Goal: Task Accomplishment & Management: Manage account settings

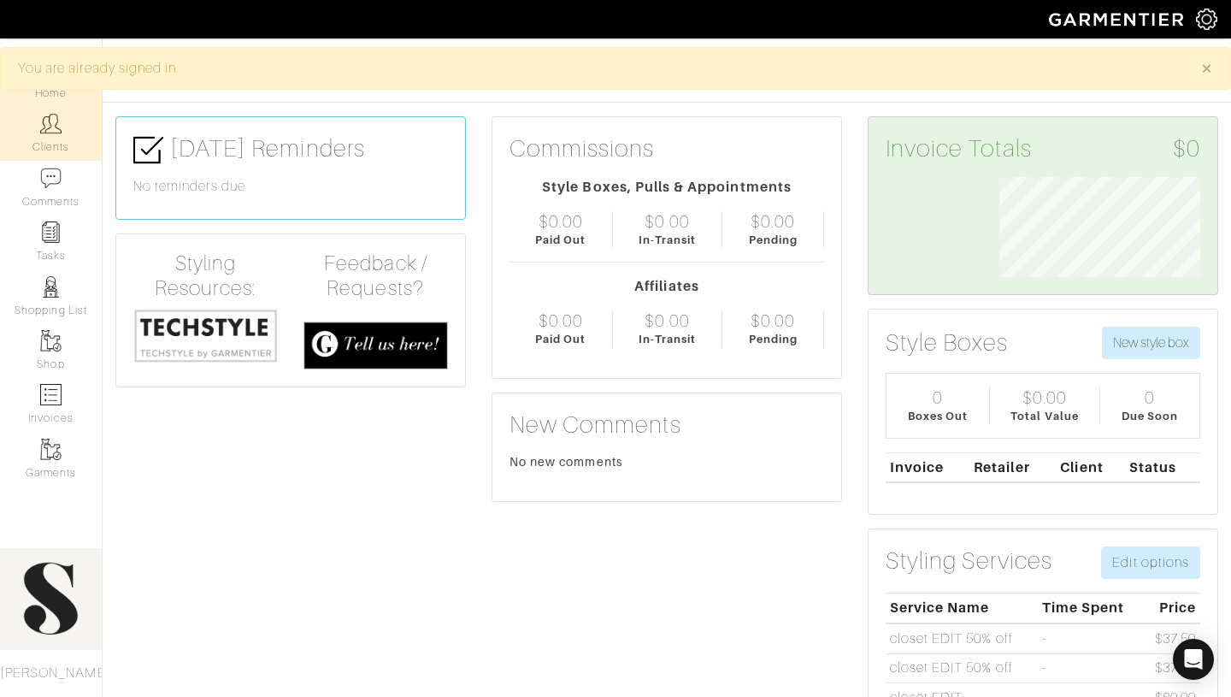
click at [38, 130] on link "Clients" at bounding box center [51, 133] width 102 height 54
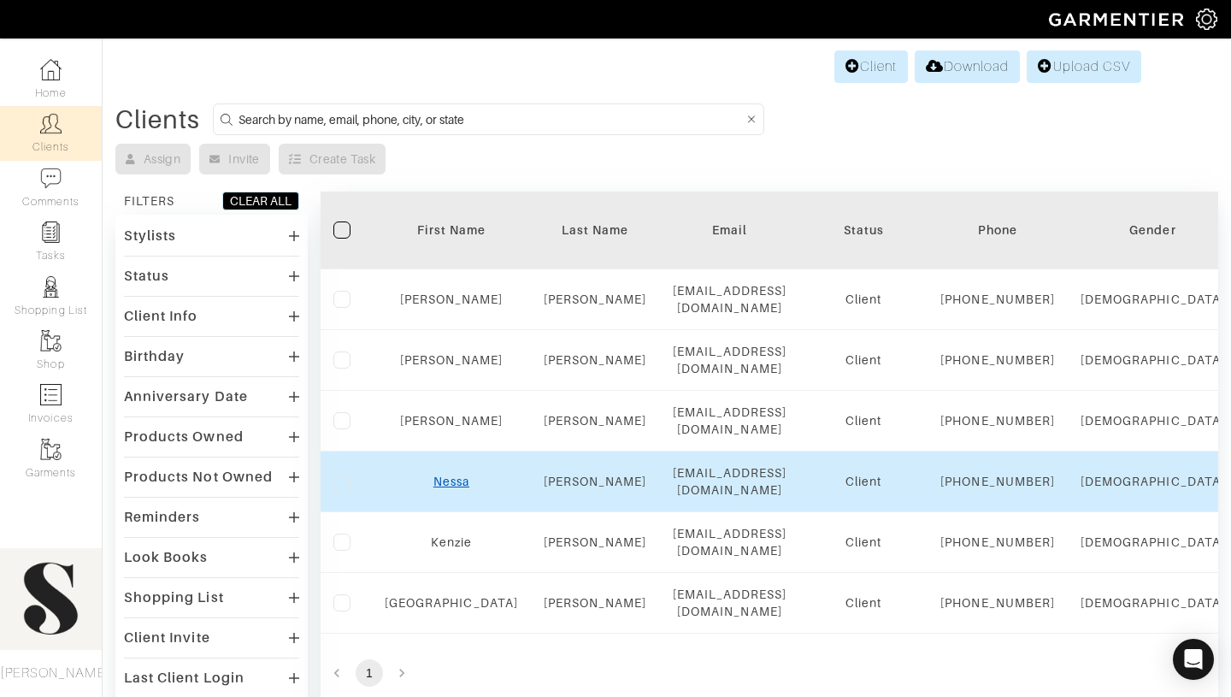
click at [437, 488] on link "Nessa" at bounding box center [452, 482] width 36 height 14
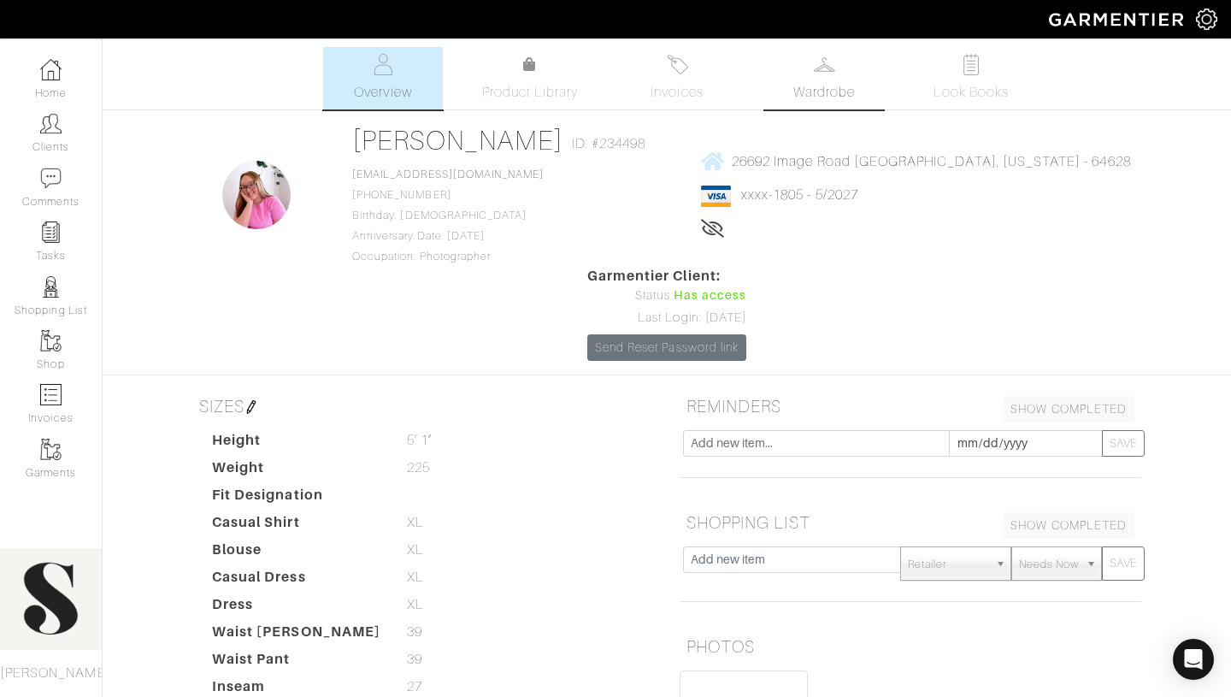
click at [841, 68] on link "Wardrobe" at bounding box center [824, 78] width 120 height 62
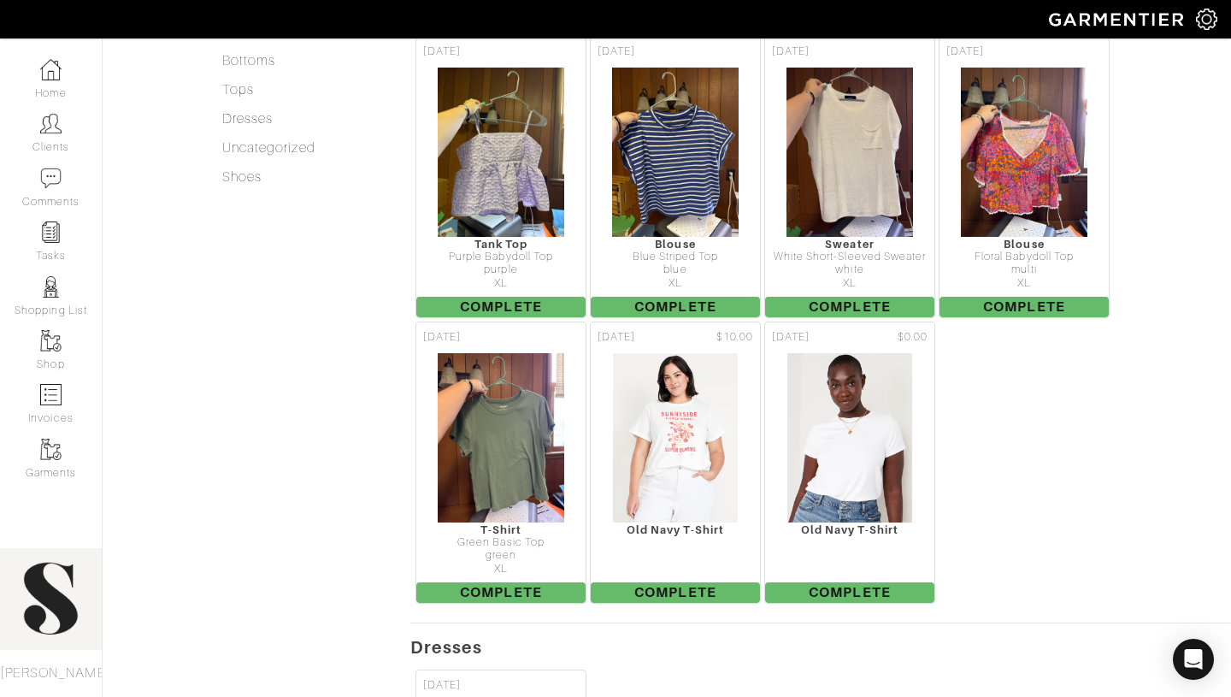
scroll to position [775, 0]
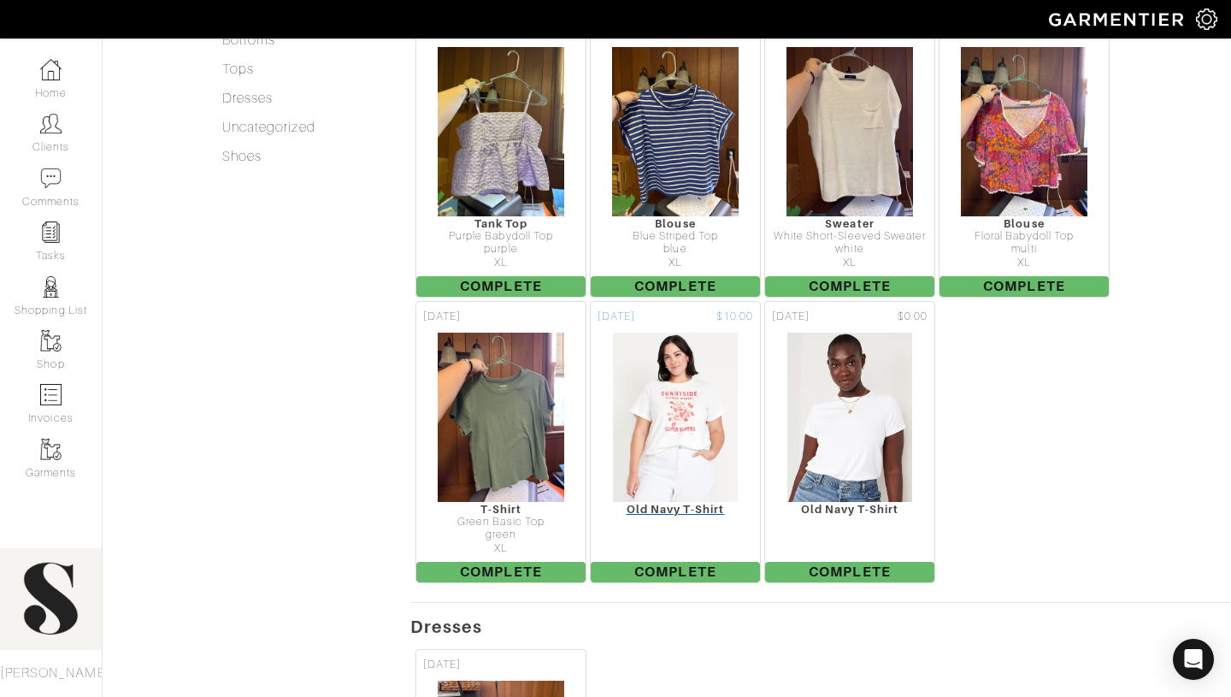
click at [706, 389] on img at bounding box center [675, 417] width 127 height 171
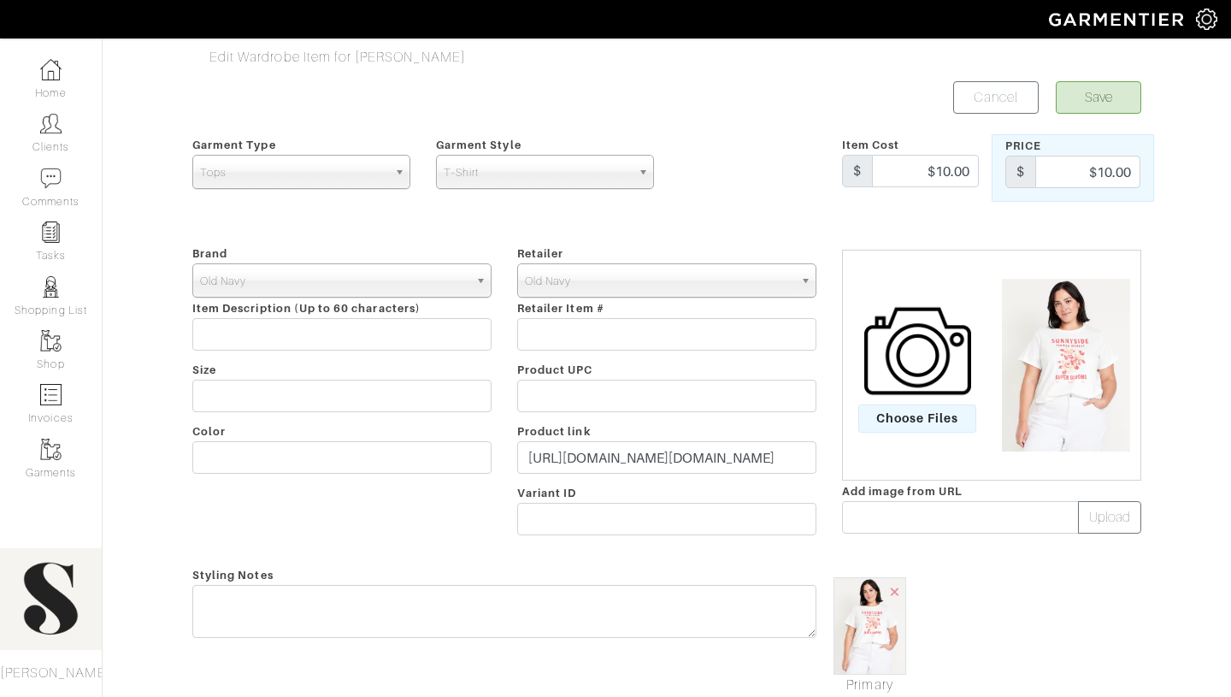
click at [704, 422] on div "Retailer - 032c 1017 ALYX 9SM 111SKIN 11 by Boris Bidjan Saberi 11 Honore 12 St…" at bounding box center [666, 393] width 325 height 301
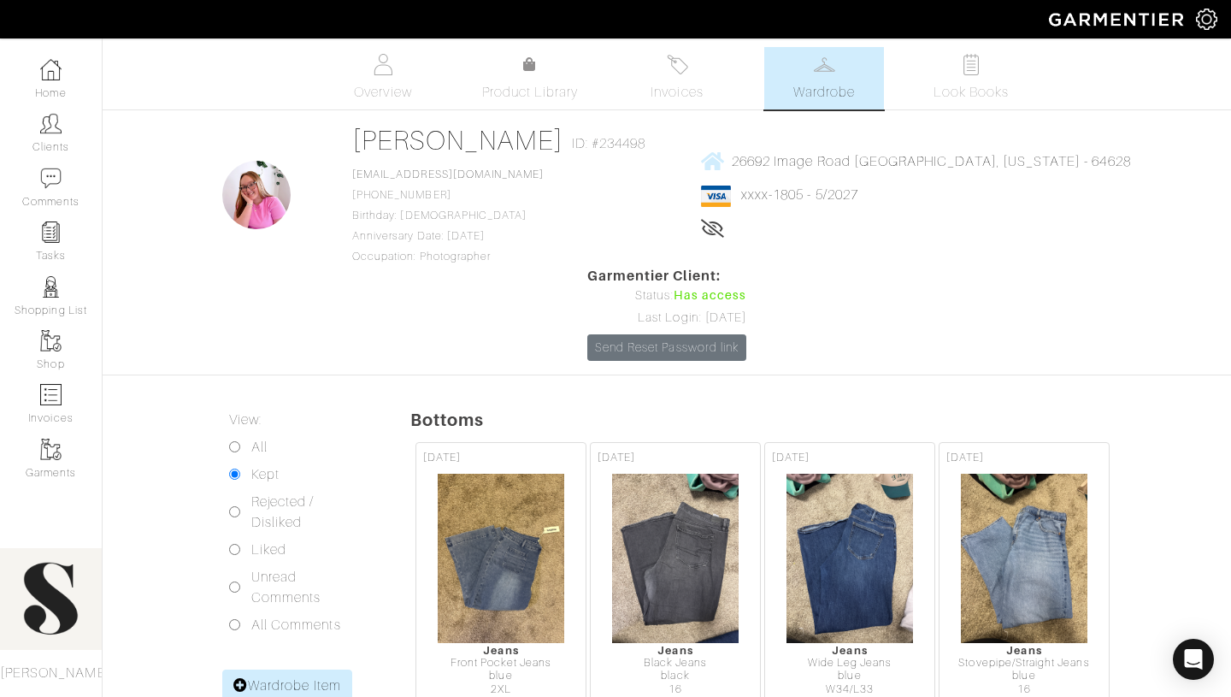
scroll to position [775, 0]
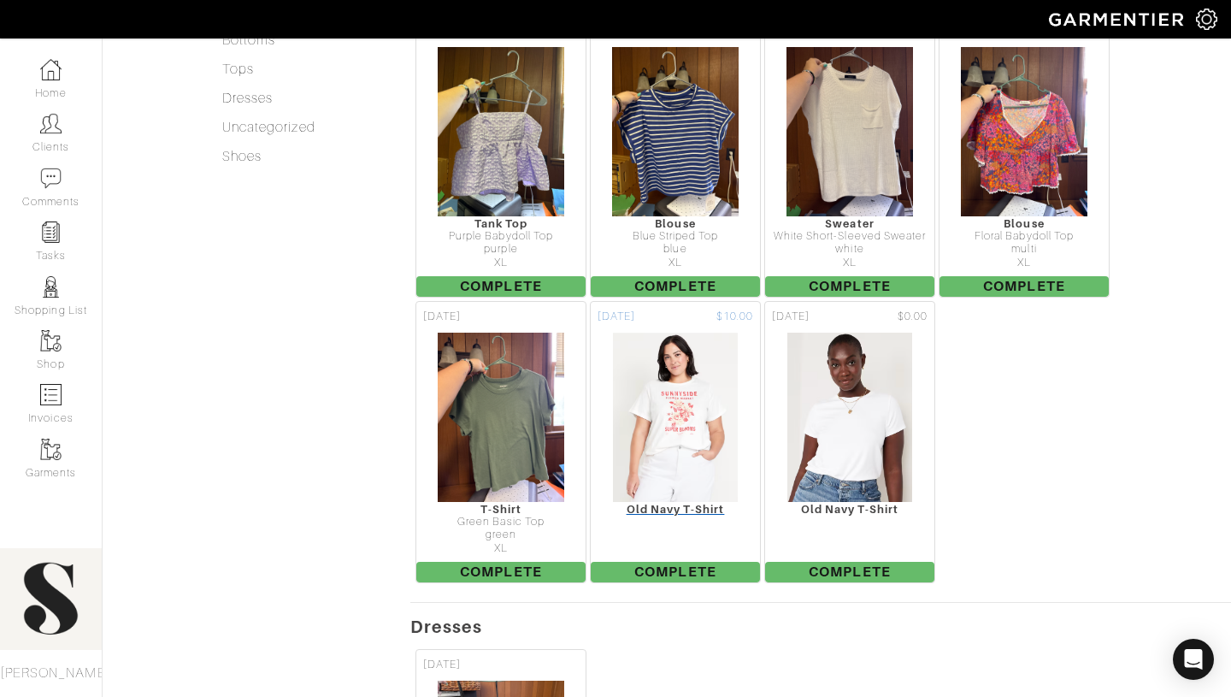
click at [691, 503] on div "Old Navy T-Shirt" at bounding box center [675, 509] width 169 height 13
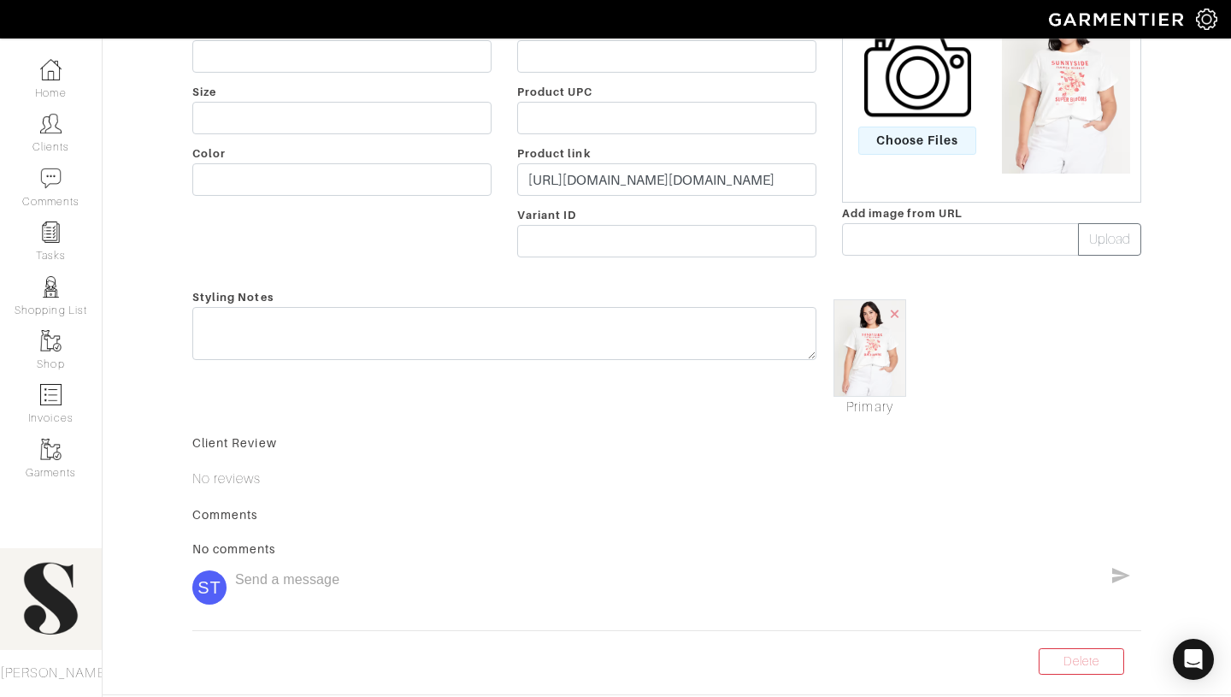
scroll to position [338, 0]
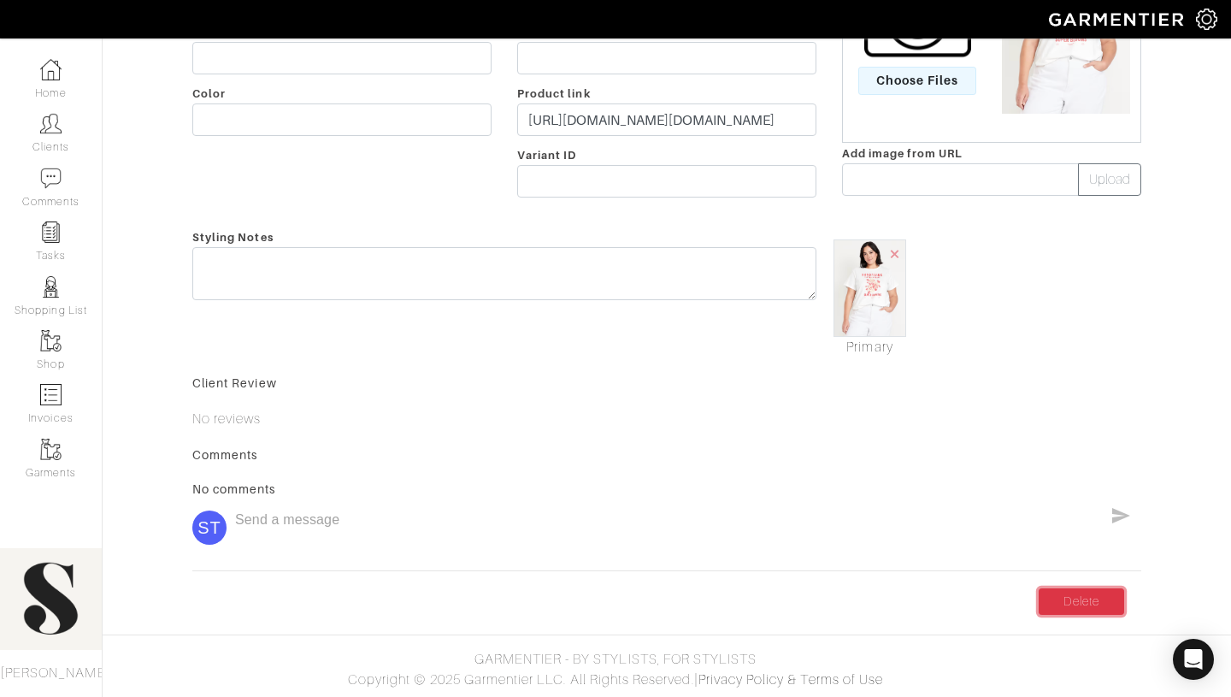
click at [1062, 605] on link "Delete" at bounding box center [1082, 601] width 86 height 27
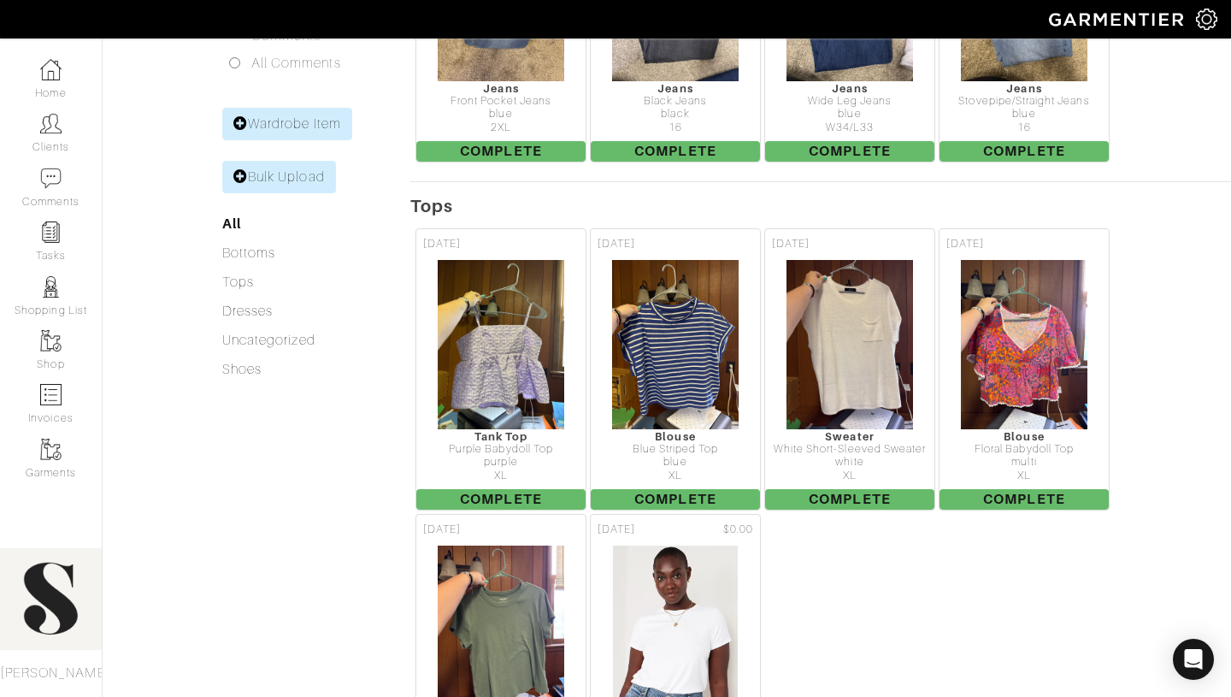
scroll to position [586, 0]
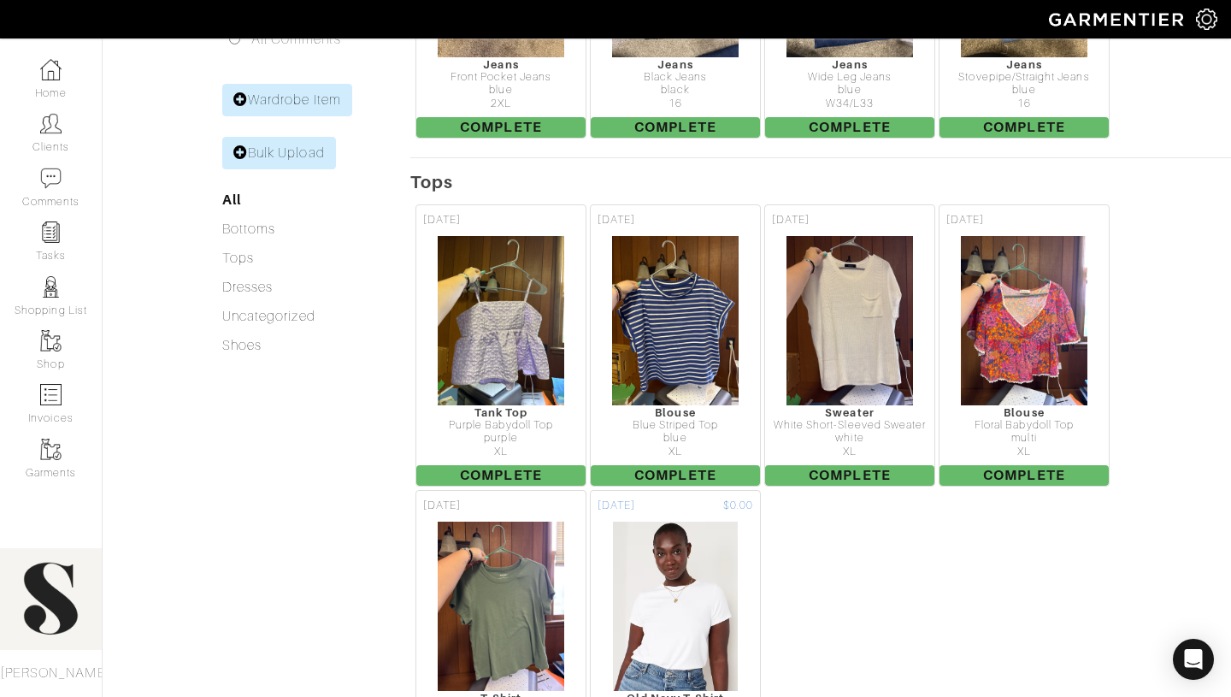
click at [667, 692] on div "Old Navy T-Shirt" at bounding box center [675, 698] width 169 height 13
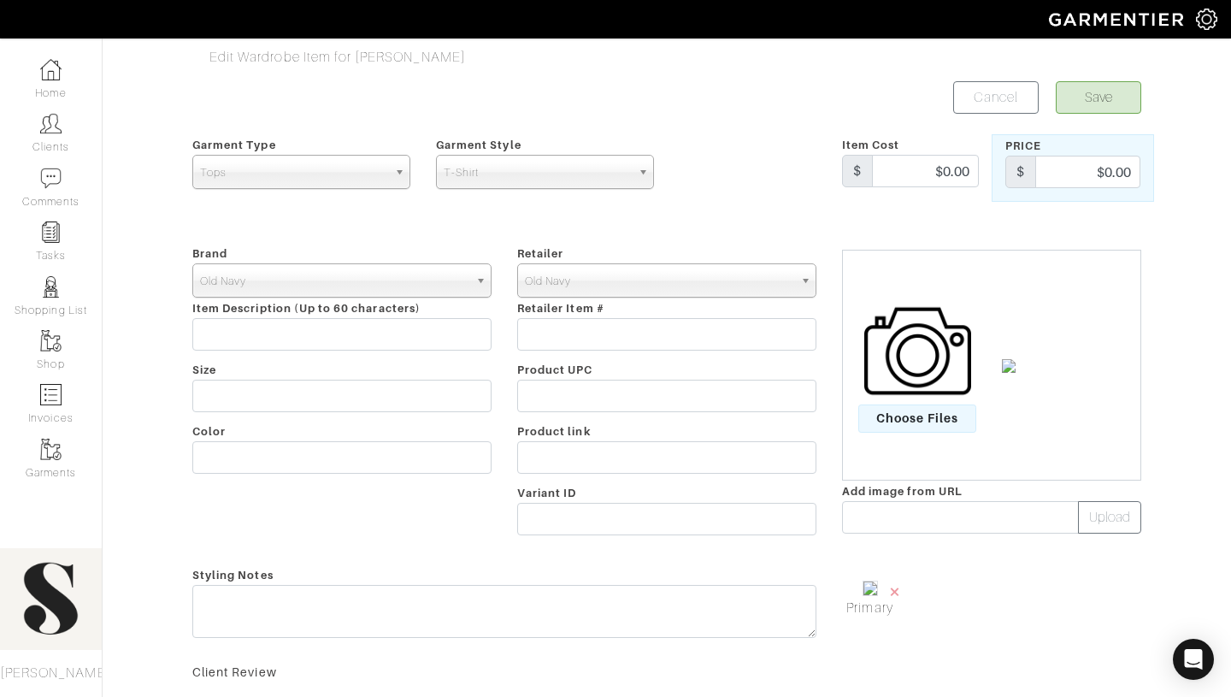
scroll to position [354, 0]
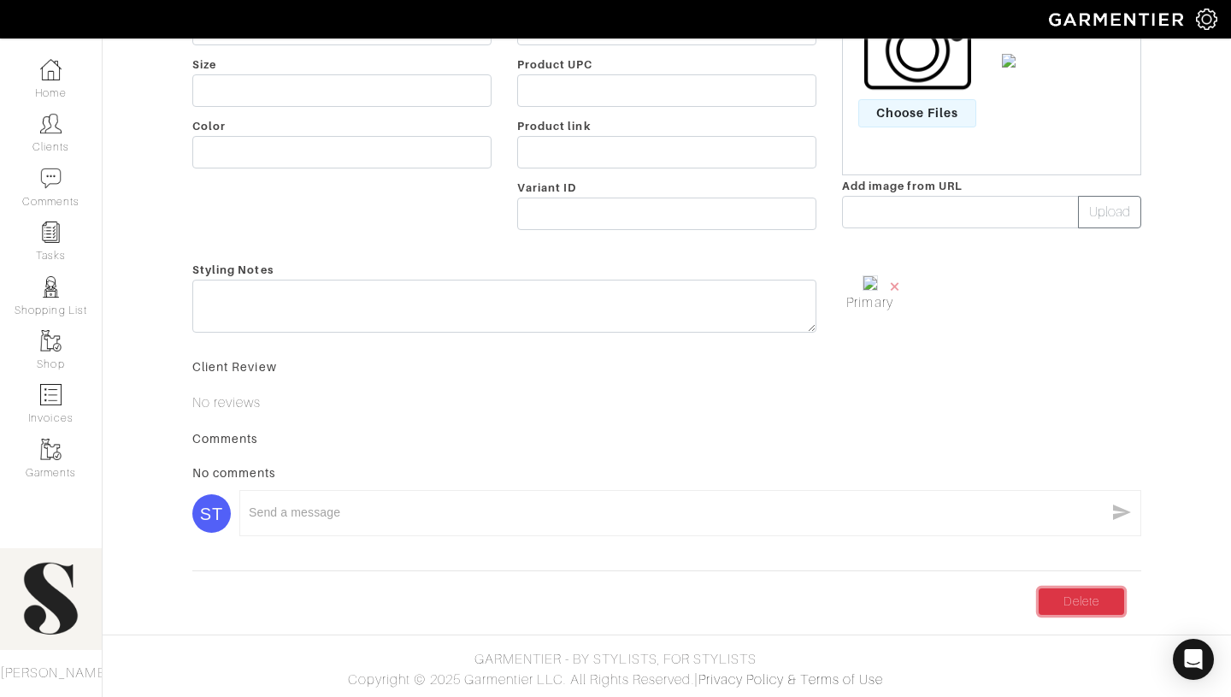
click at [1100, 599] on link "Delete" at bounding box center [1082, 601] width 86 height 27
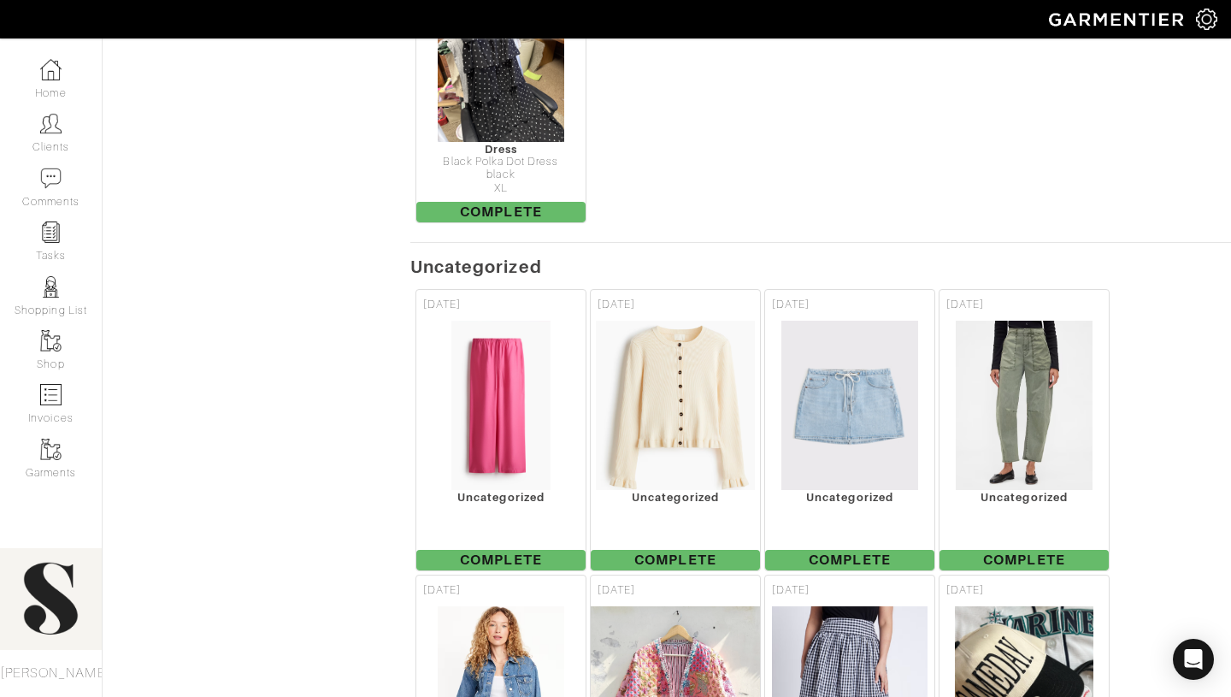
scroll to position [1507, 0]
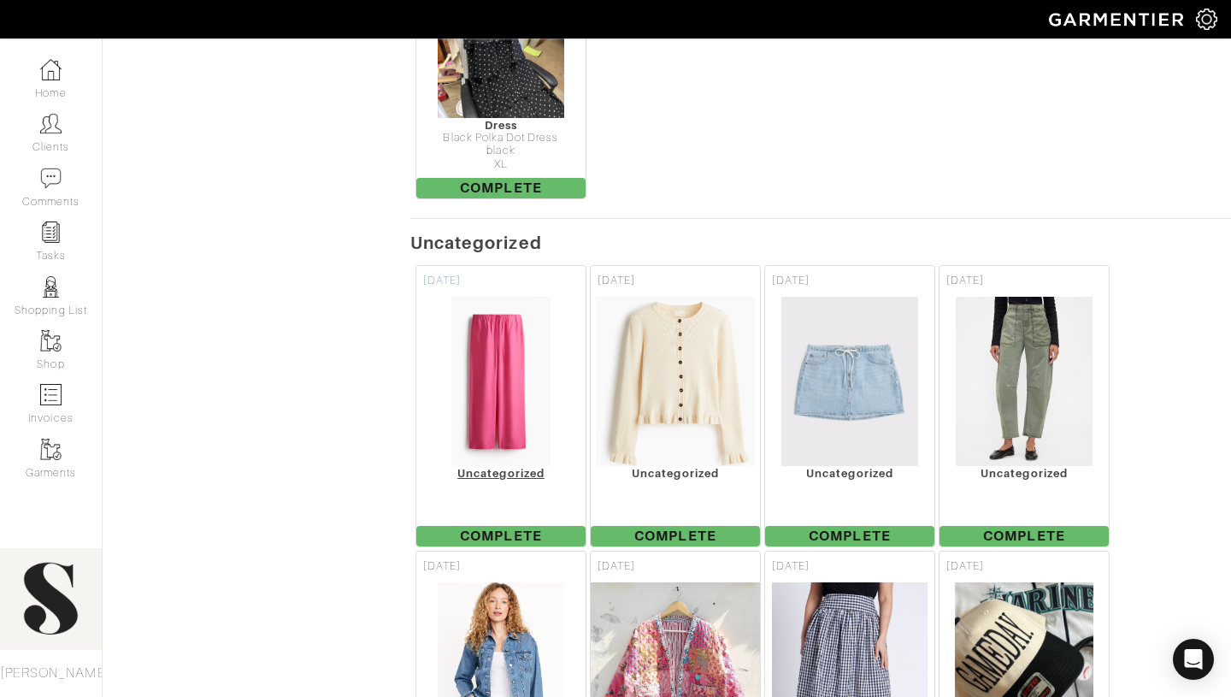
click at [522, 467] on div "Uncategorized" at bounding box center [500, 473] width 169 height 13
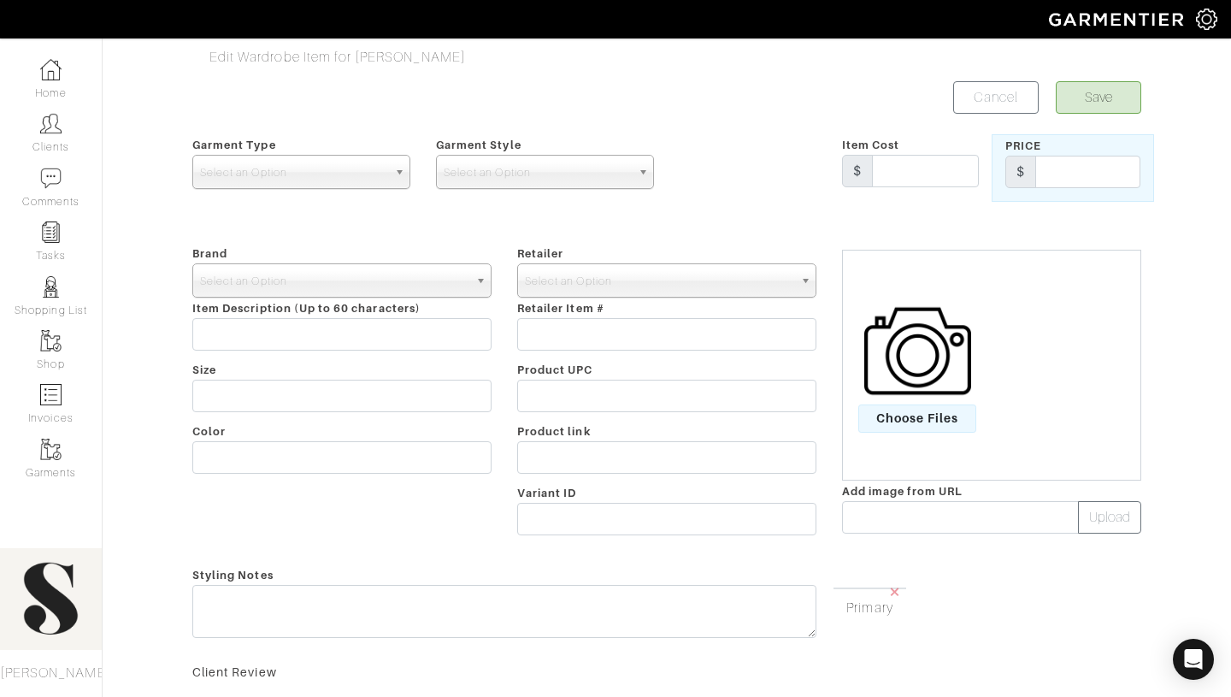
scroll to position [380, 0]
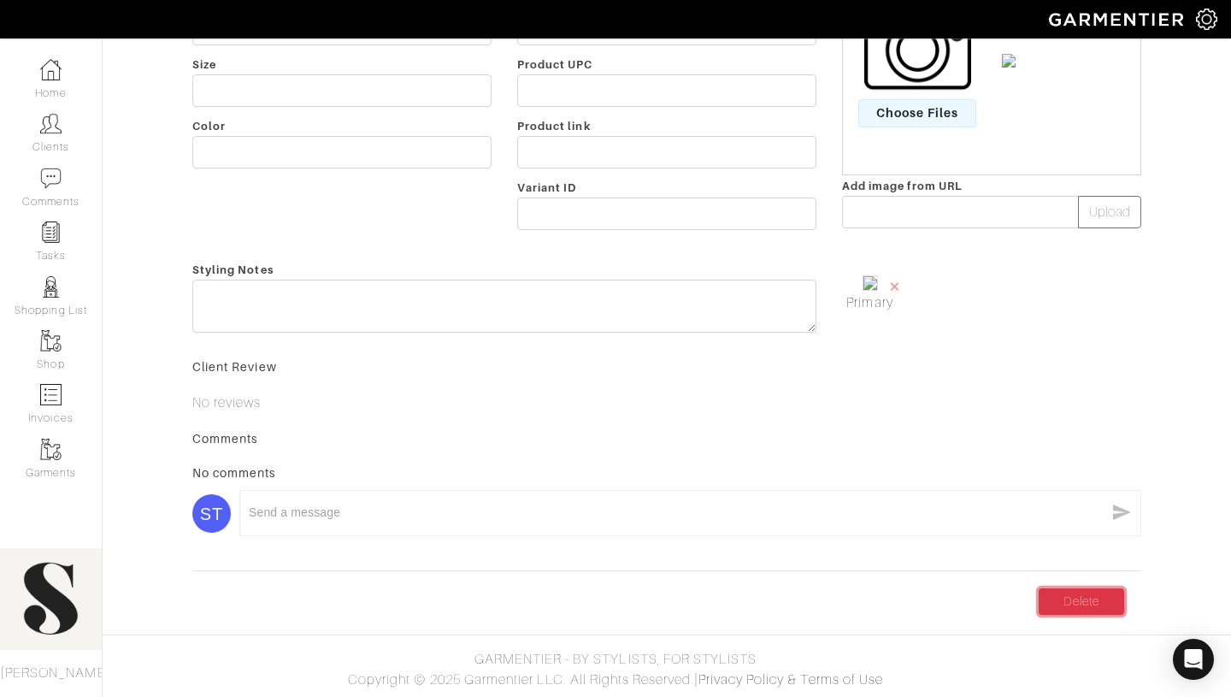
click at [1098, 609] on link "Delete" at bounding box center [1082, 601] width 86 height 27
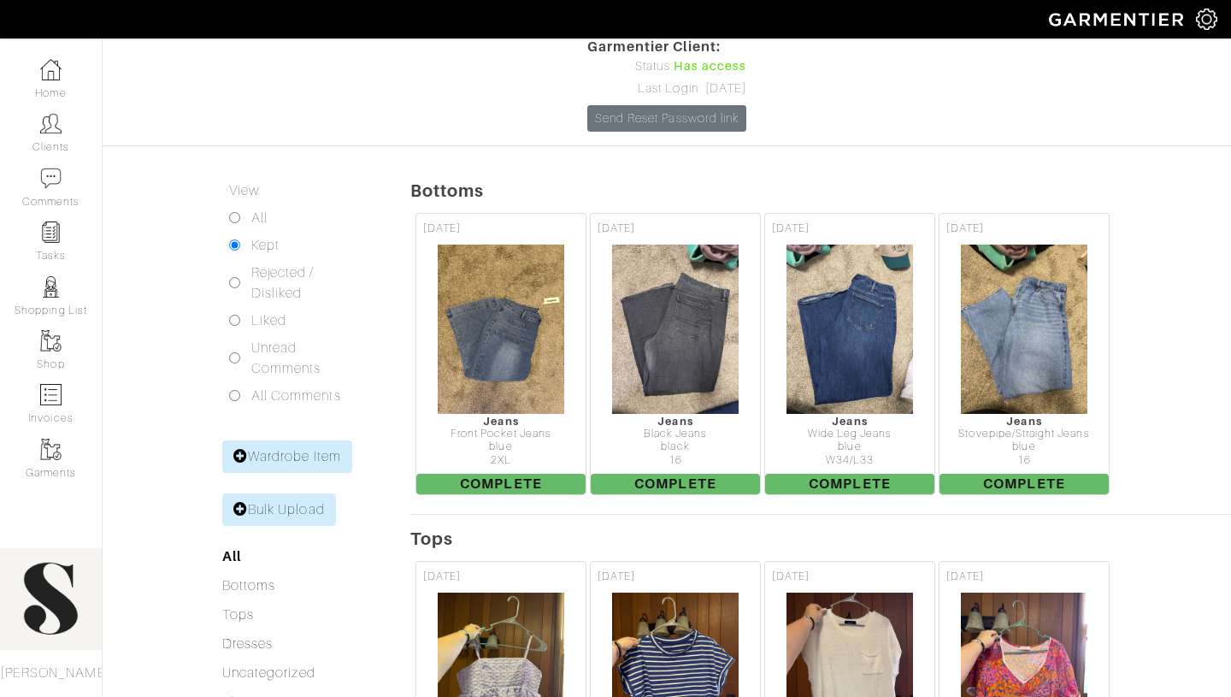
scroll to position [228, 0]
click at [289, 666] on link "Uncategorized" at bounding box center [268, 673] width 93 height 15
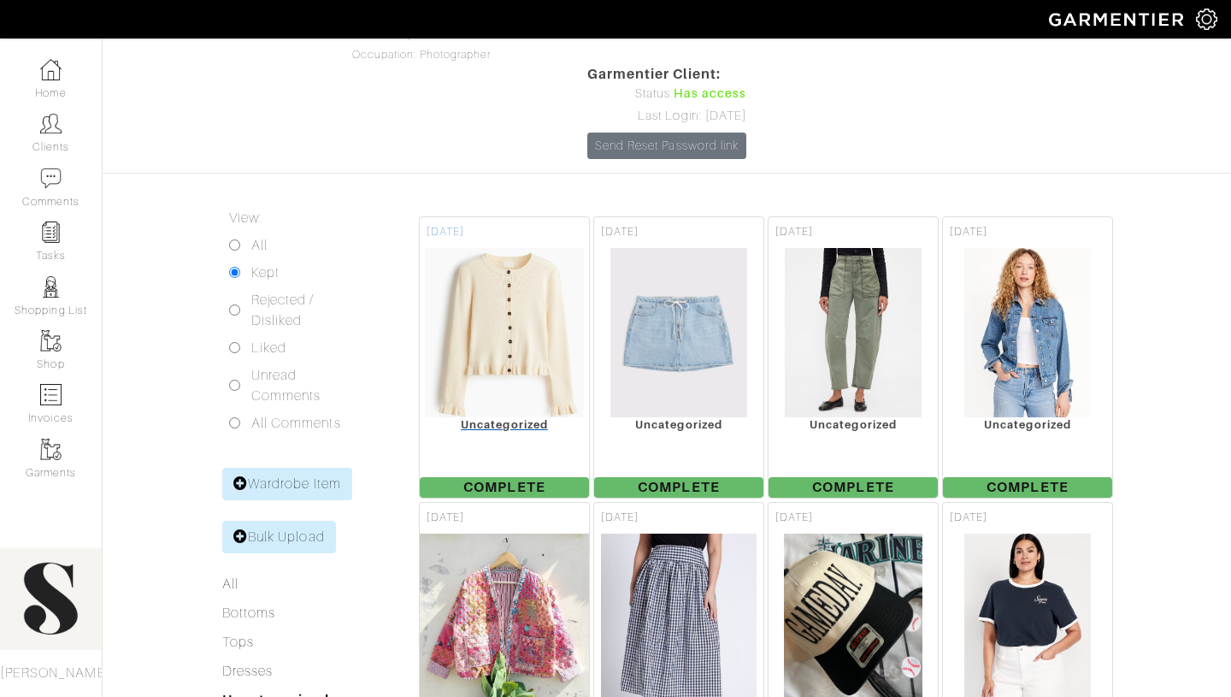
scroll to position [177, 0]
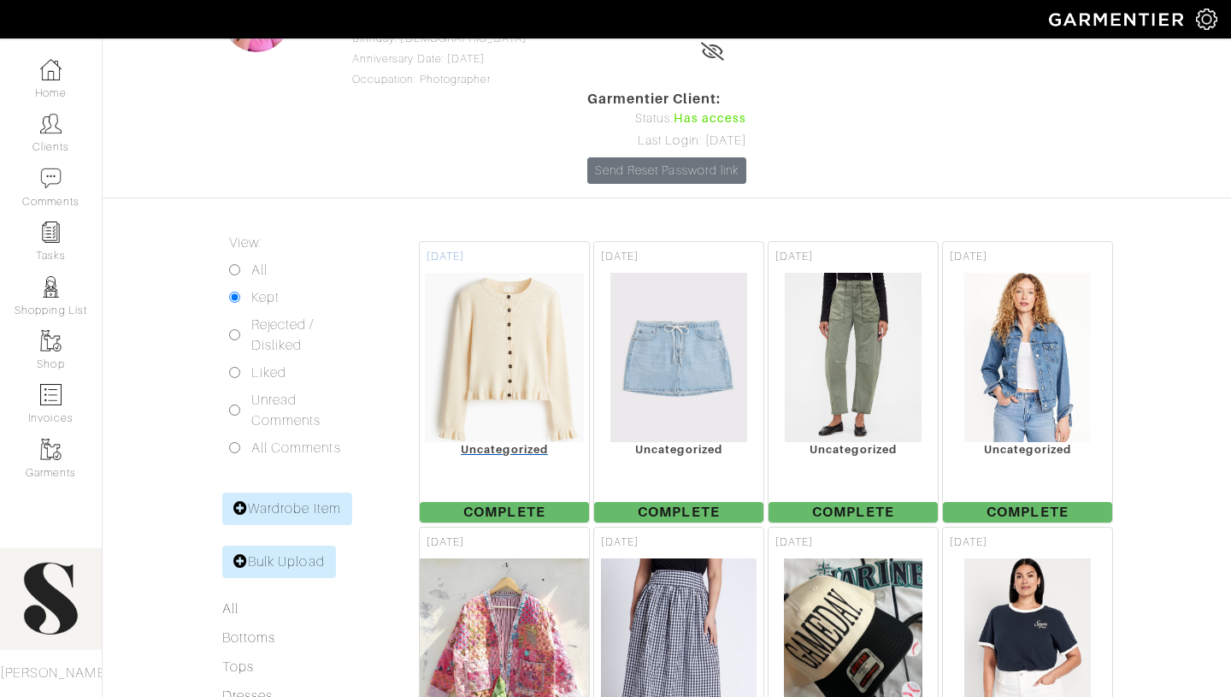
click at [527, 242] on div "[DATE]" at bounding box center [504, 257] width 169 height 30
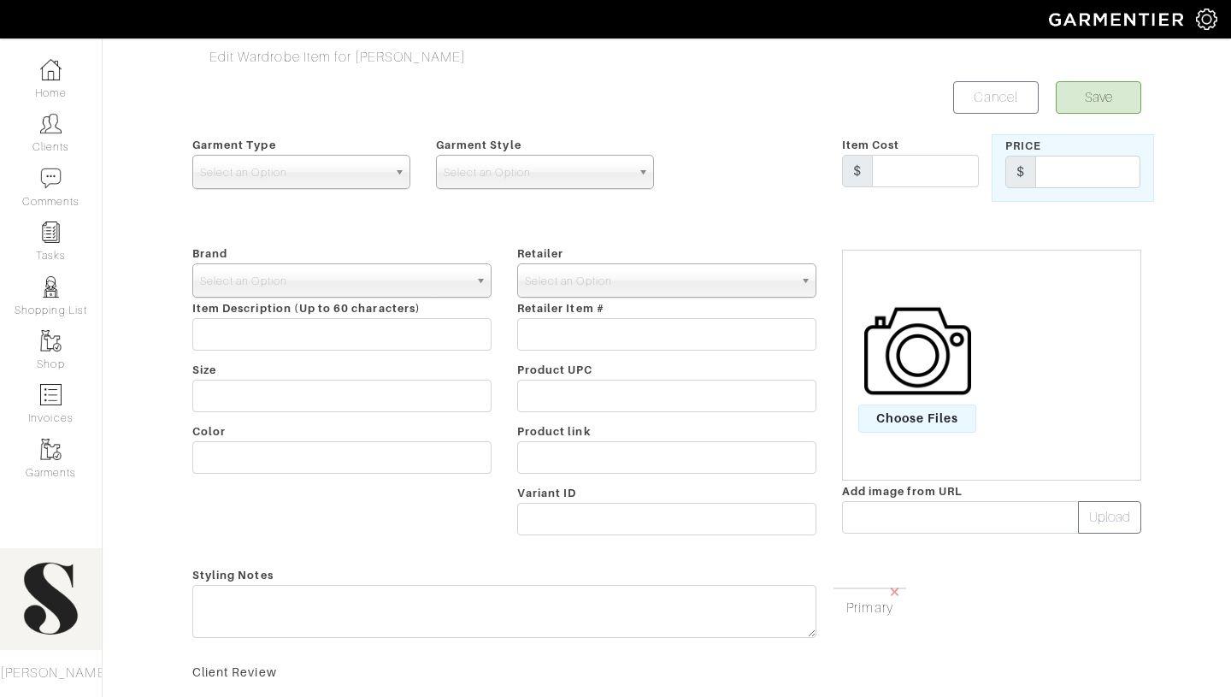
scroll to position [333, 0]
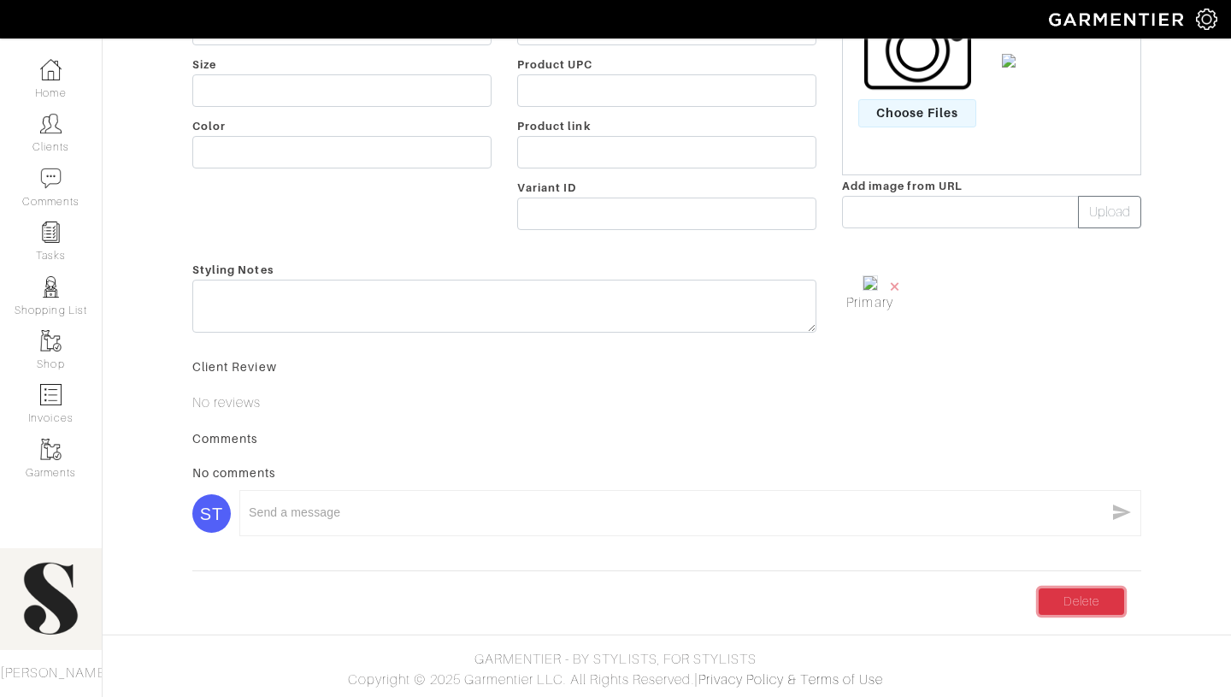
click at [1099, 599] on link "Delete" at bounding box center [1082, 601] width 86 height 27
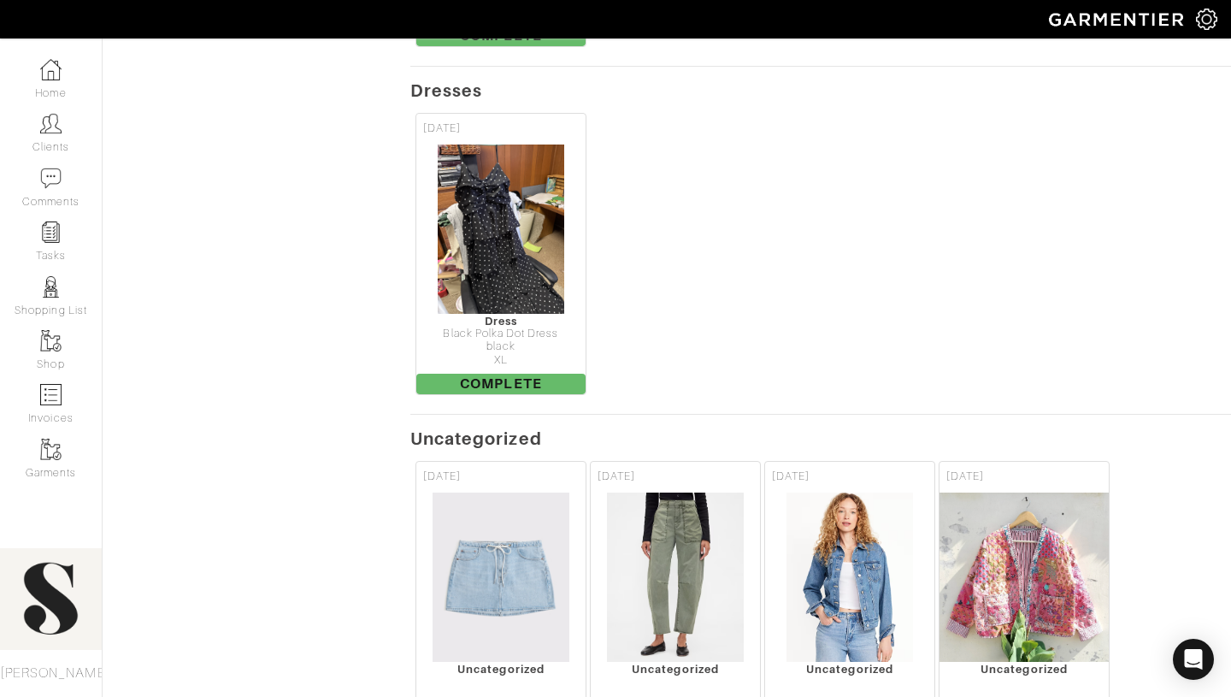
scroll to position [1327, 0]
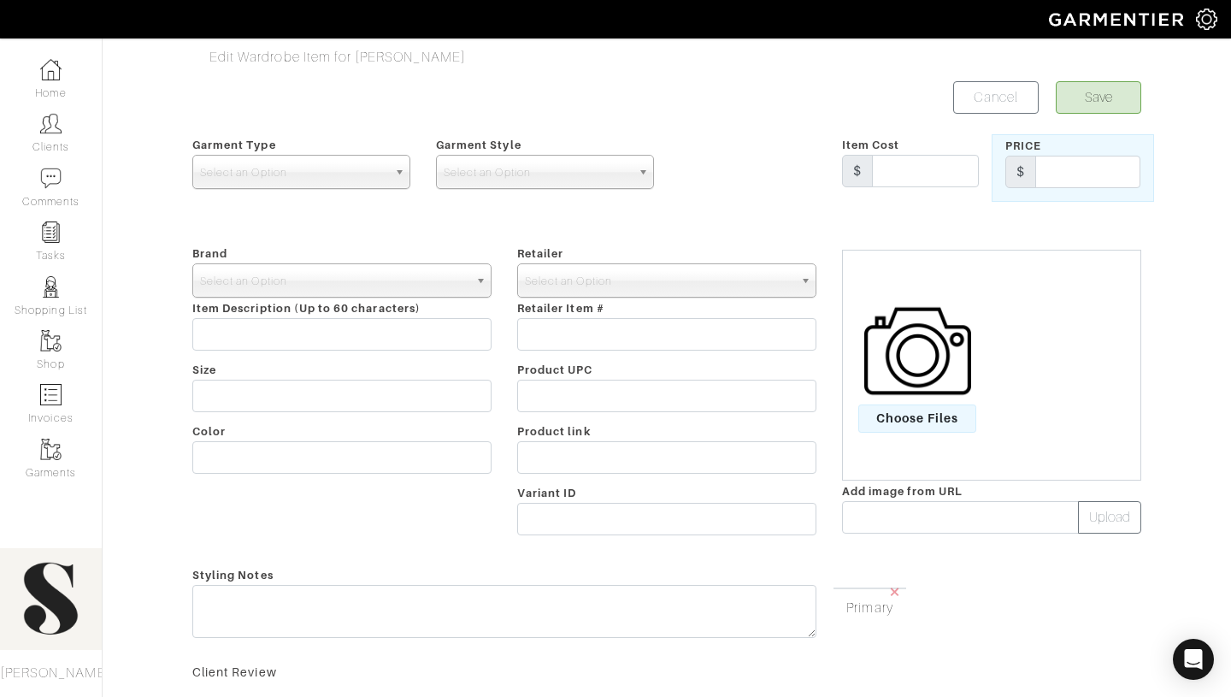
scroll to position [345, 0]
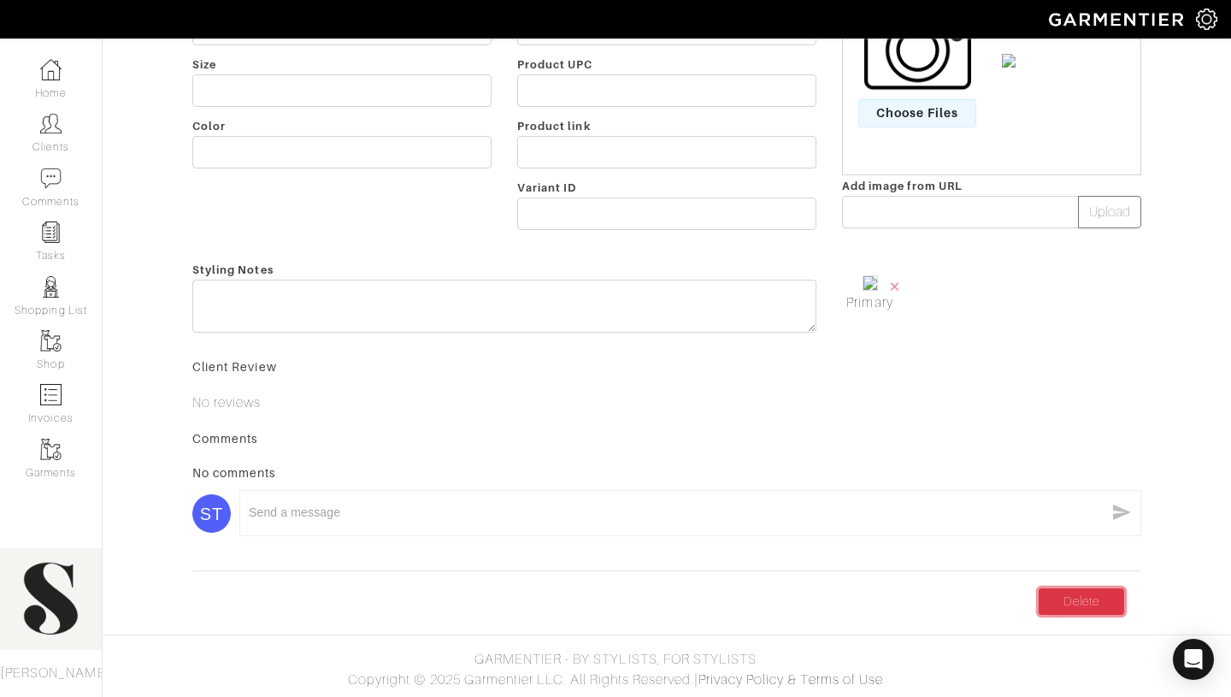
click at [1062, 606] on link "Delete" at bounding box center [1082, 601] width 86 height 27
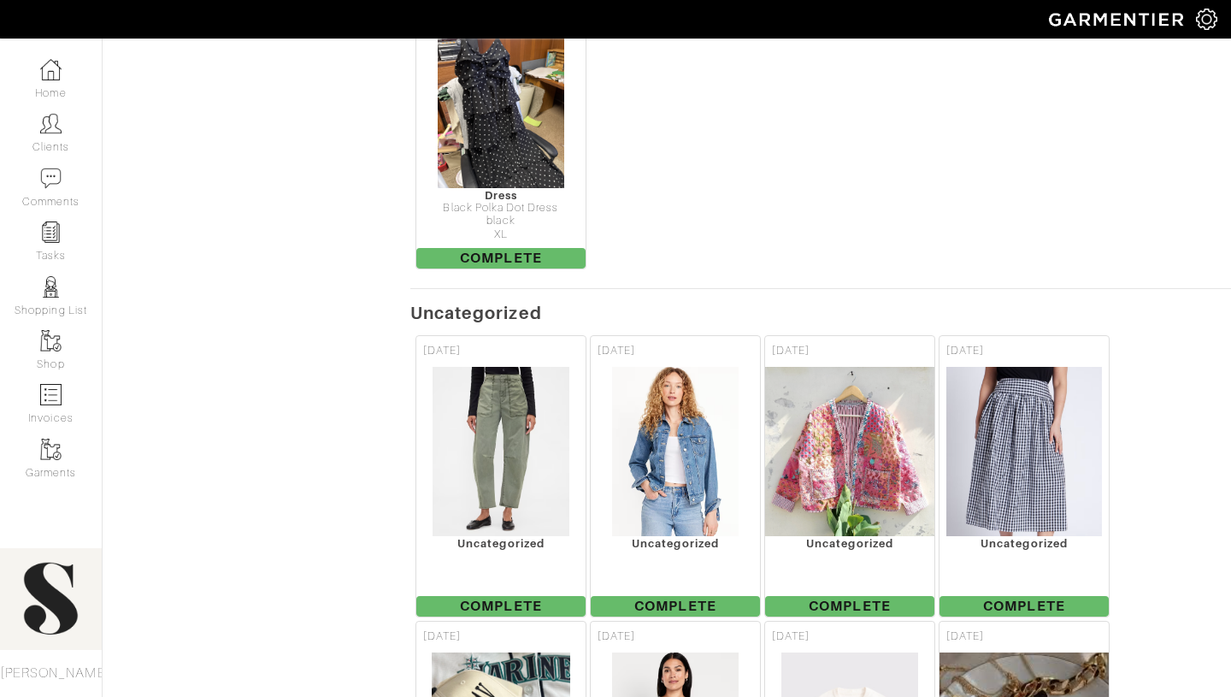
scroll to position [1442, 0]
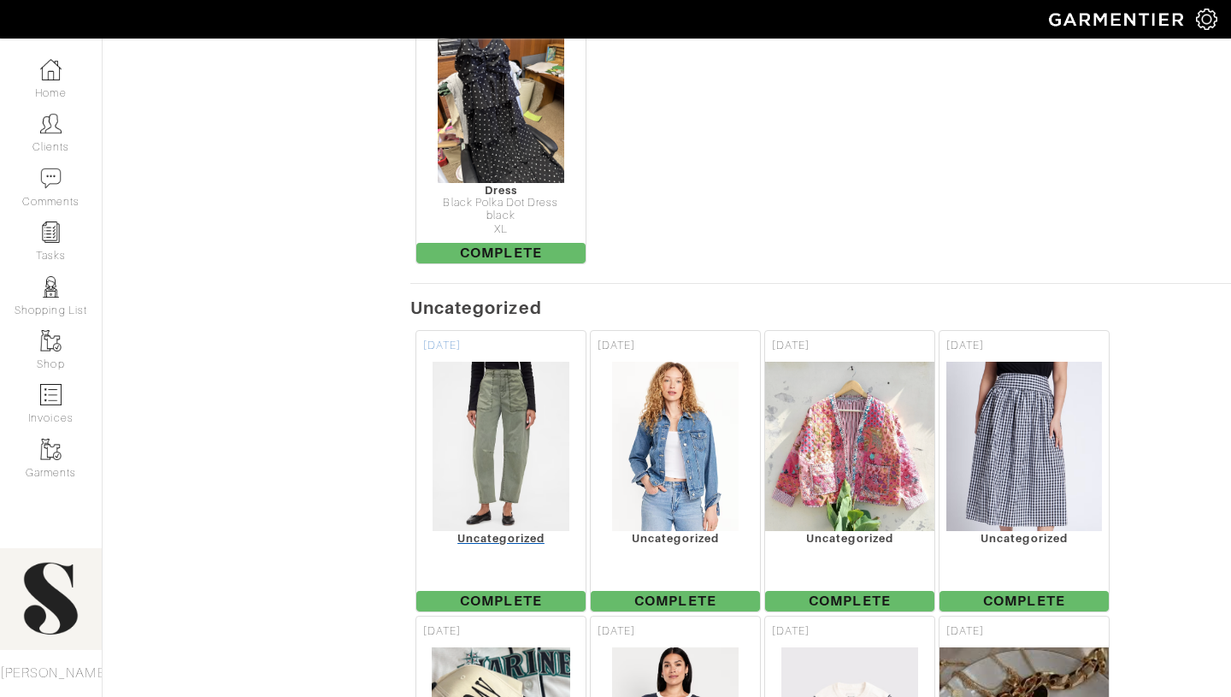
click at [510, 532] on div "Uncategorized" at bounding box center [500, 538] width 169 height 13
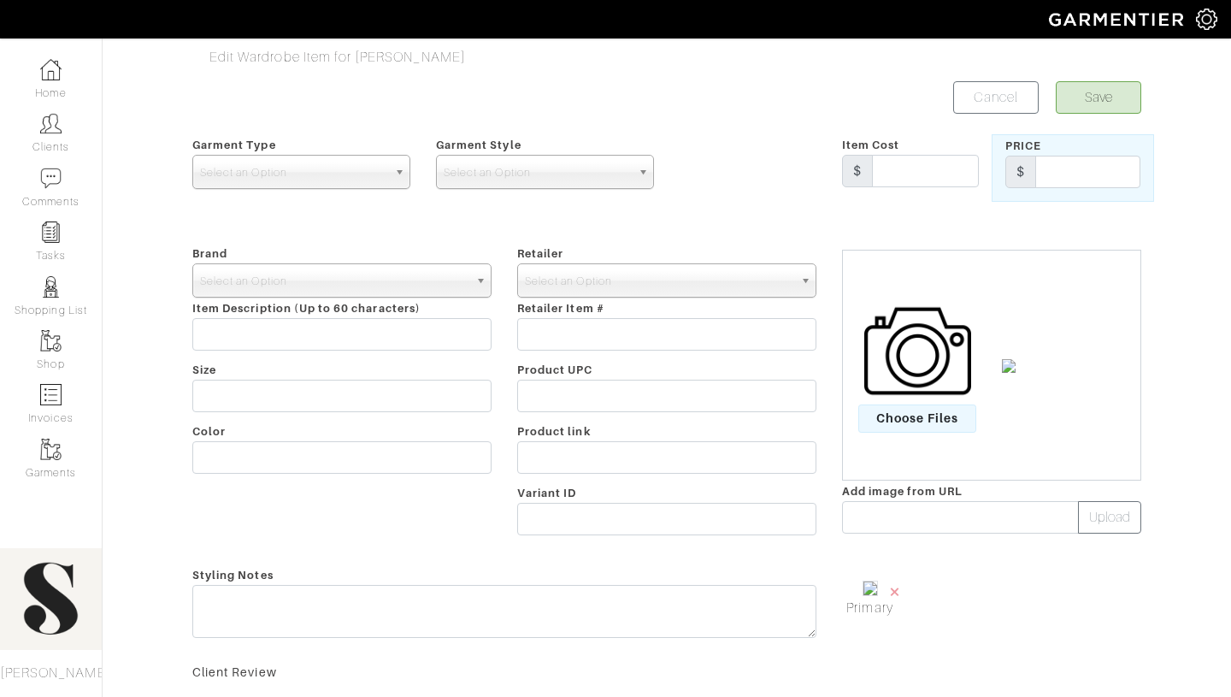
scroll to position [346, 0]
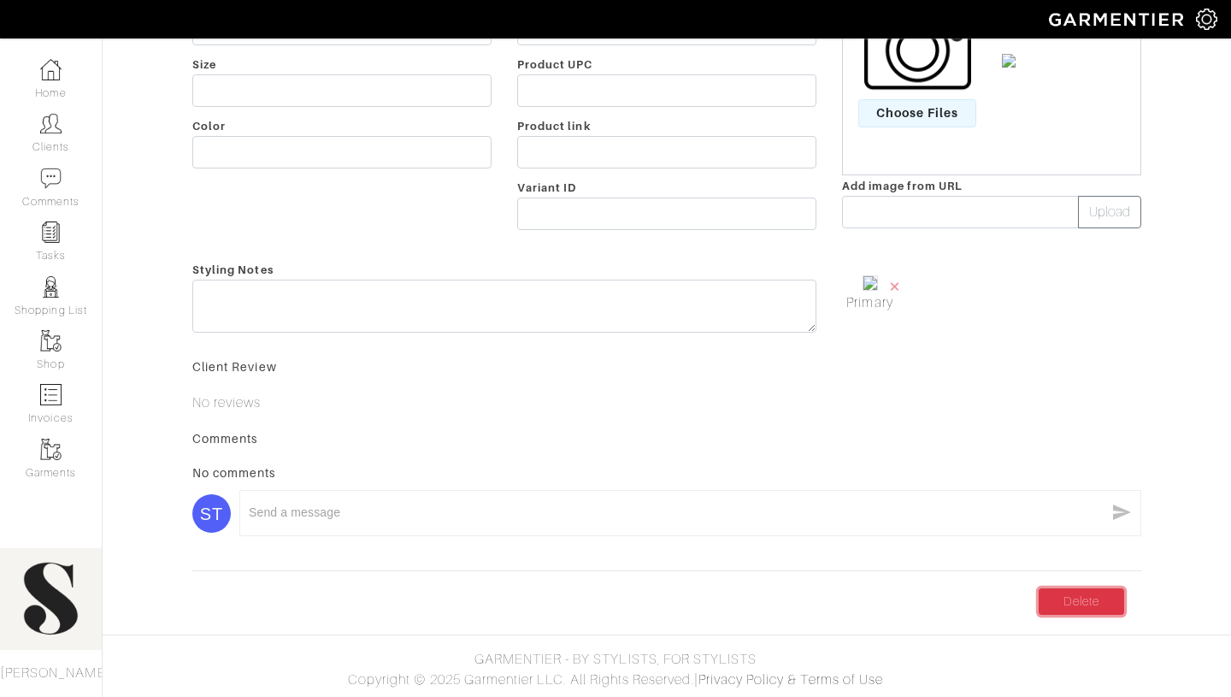
click at [1097, 604] on link "Delete" at bounding box center [1082, 601] width 86 height 27
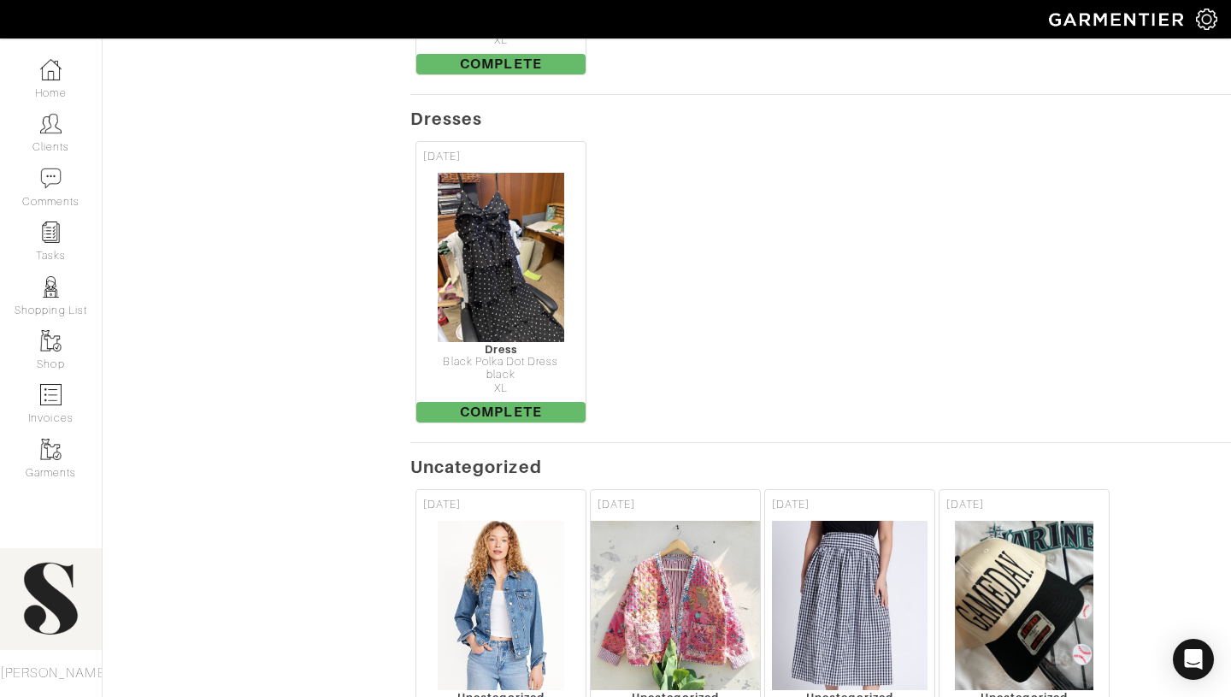
scroll to position [1400, 0]
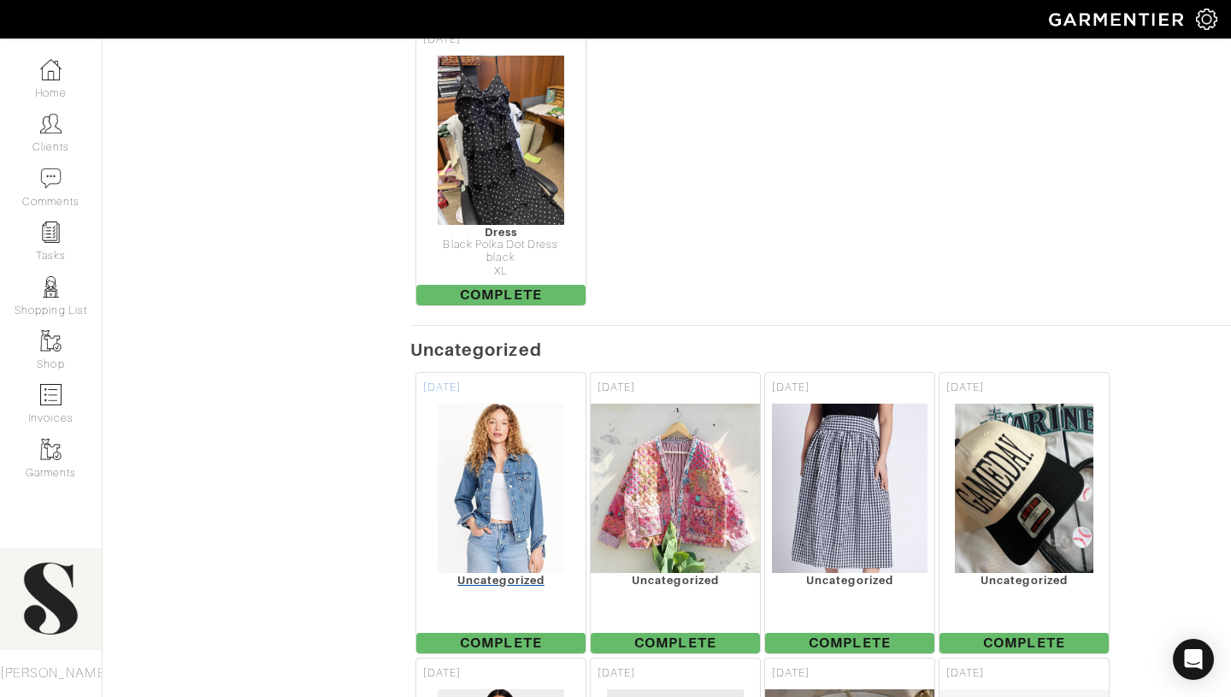
click at [480, 574] on div "Uncategorized" at bounding box center [500, 580] width 169 height 13
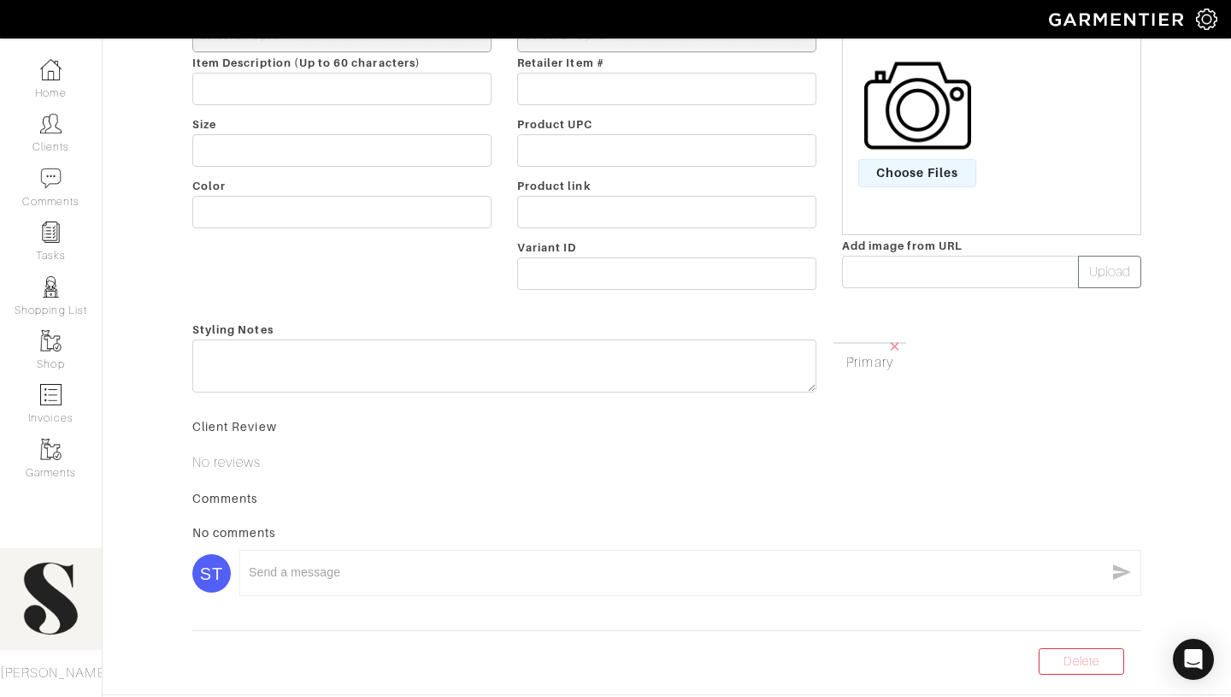
scroll to position [353, 0]
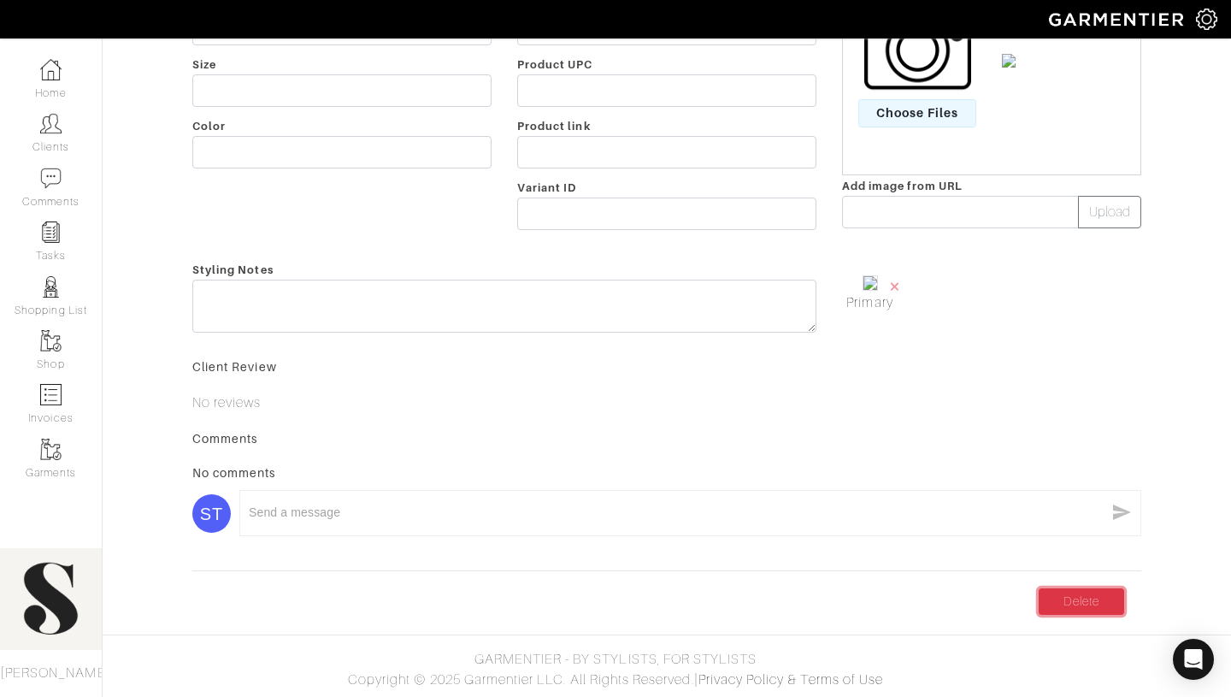
click at [1100, 592] on link "Delete" at bounding box center [1082, 601] width 86 height 27
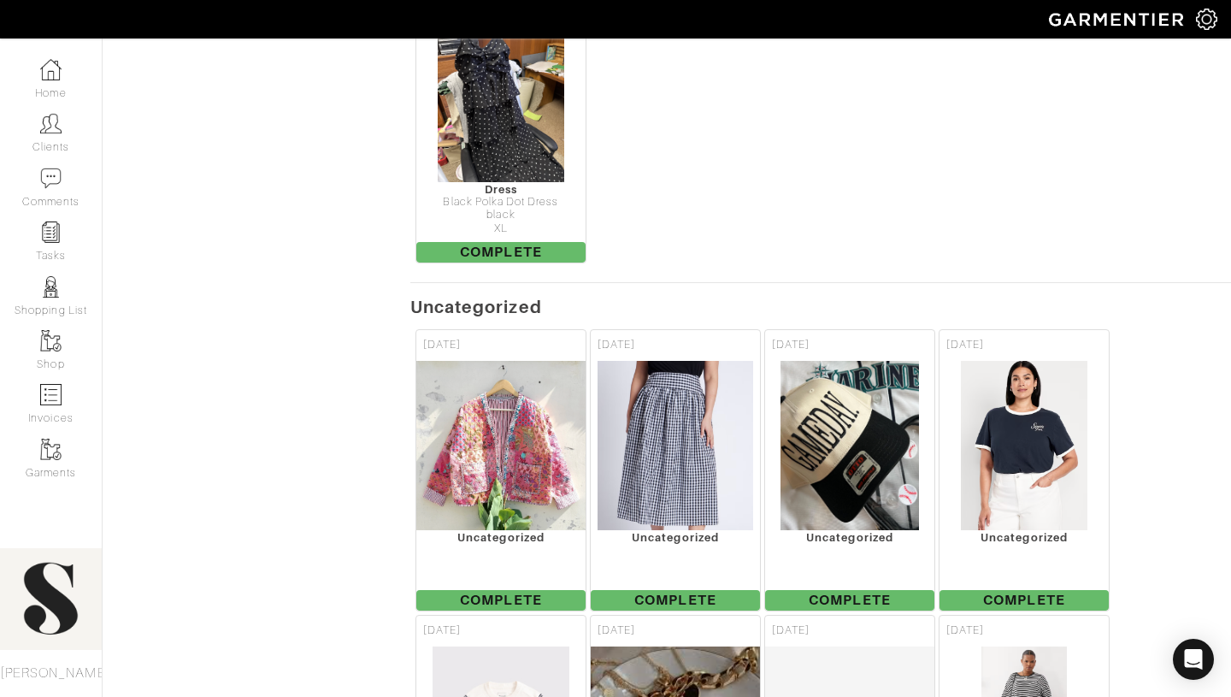
scroll to position [1444, 0]
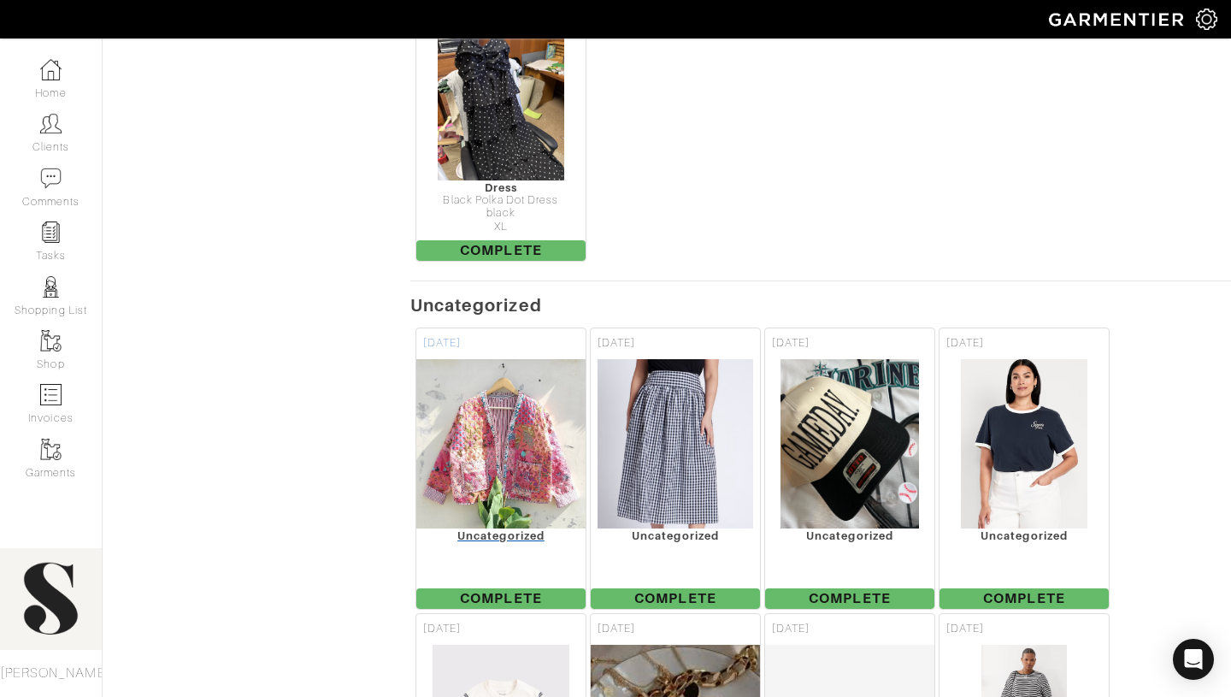
click at [493, 529] on div "Uncategorized" at bounding box center [500, 535] width 169 height 13
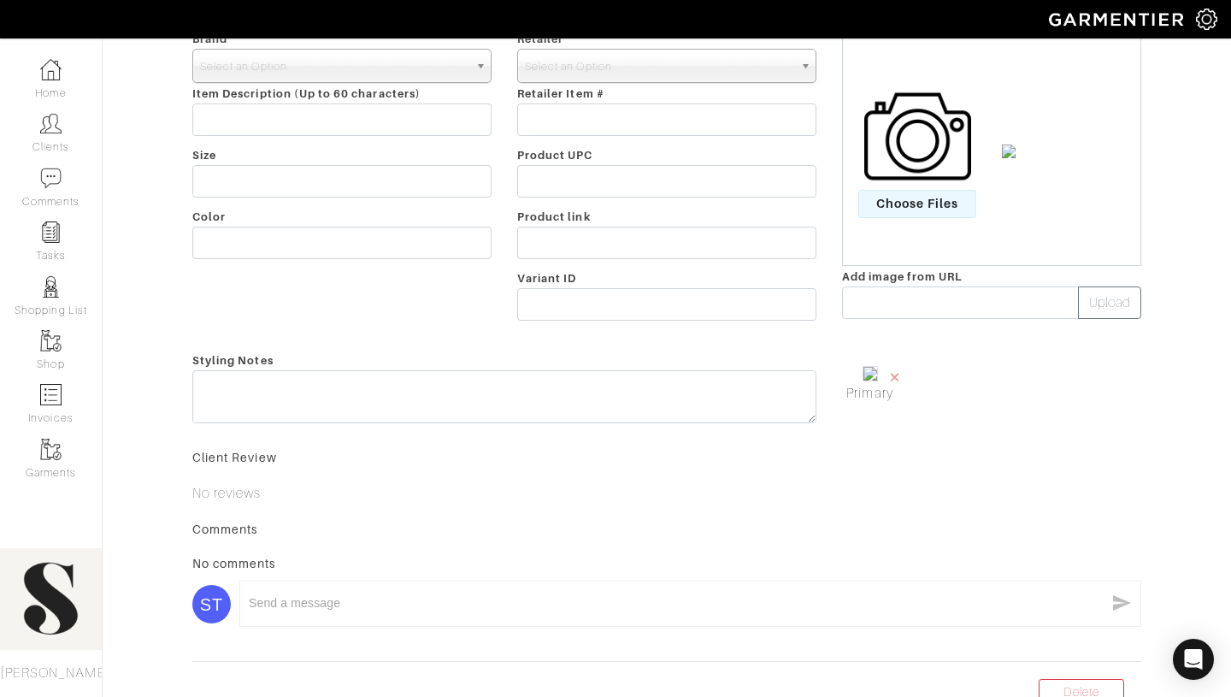
scroll to position [322, 0]
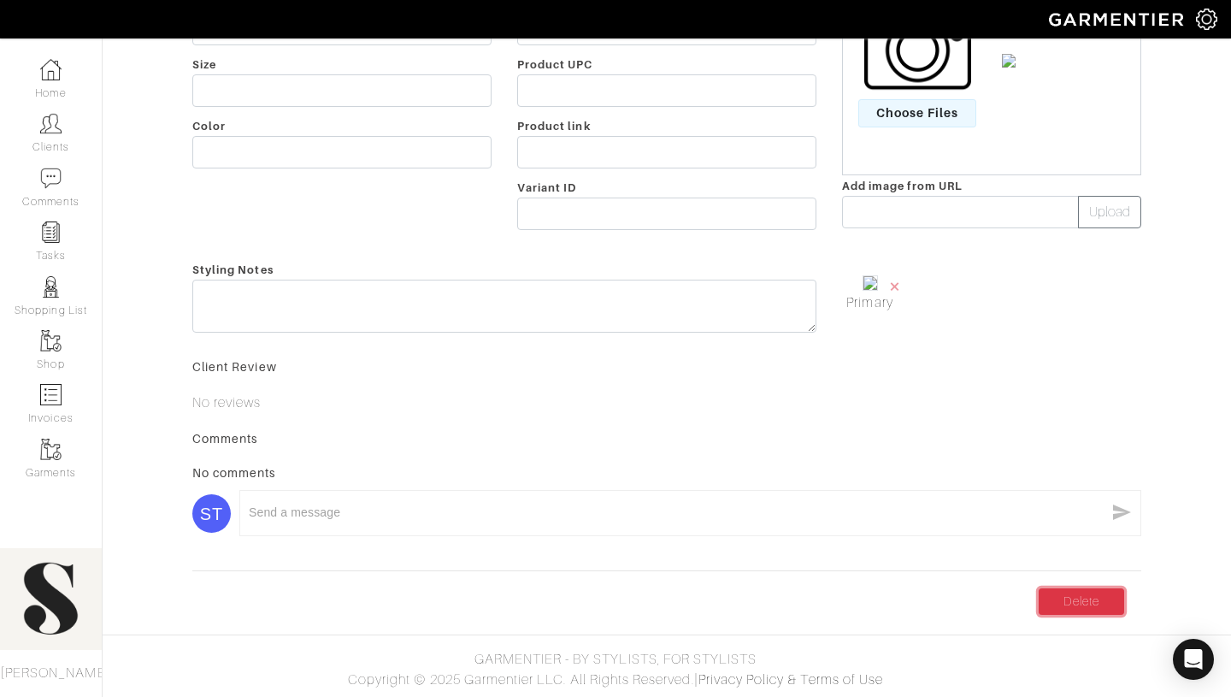
click at [1068, 600] on link "Delete" at bounding box center [1082, 601] width 86 height 27
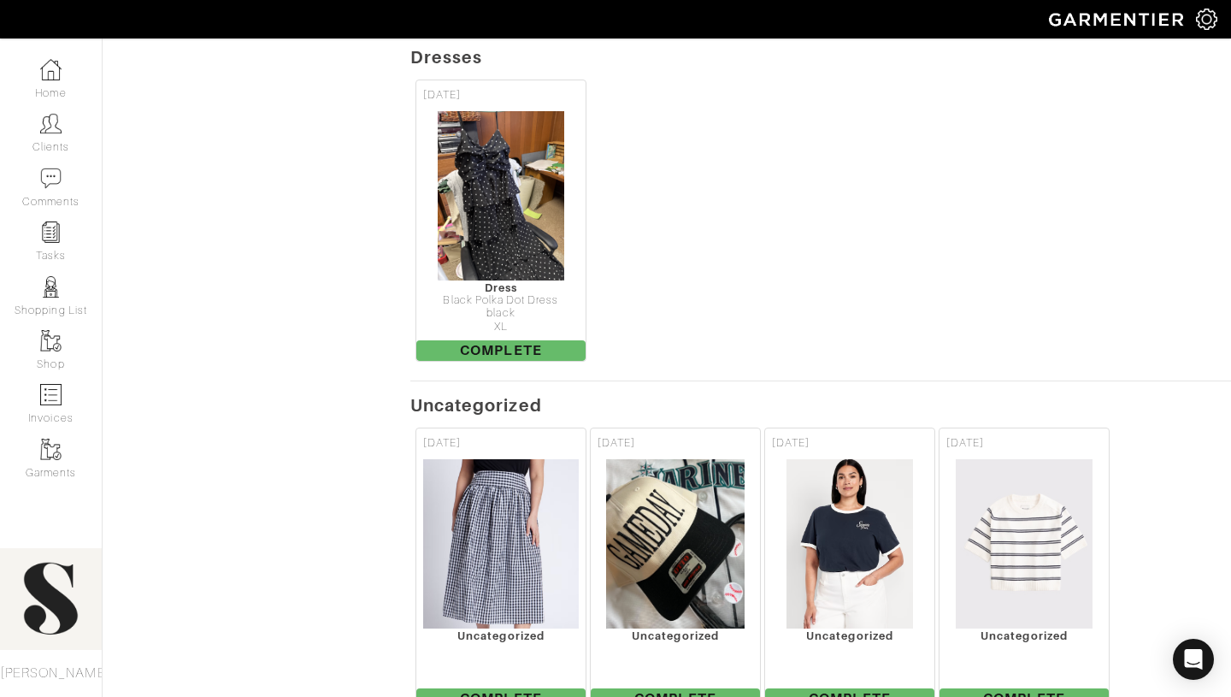
scroll to position [1366, 0]
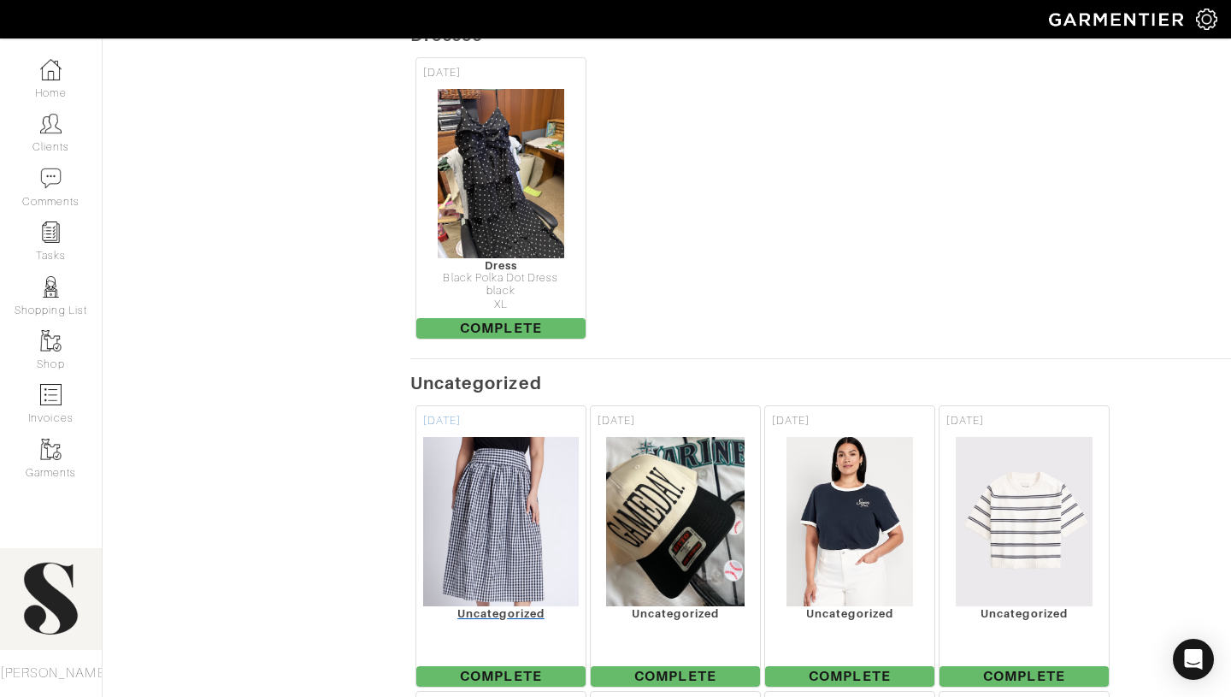
click at [521, 607] on div "Uncategorized" at bounding box center [500, 613] width 169 height 13
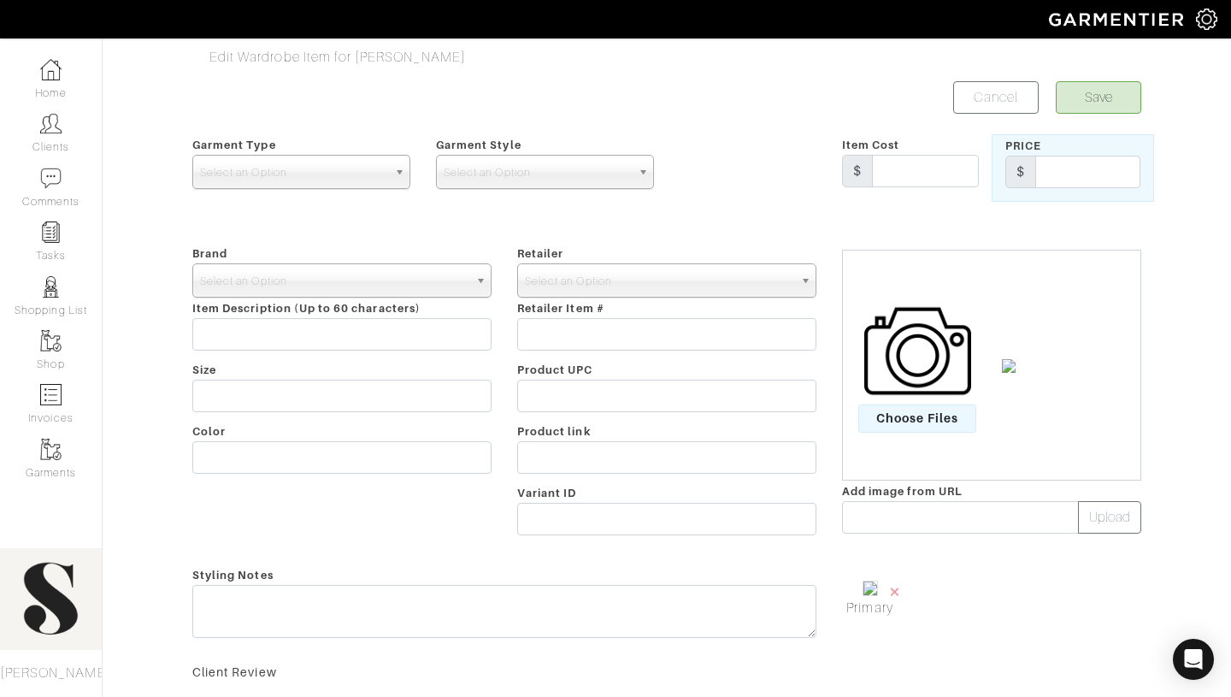
scroll to position [335, 0]
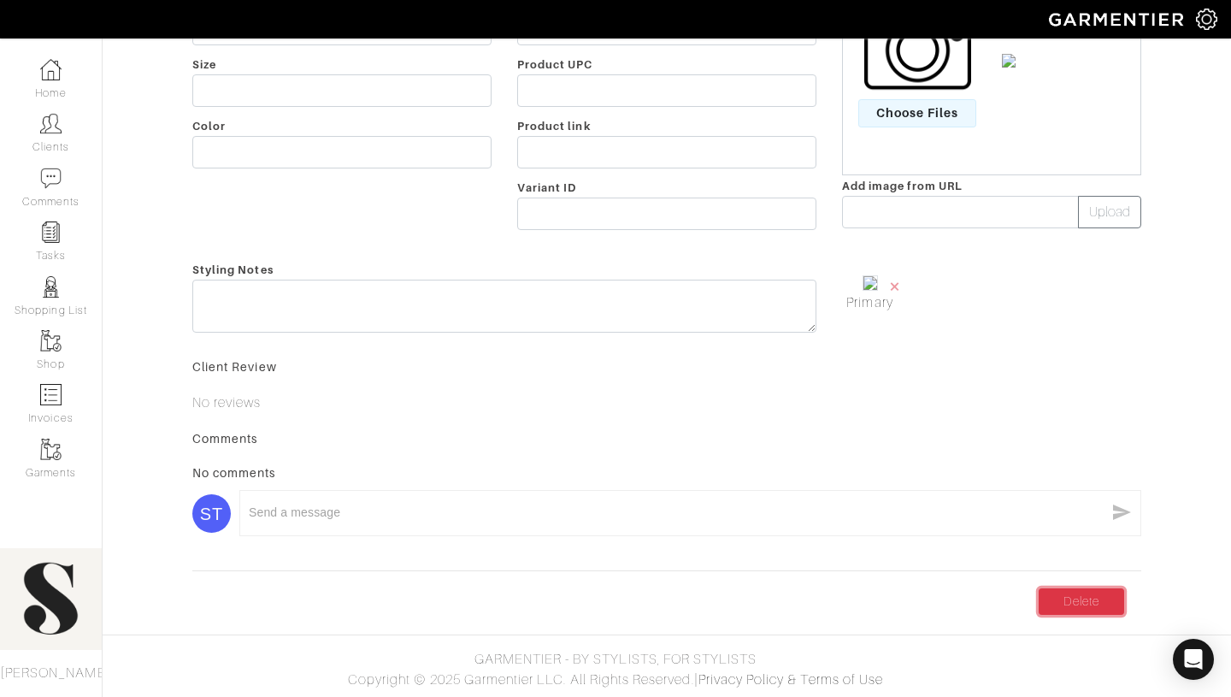
click at [1101, 609] on link "Delete" at bounding box center [1082, 601] width 86 height 27
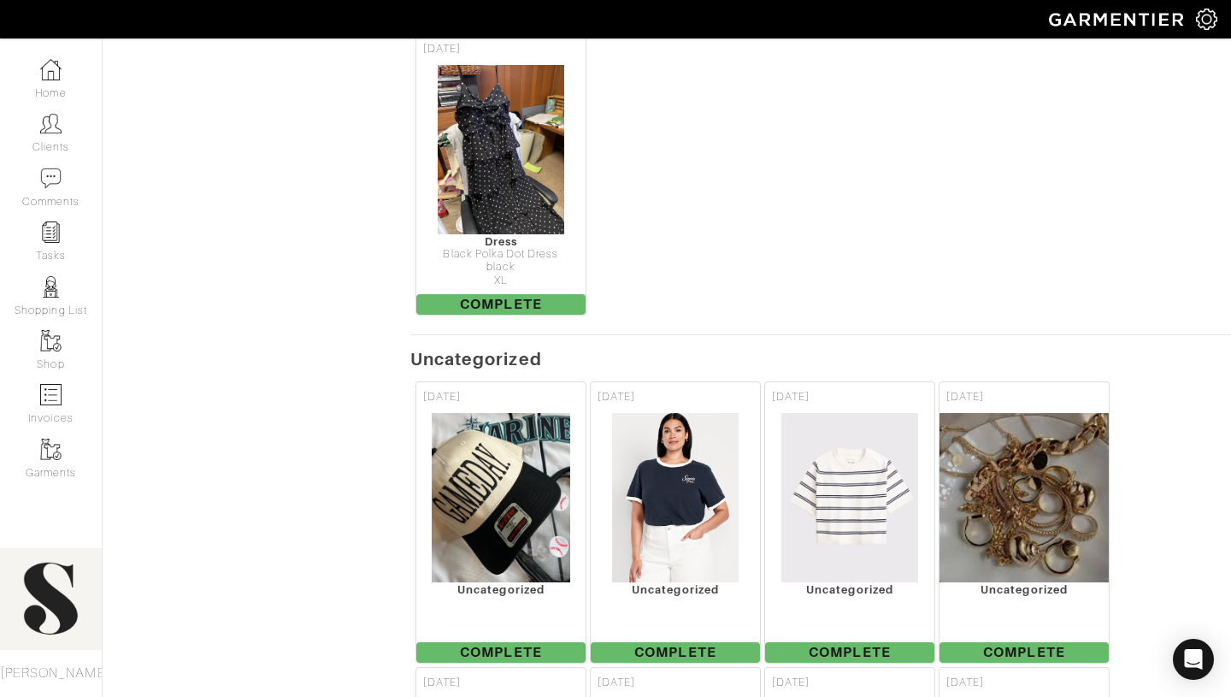
scroll to position [1393, 0]
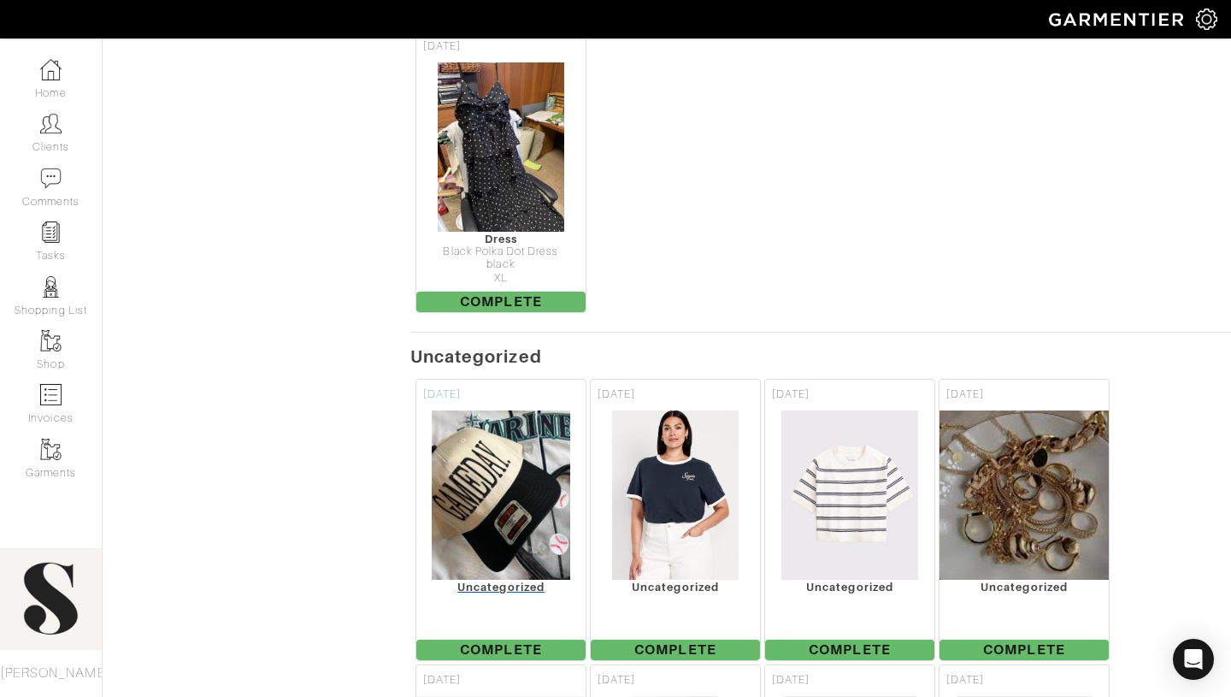
click at [492, 581] on div "Uncategorized" at bounding box center [500, 587] width 169 height 13
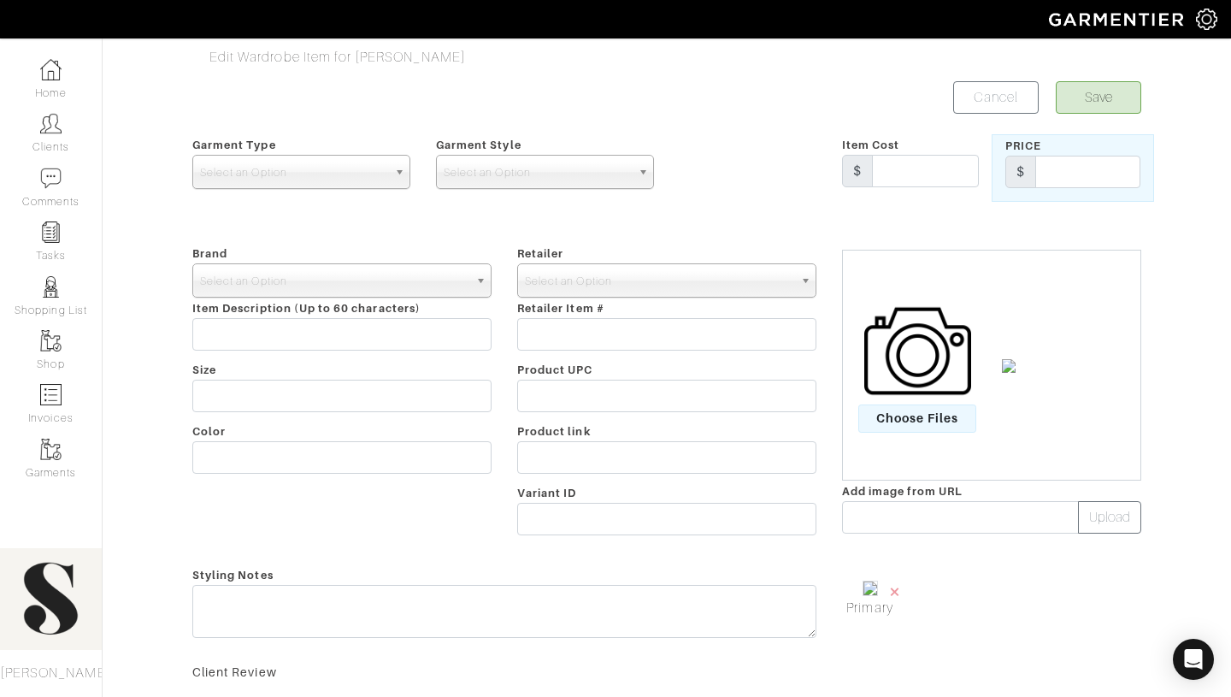
scroll to position [345, 0]
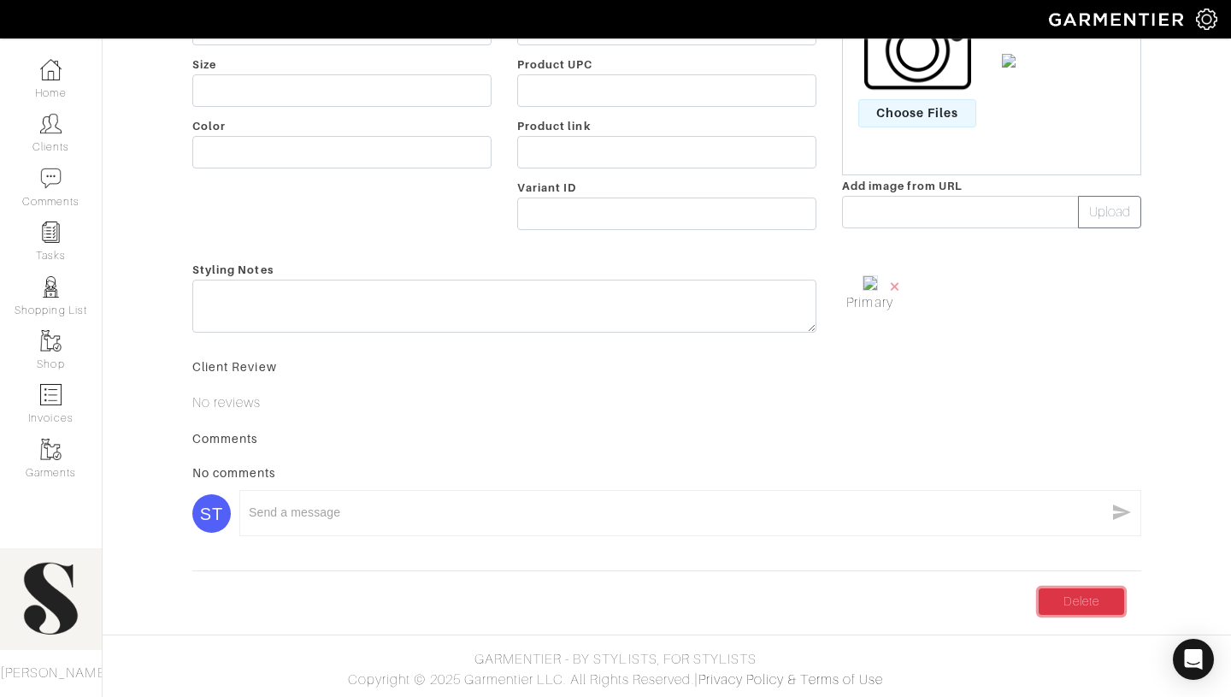
click at [1071, 608] on link "Delete" at bounding box center [1082, 601] width 86 height 27
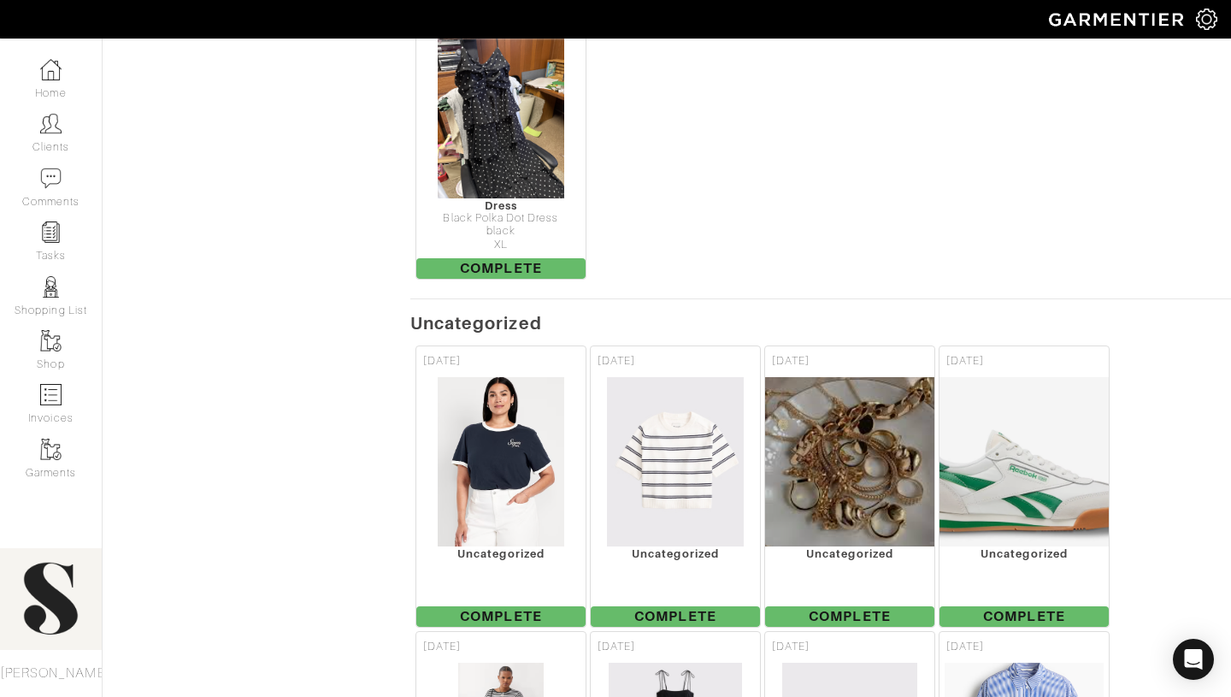
scroll to position [1427, 0]
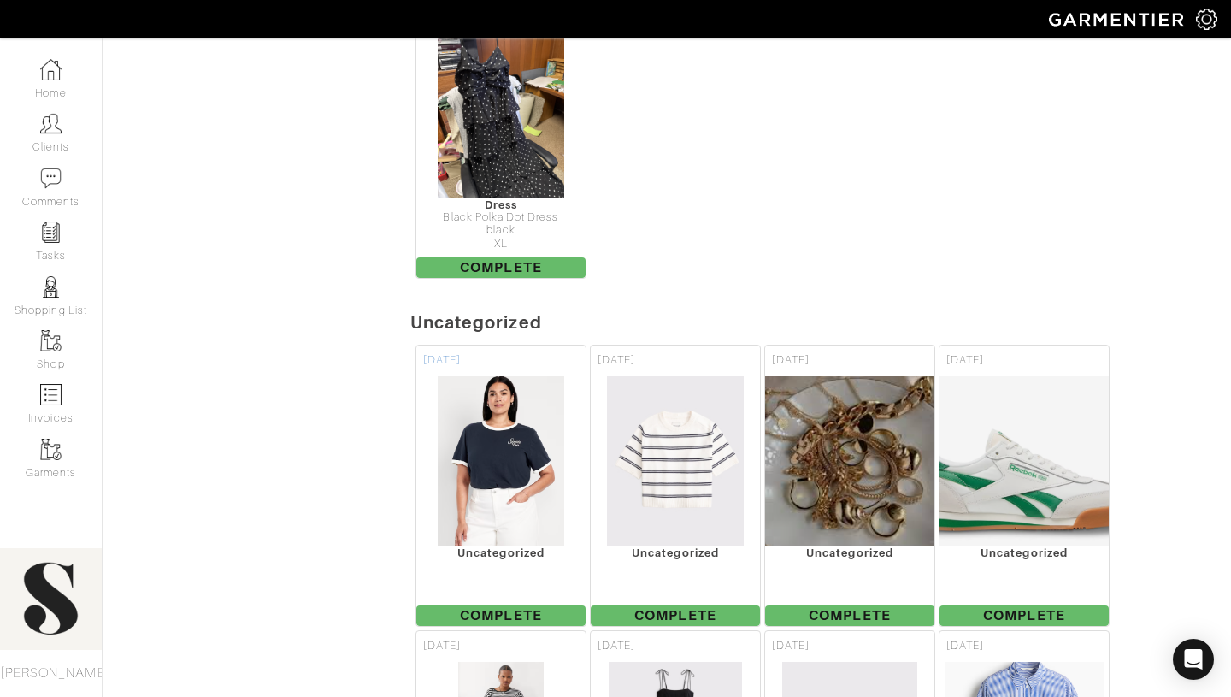
click at [503, 546] on div "Uncategorized" at bounding box center [500, 552] width 169 height 13
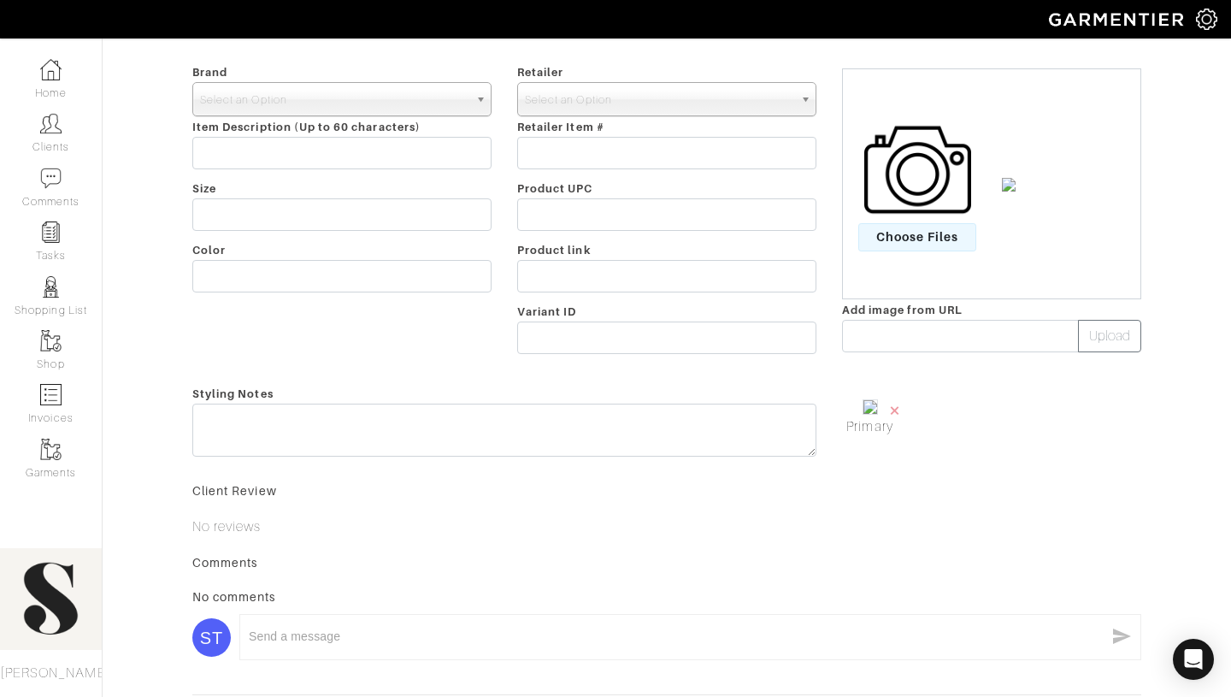
scroll to position [353, 0]
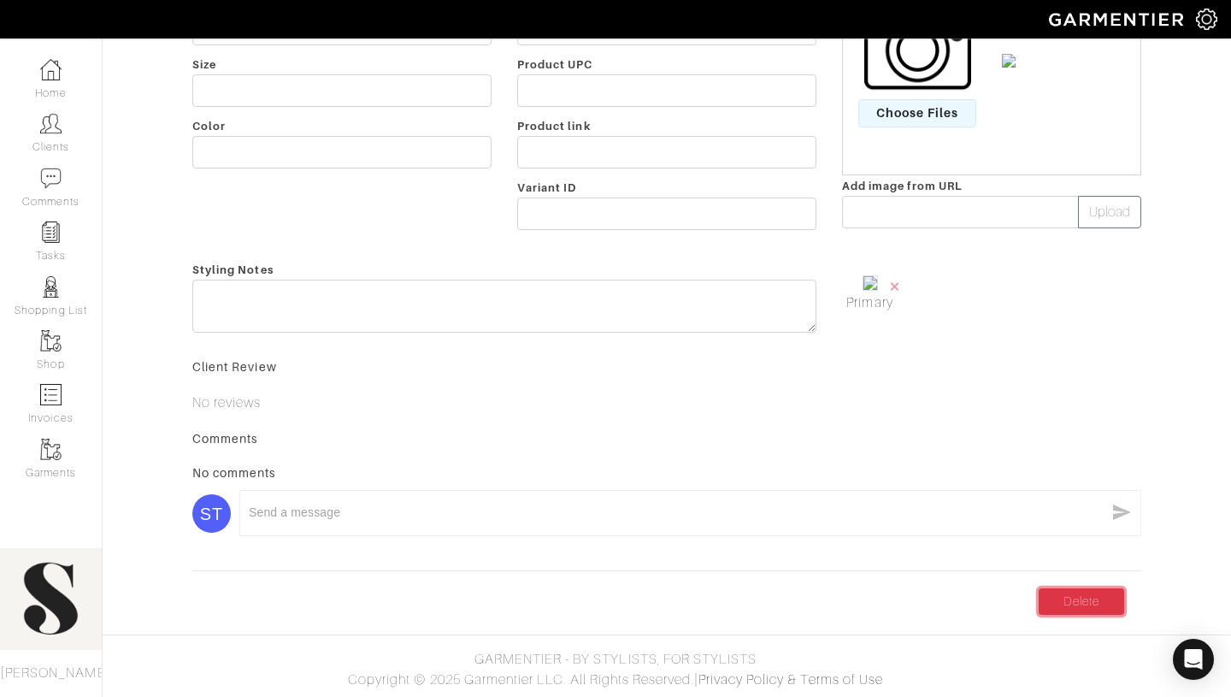
click at [1072, 590] on link "Delete" at bounding box center [1082, 601] width 86 height 27
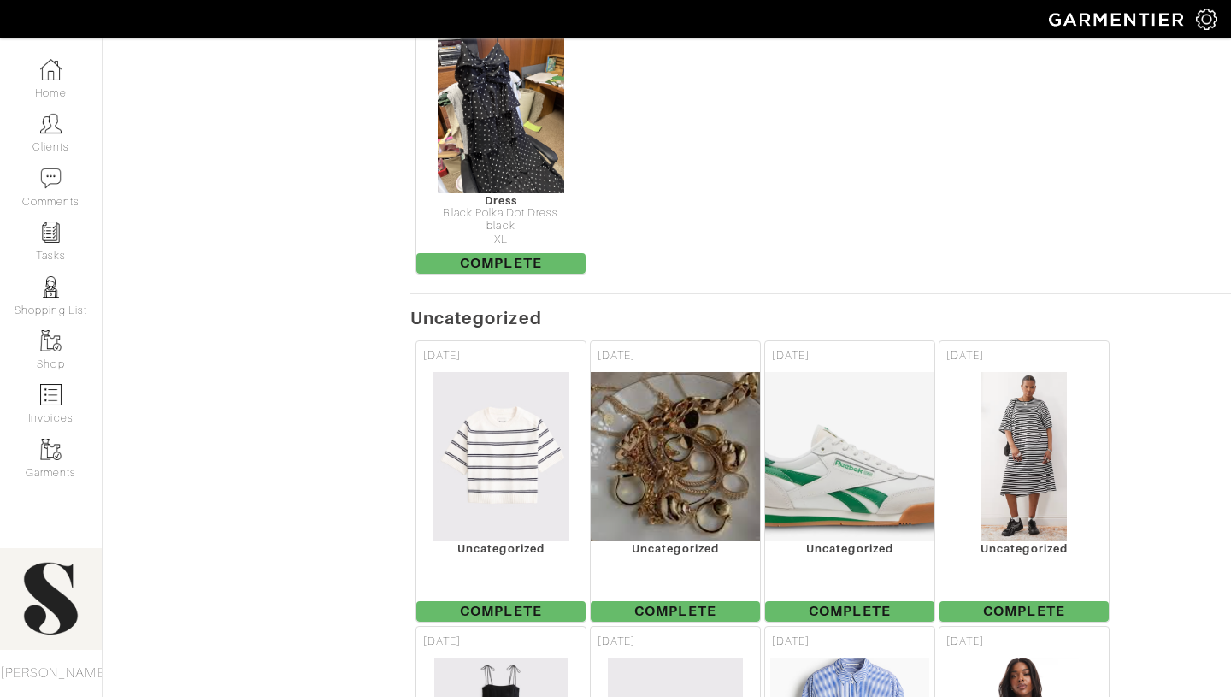
scroll to position [1432, 0]
click at [527, 541] on div "Uncategorized" at bounding box center [500, 547] width 169 height 13
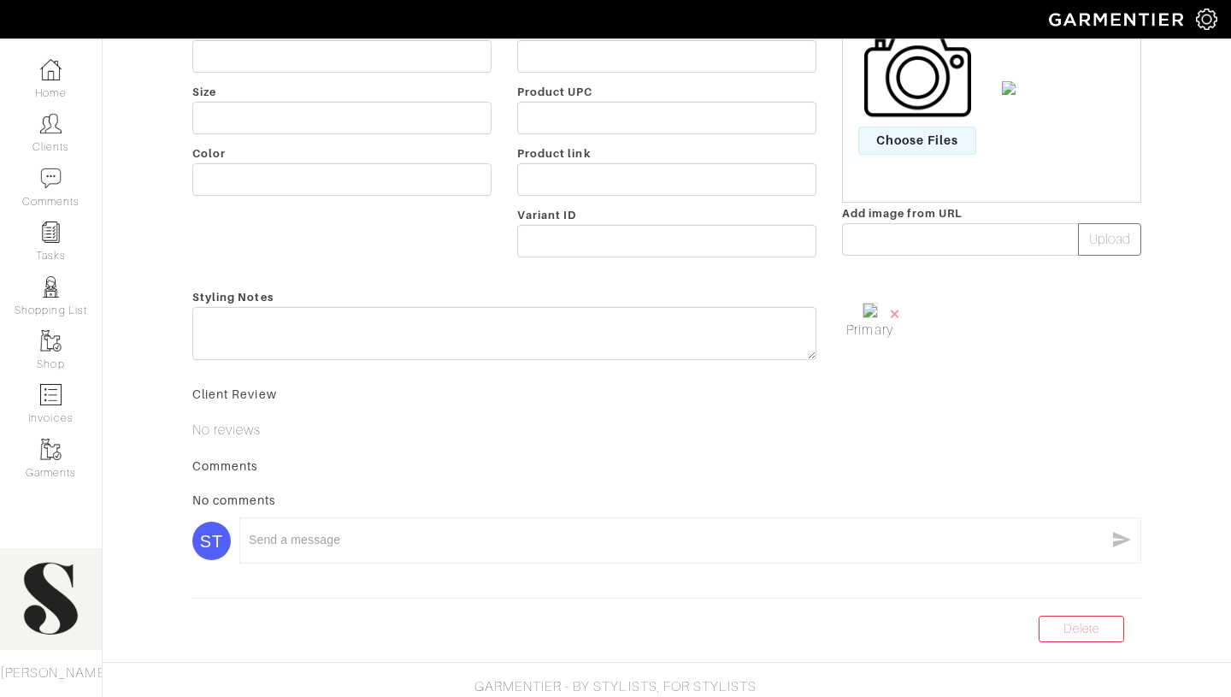
scroll to position [346, 0]
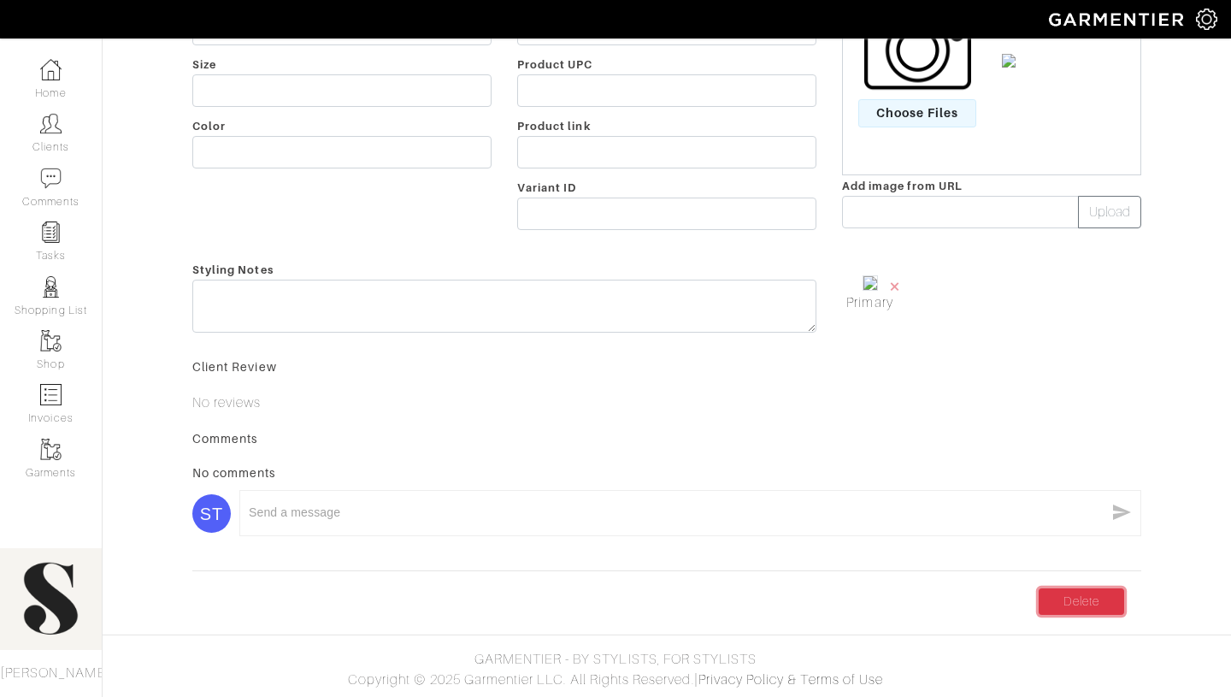
click at [1060, 594] on link "Delete" at bounding box center [1082, 601] width 86 height 27
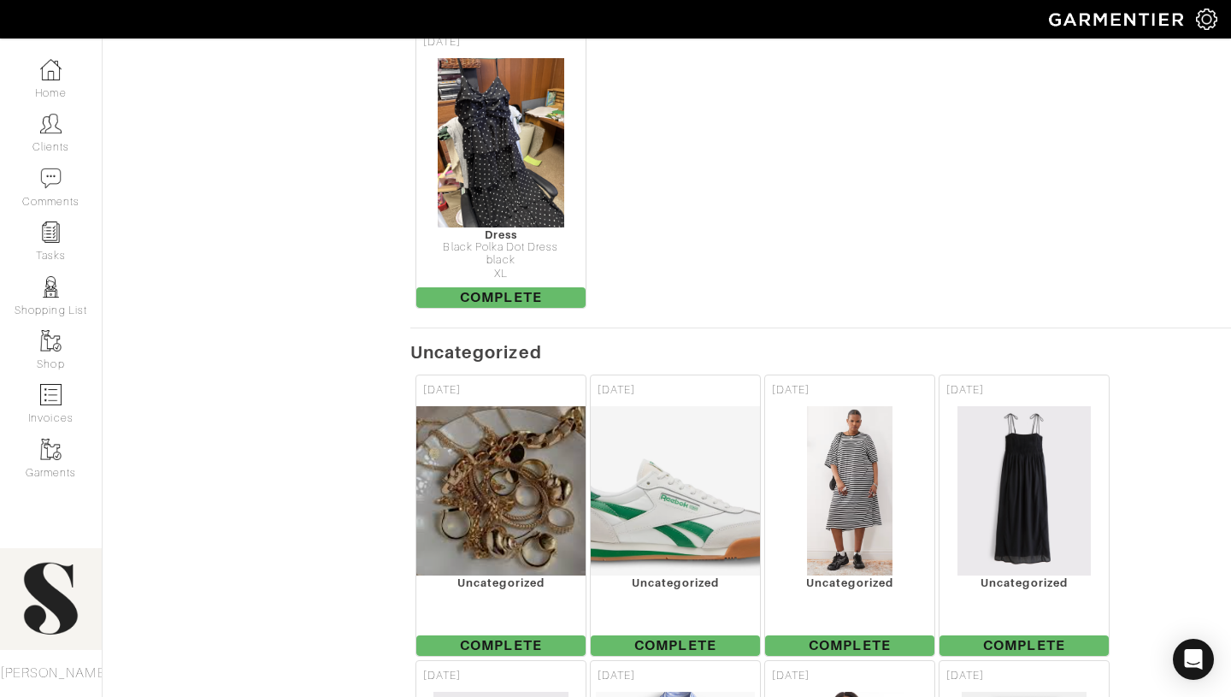
scroll to position [1425, 0]
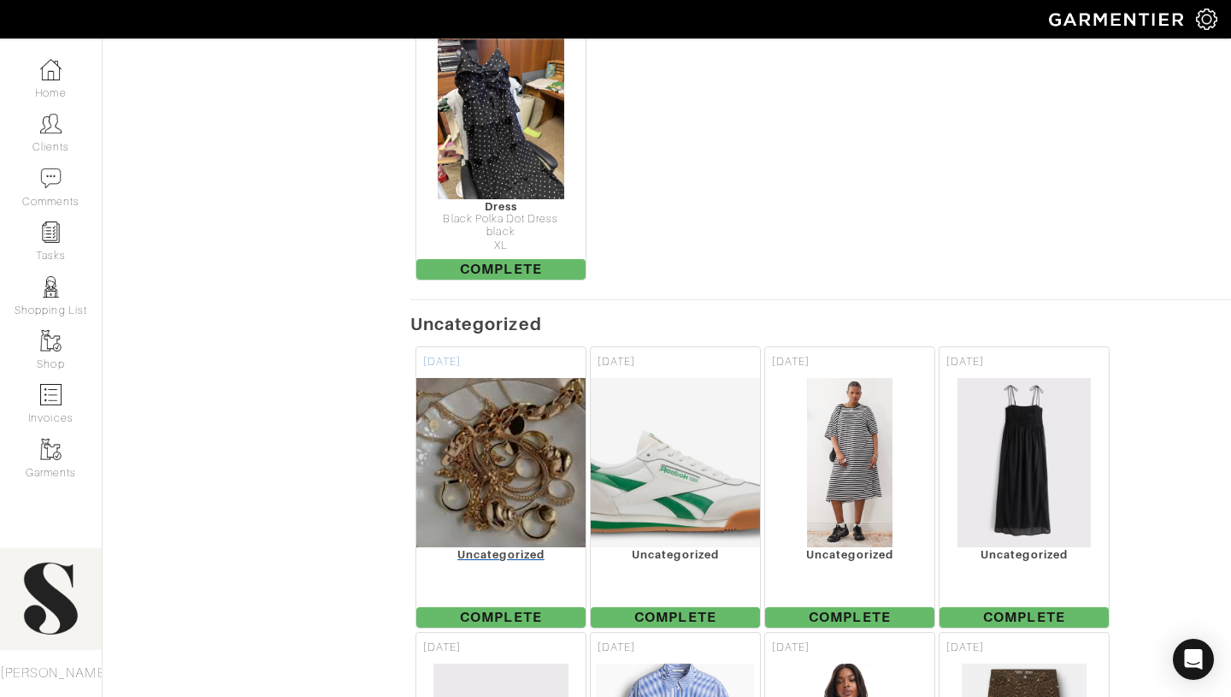
click at [522, 548] on div "Uncategorized" at bounding box center [500, 554] width 169 height 13
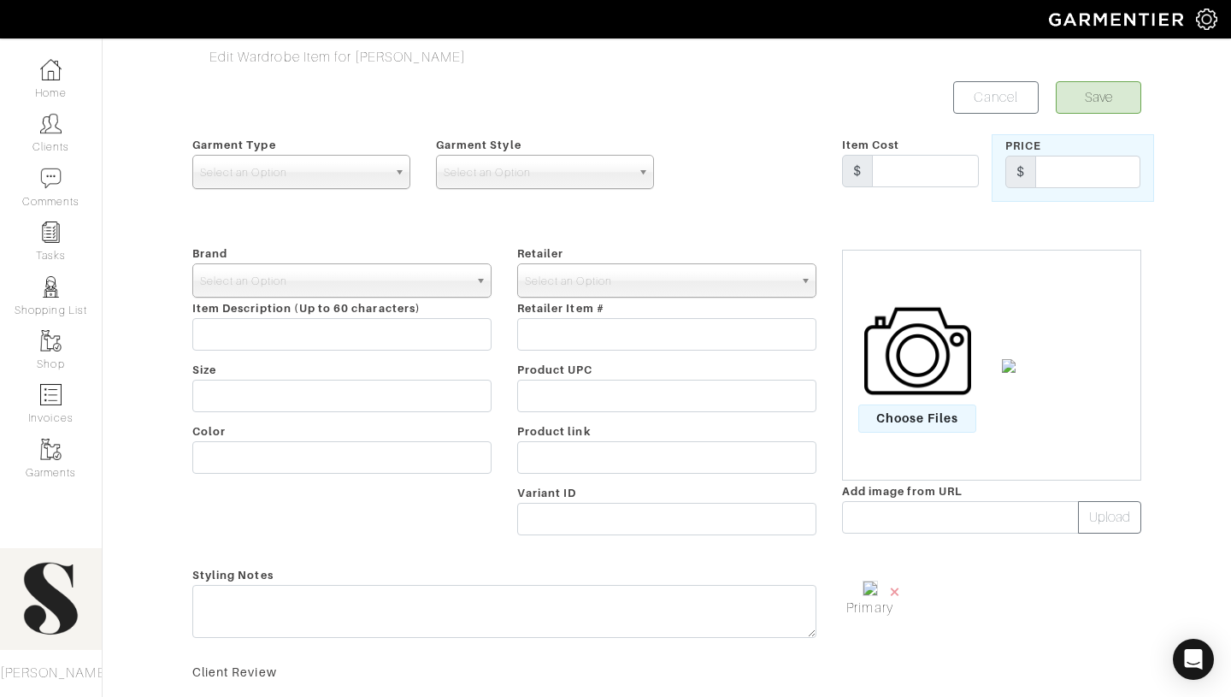
scroll to position [310, 0]
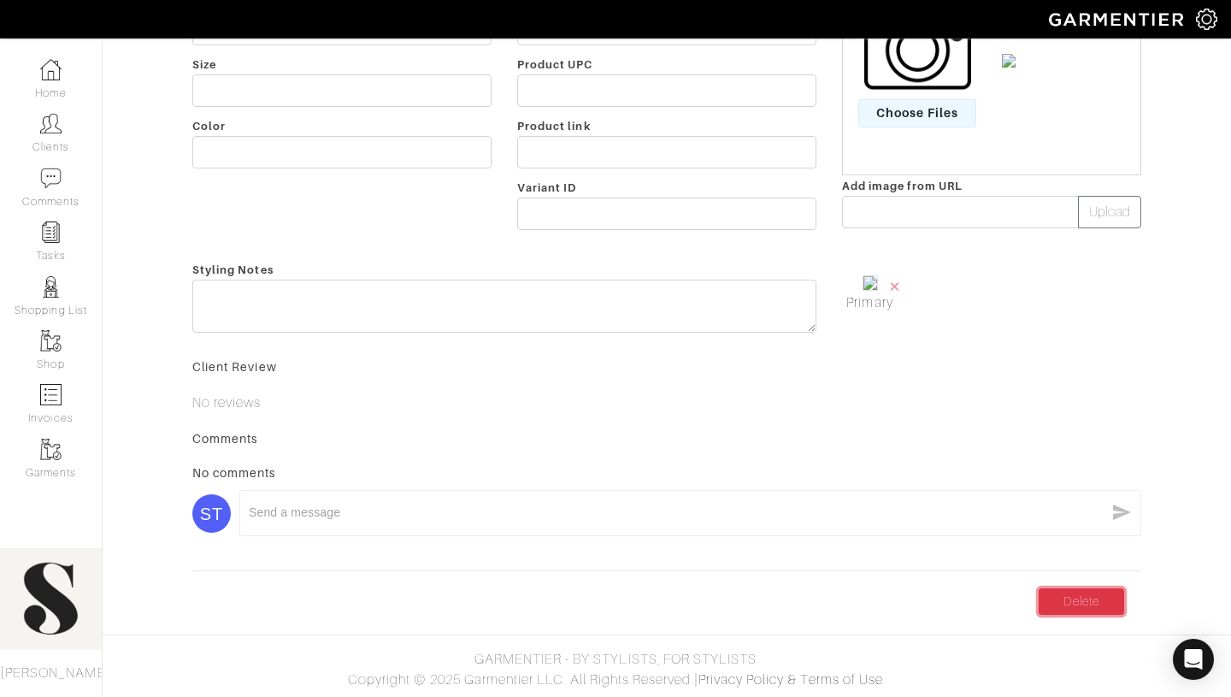
click at [1094, 599] on link "Delete" at bounding box center [1082, 601] width 86 height 27
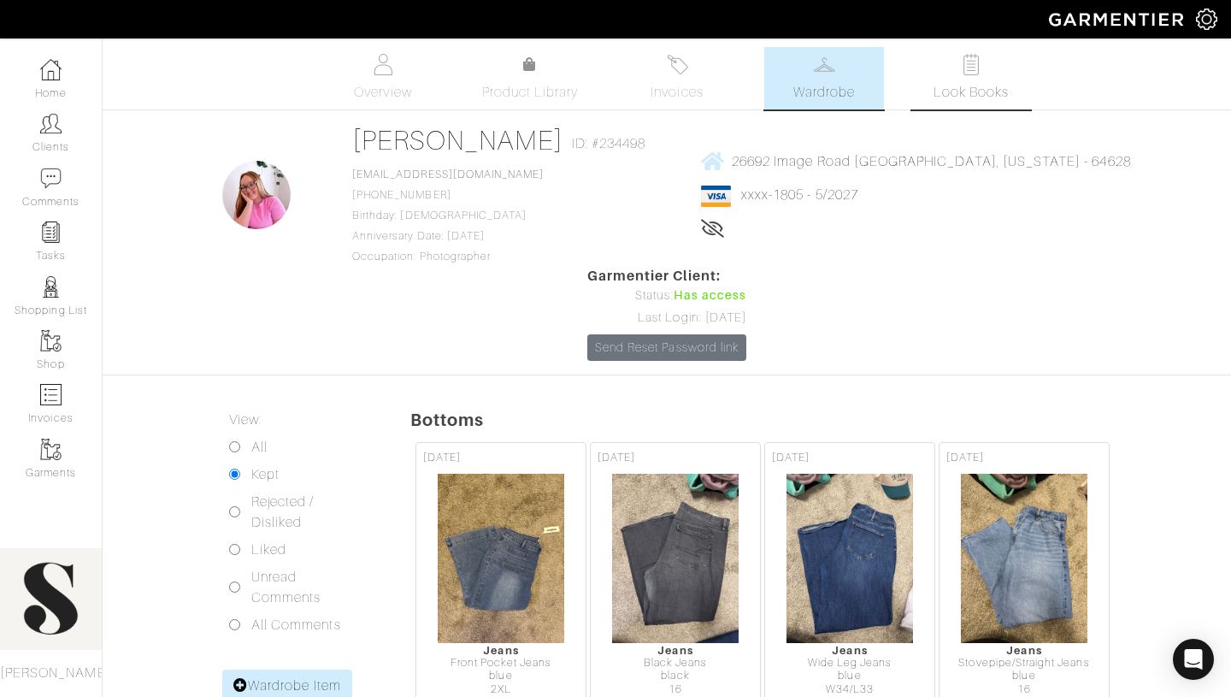
click at [982, 86] on span "Look Books" at bounding box center [972, 92] width 76 height 21
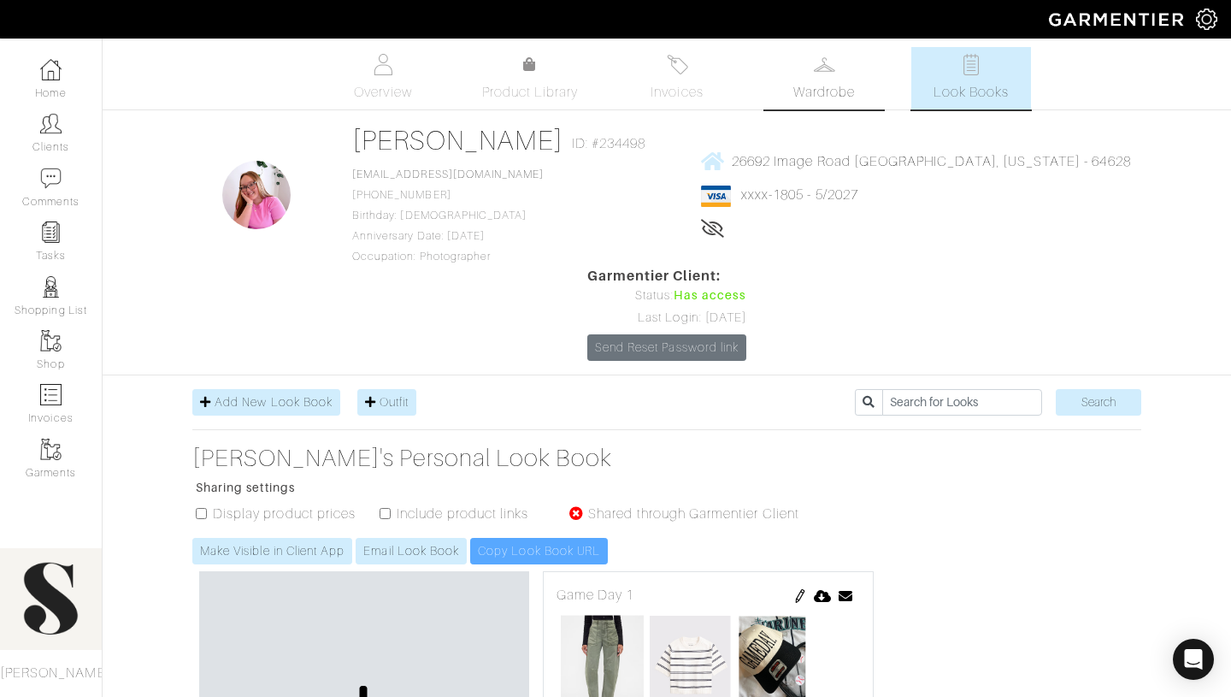
click at [811, 90] on span "Wardrobe" at bounding box center [824, 92] width 62 height 21
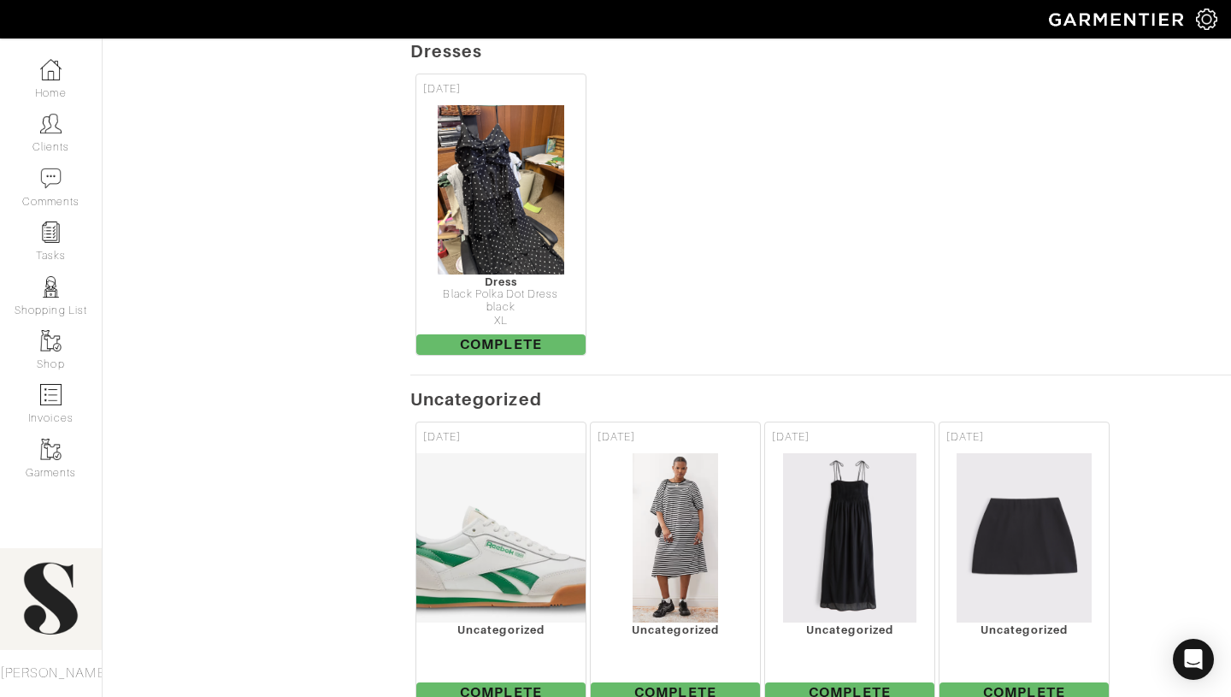
scroll to position [1354, 0]
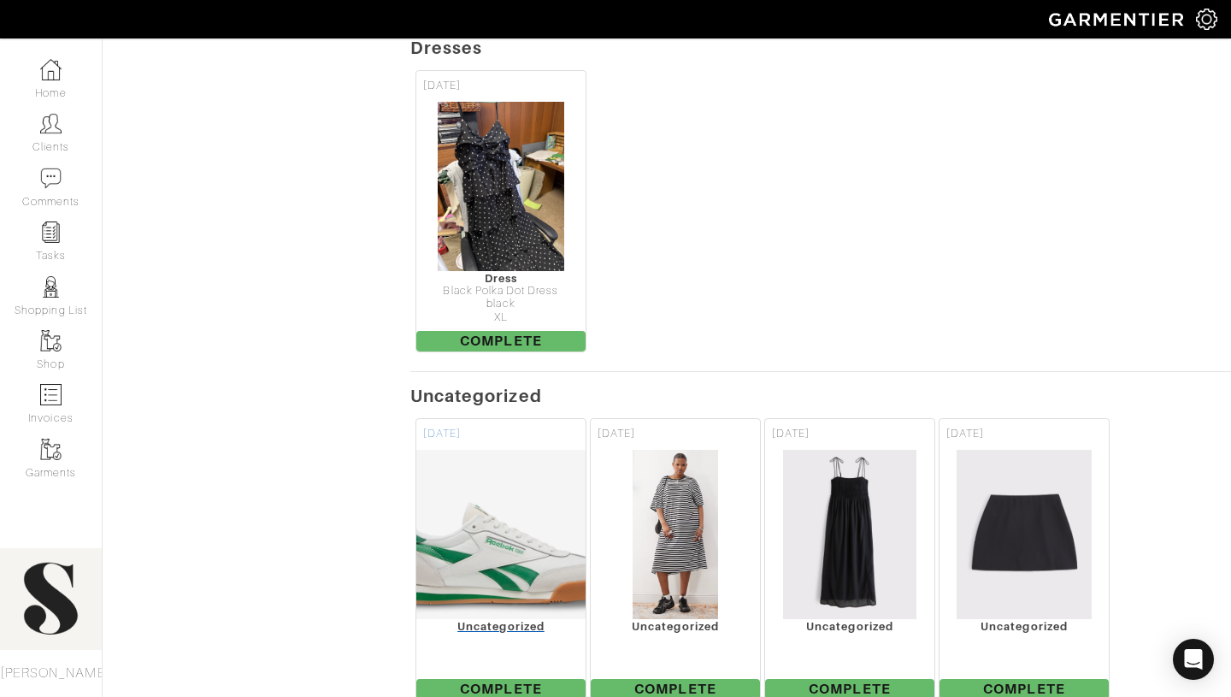
click at [483, 620] on div "Uncategorized" at bounding box center [500, 626] width 169 height 13
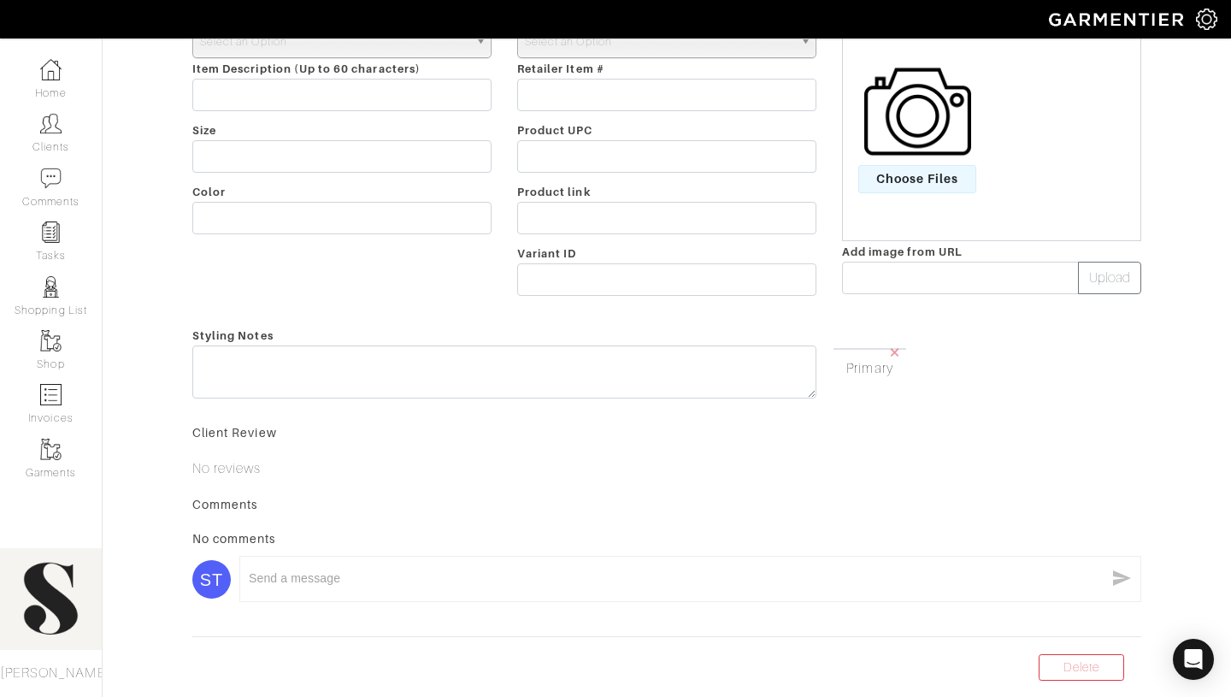
scroll to position [305, 0]
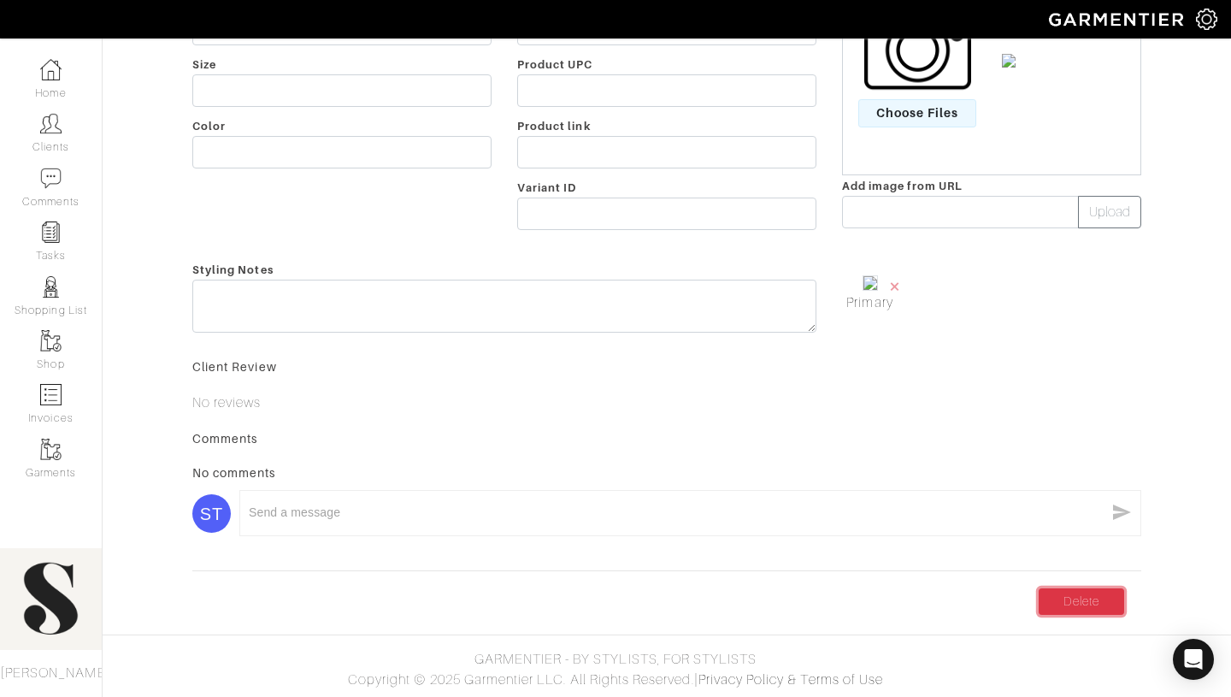
click at [1075, 610] on link "Delete" at bounding box center [1082, 601] width 86 height 27
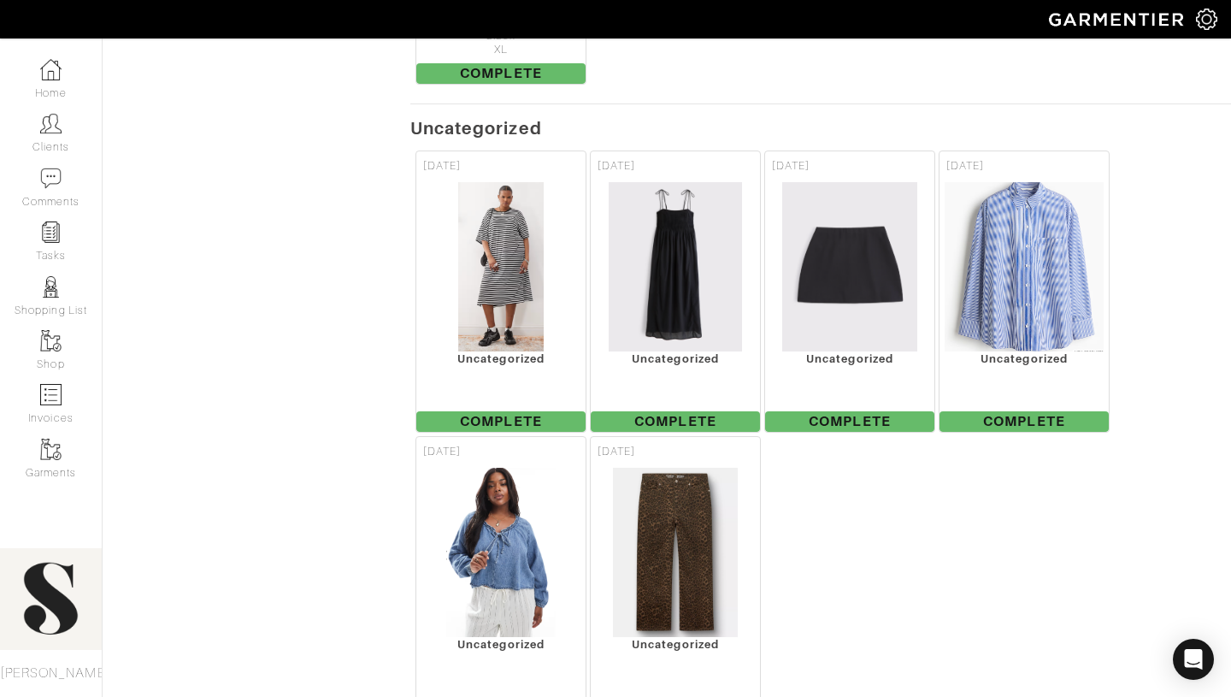
scroll to position [1632, 0]
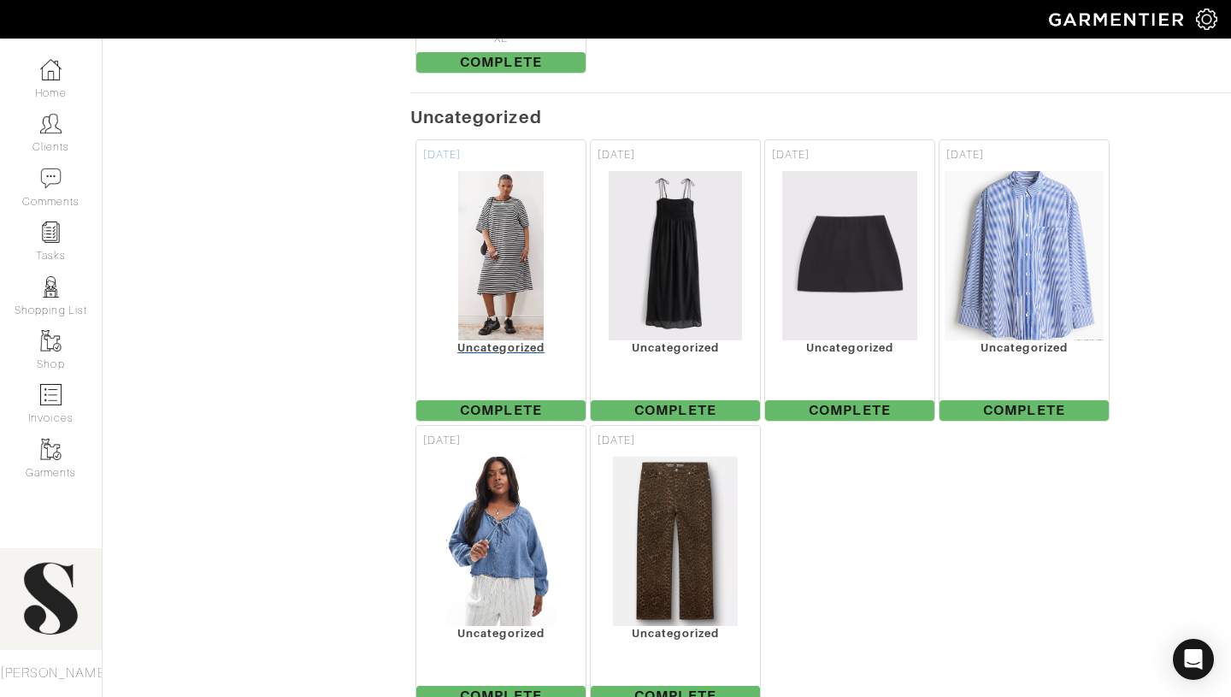
click at [532, 341] on div "Uncategorized" at bounding box center [500, 347] width 169 height 13
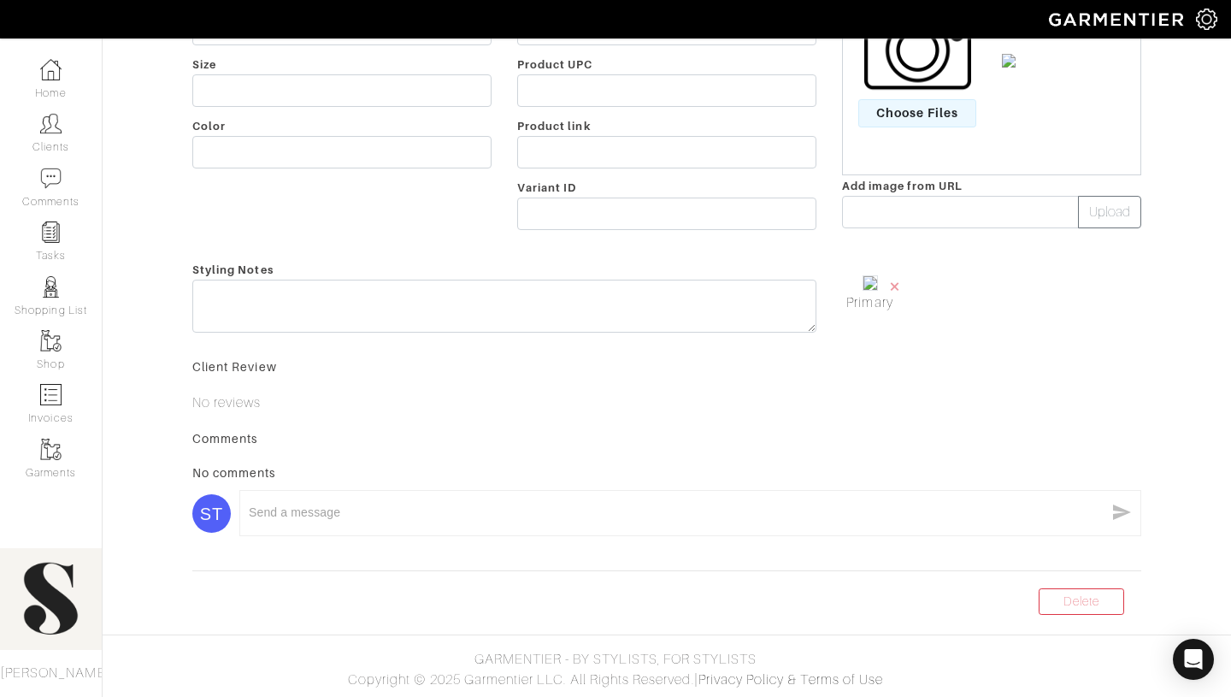
scroll to position [398, 0]
click at [1088, 602] on link "Delete" at bounding box center [1082, 601] width 86 height 27
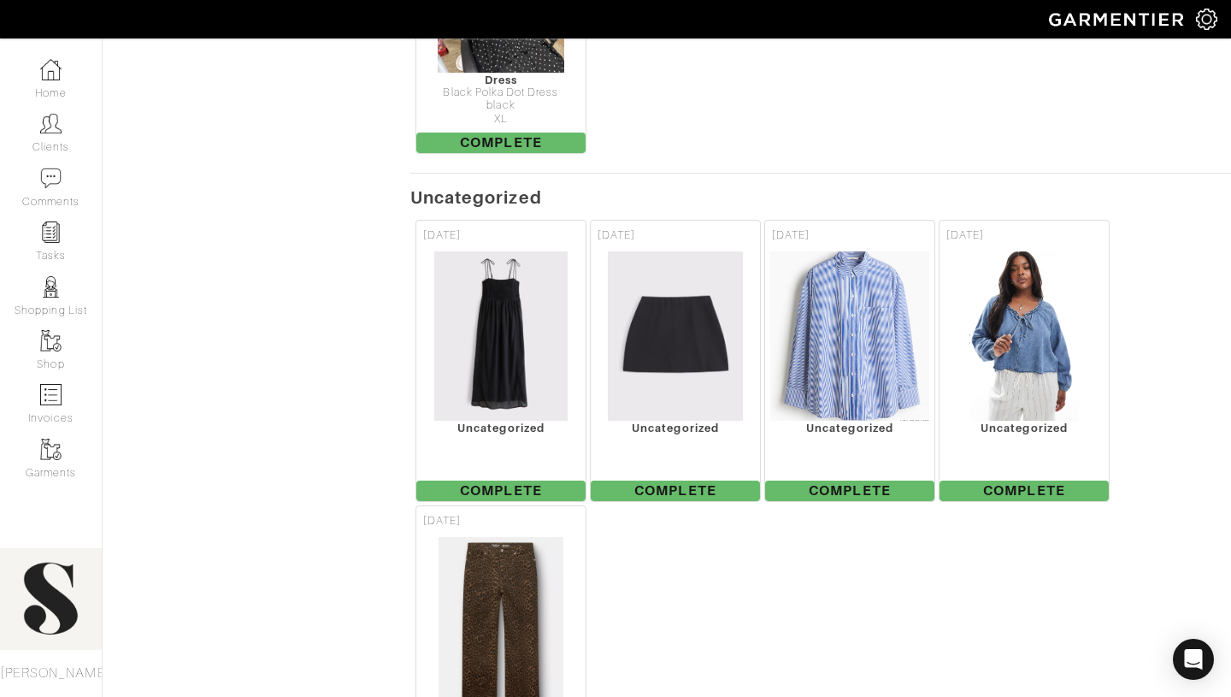
scroll to position [1560, 0]
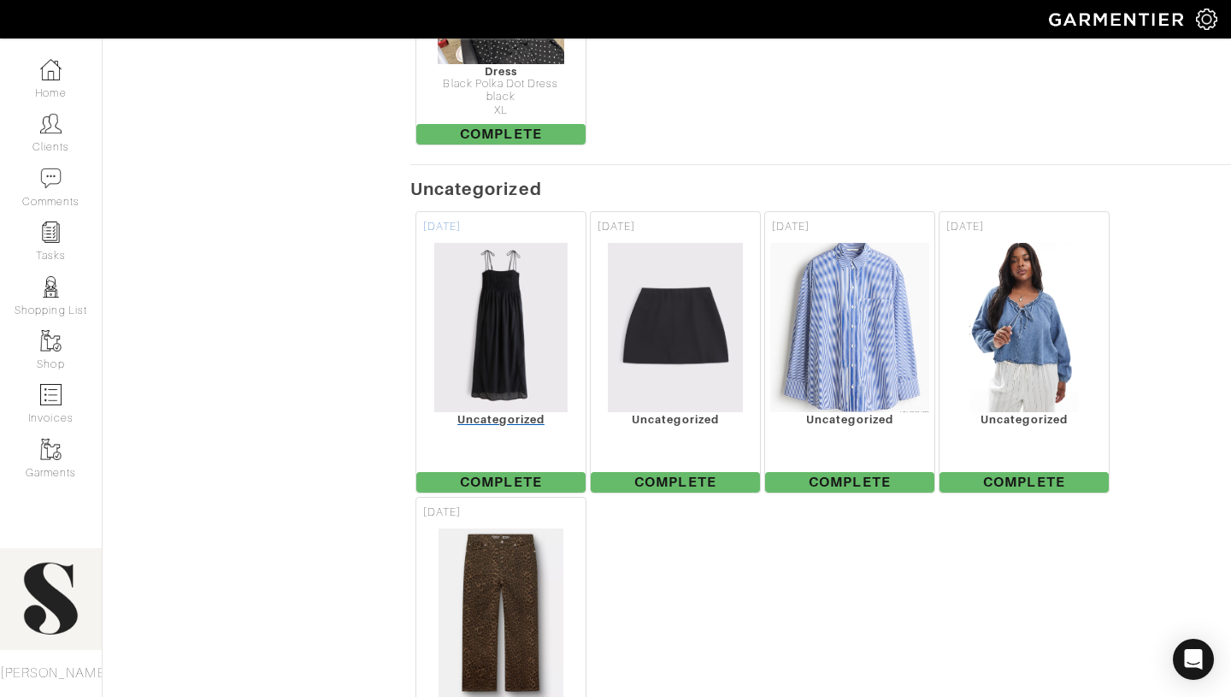
click at [535, 413] on div "Uncategorized" at bounding box center [500, 419] width 169 height 13
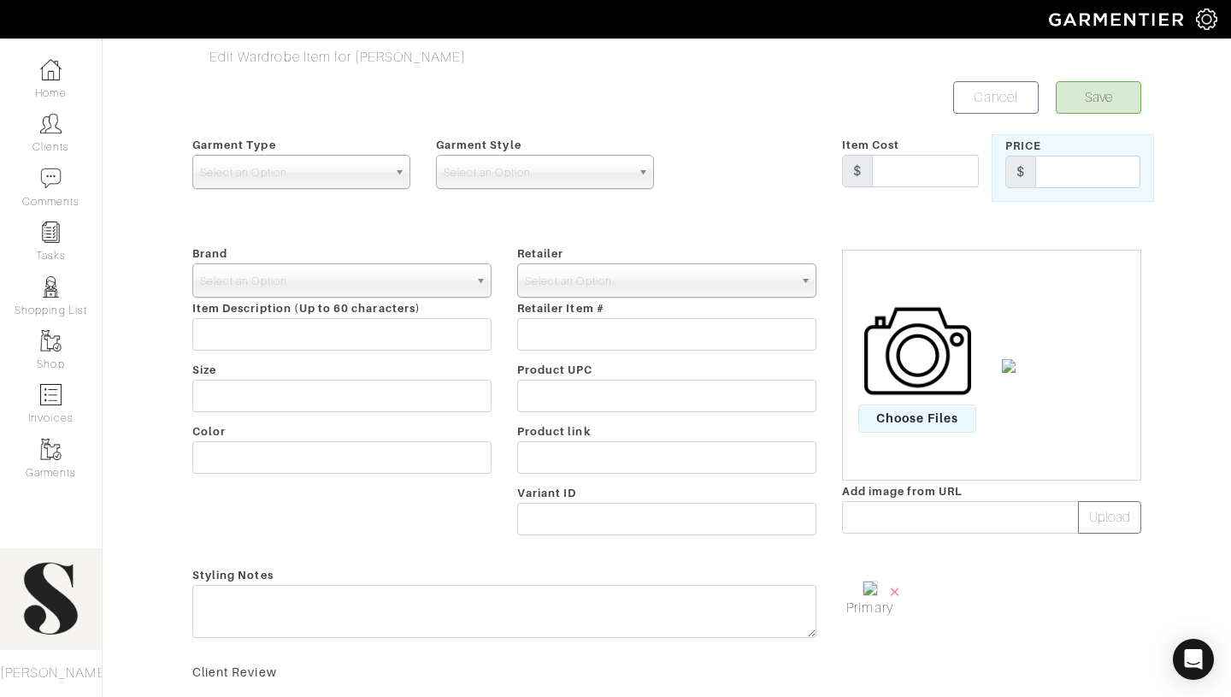
scroll to position [348, 0]
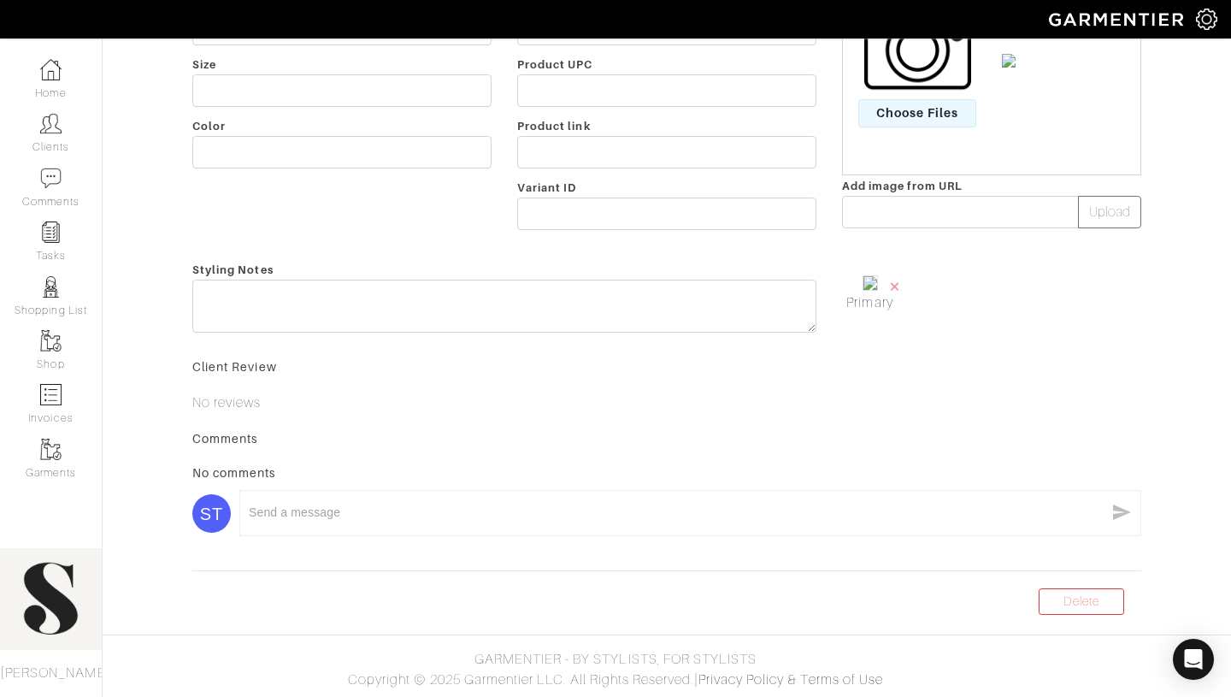
click at [1050, 614] on body "STYLISH by Sydney Sydney Thompson Home Clients Invoices Comments Reminders Styl…" at bounding box center [615, 196] width 1231 height 1002
click at [1053, 609] on link "Delete" at bounding box center [1082, 601] width 86 height 27
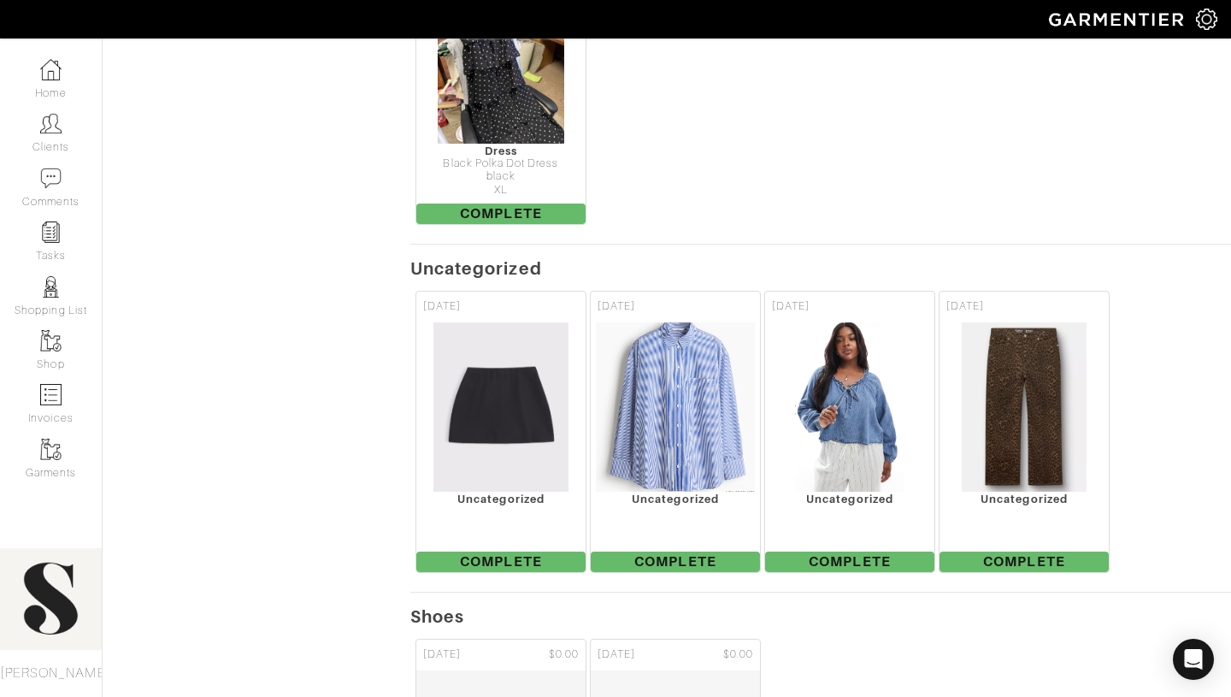
scroll to position [1482, 0]
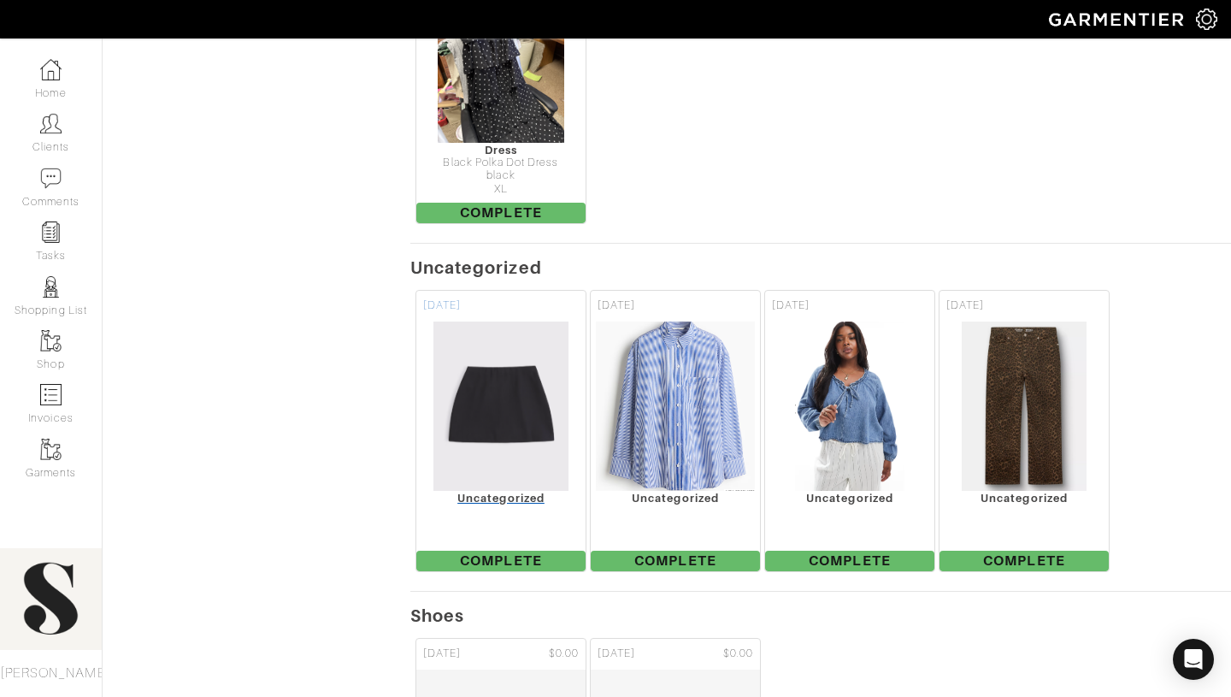
click at [474, 492] on div "Uncategorized" at bounding box center [500, 498] width 169 height 13
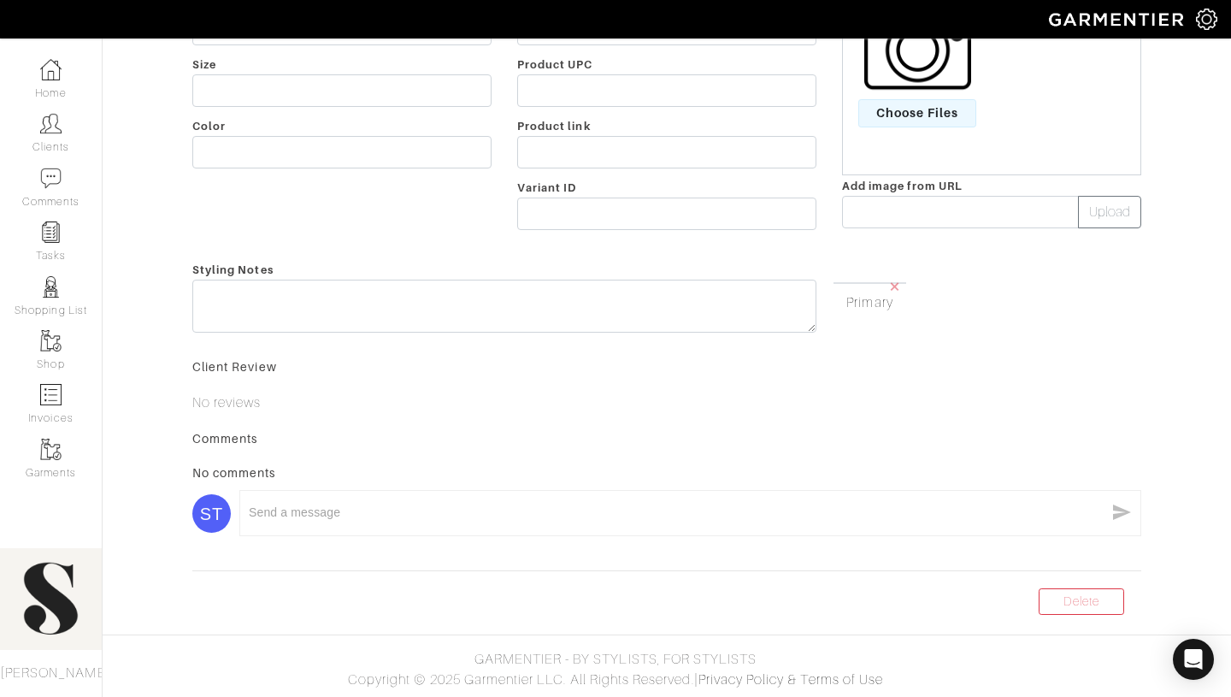
scroll to position [347, 0]
click at [1070, 608] on link "Delete" at bounding box center [1082, 601] width 86 height 27
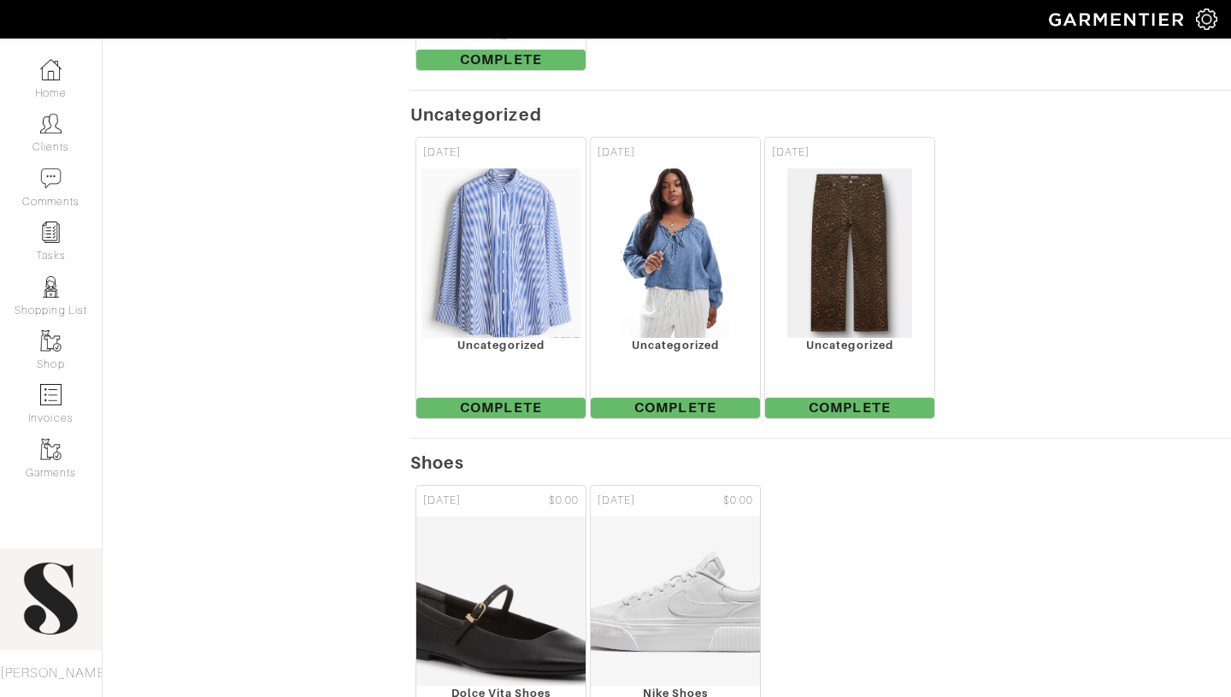
scroll to position [1644, 0]
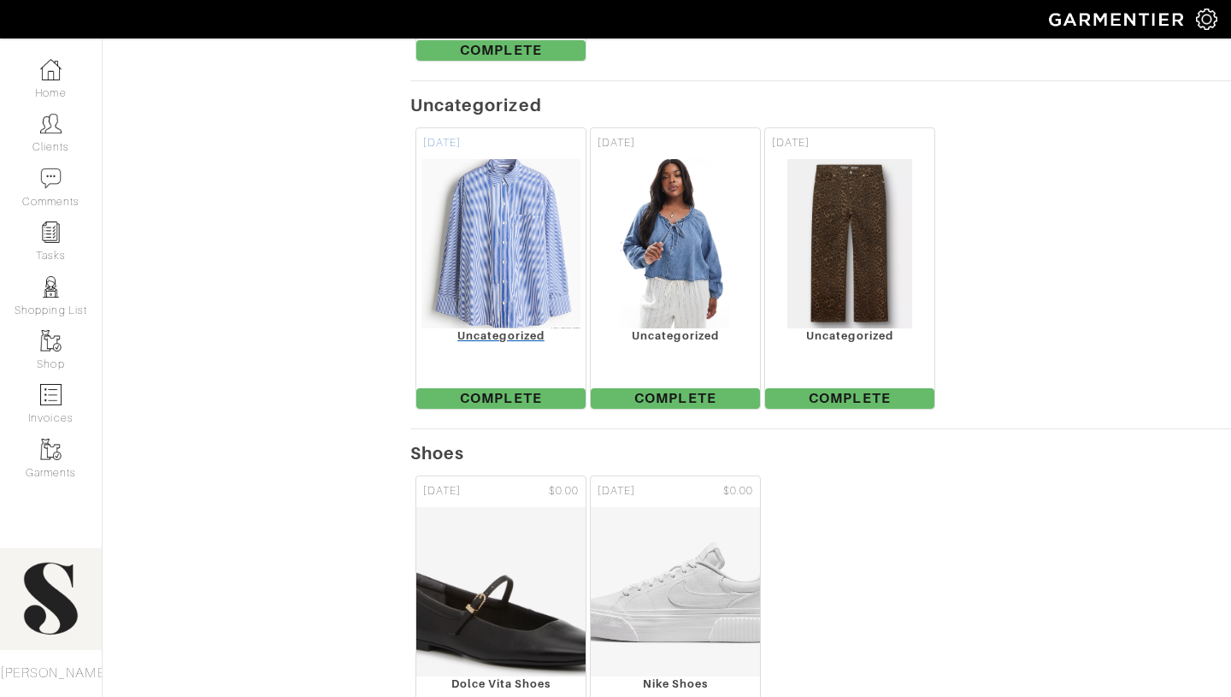
click at [521, 232] on img at bounding box center [501, 243] width 161 height 171
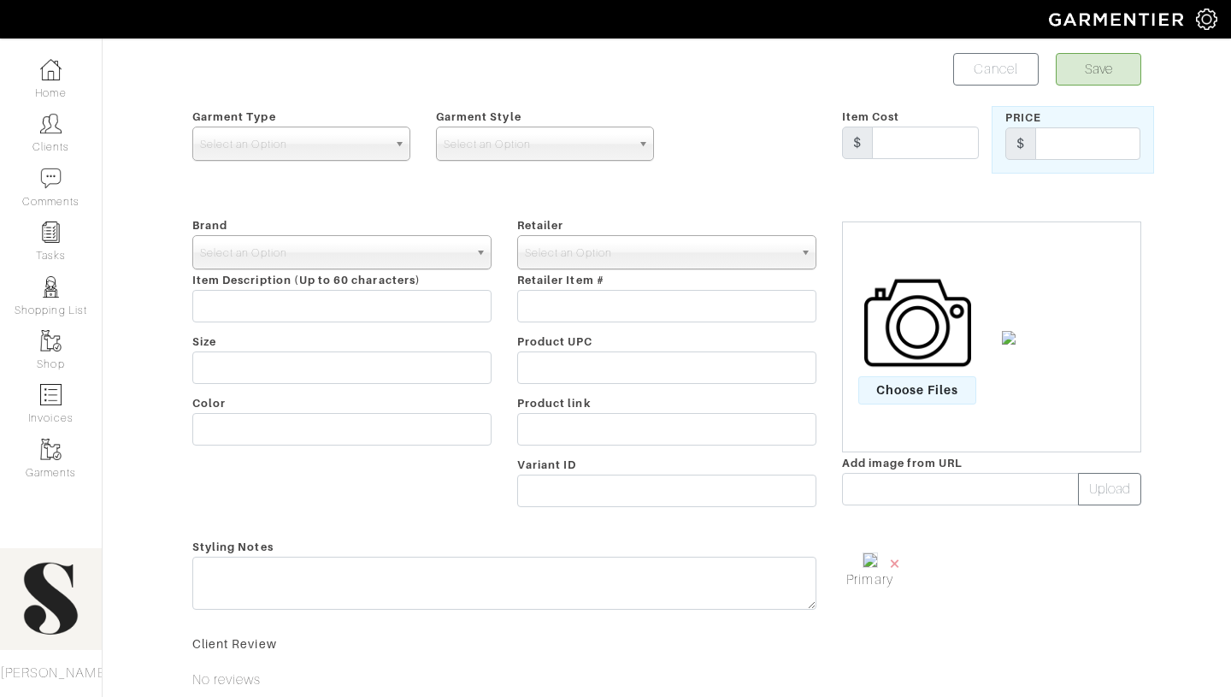
scroll to position [333, 0]
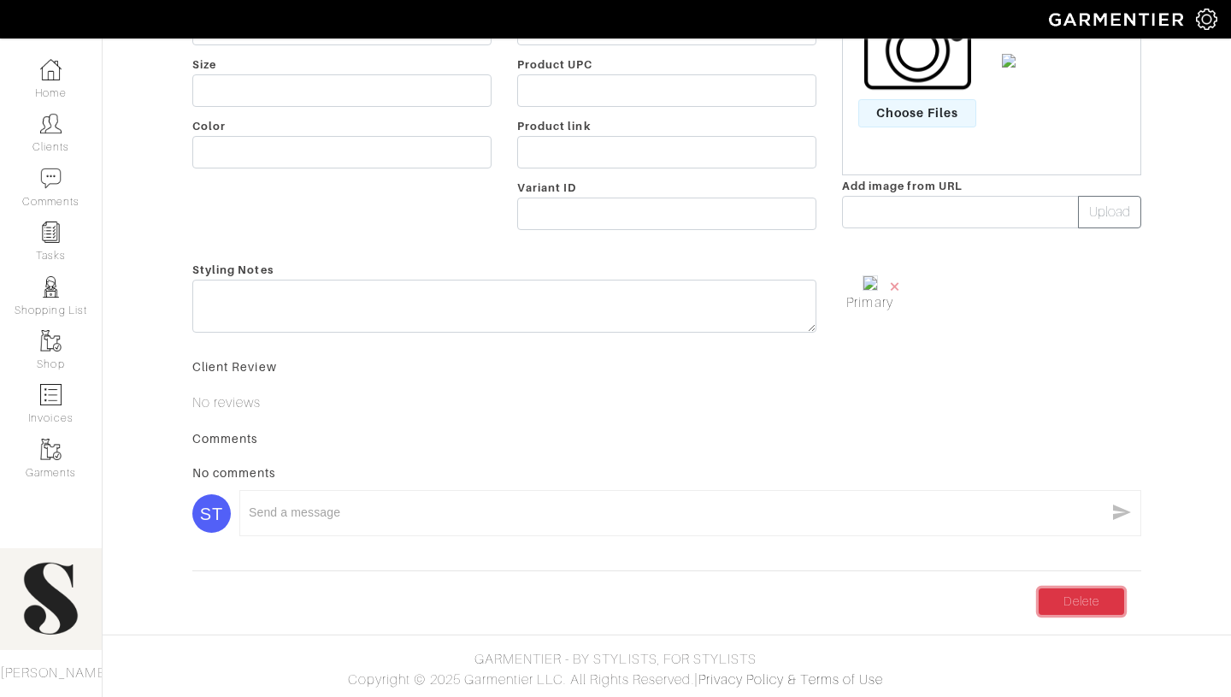
click at [1104, 611] on link "Delete" at bounding box center [1082, 601] width 86 height 27
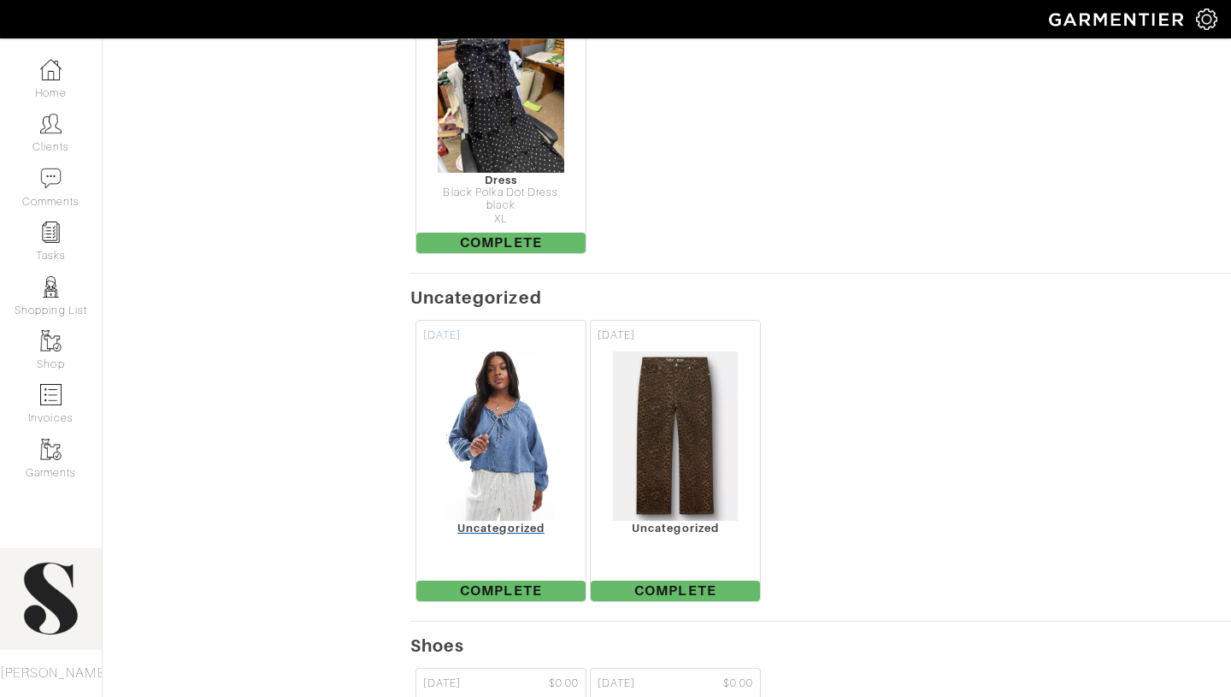
scroll to position [1466, 0]
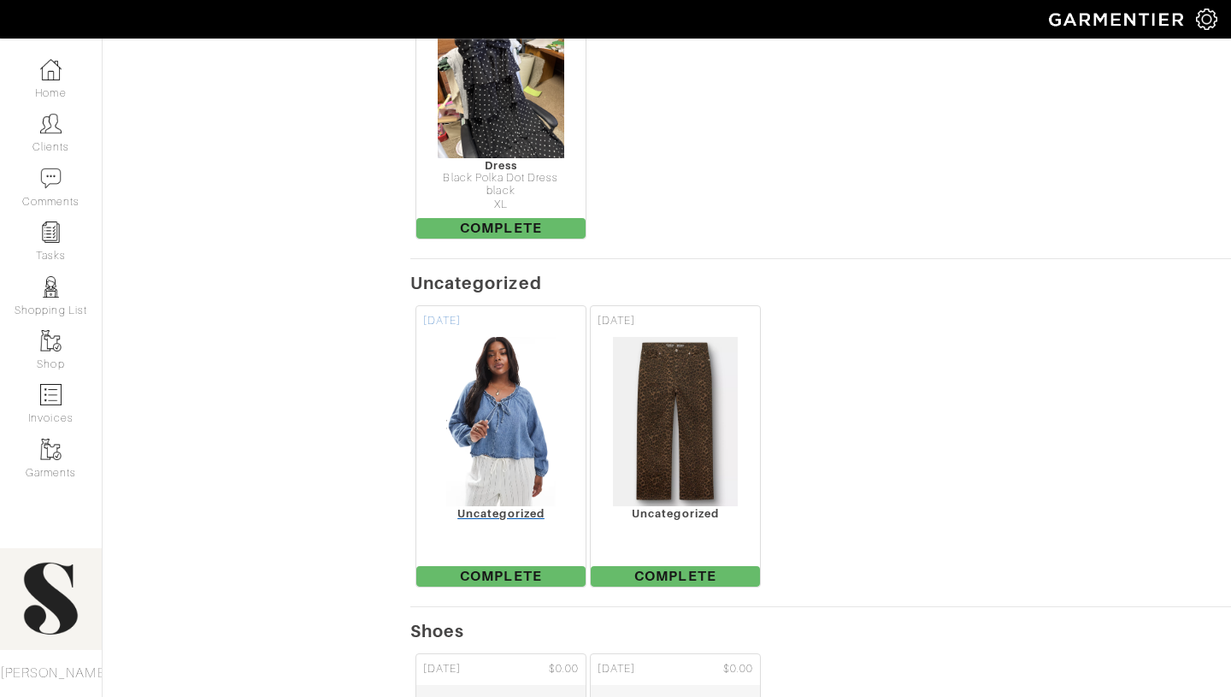
click at [495, 507] on div "Uncategorized" at bounding box center [500, 513] width 169 height 13
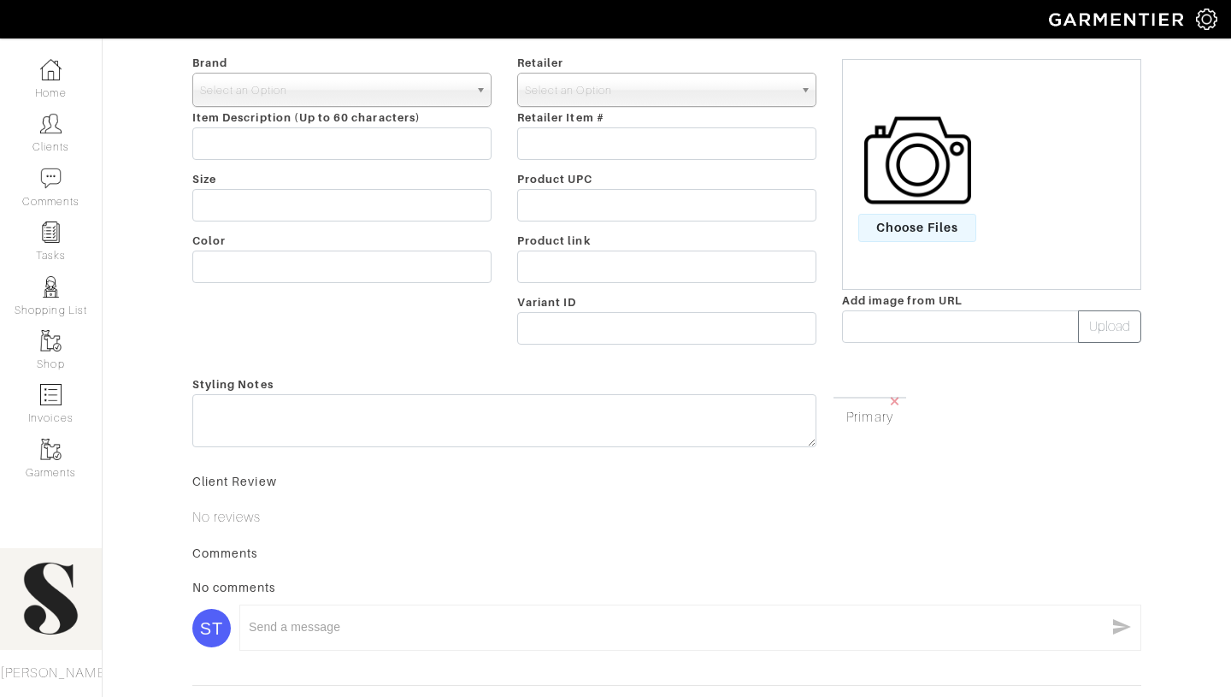
scroll to position [368, 0]
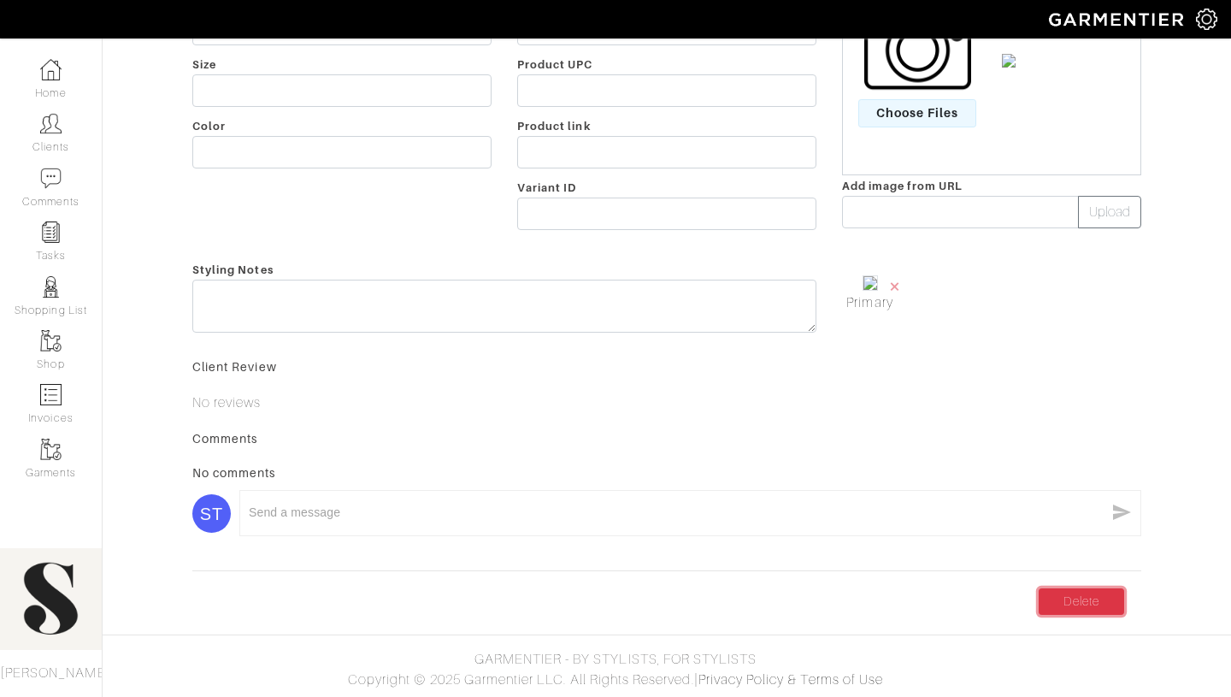
click at [1064, 600] on link "Delete" at bounding box center [1082, 601] width 86 height 27
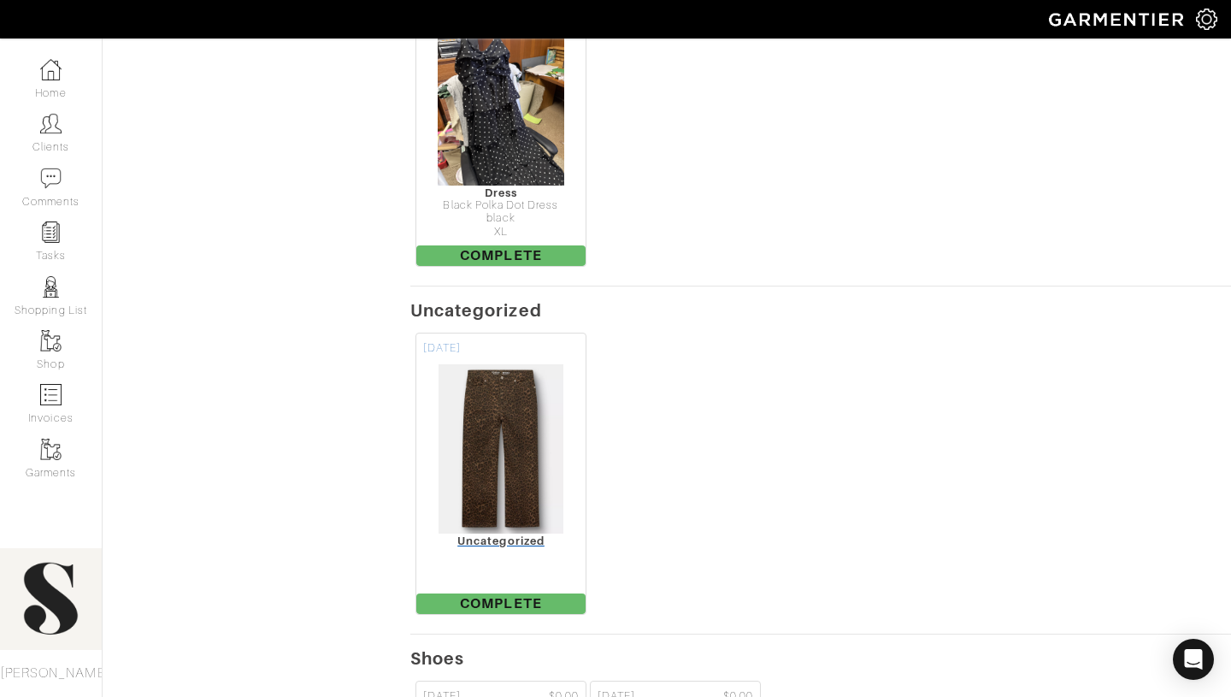
scroll to position [1461, 0]
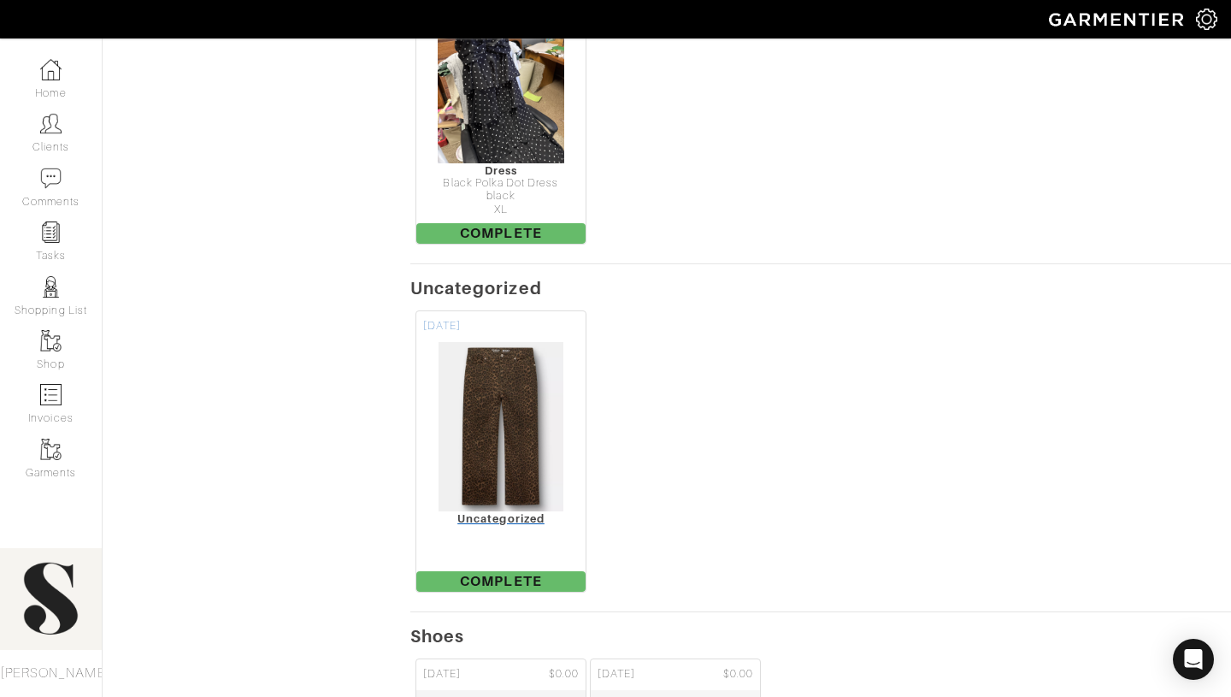
click at [511, 512] on div "Uncategorized" at bounding box center [500, 518] width 169 height 13
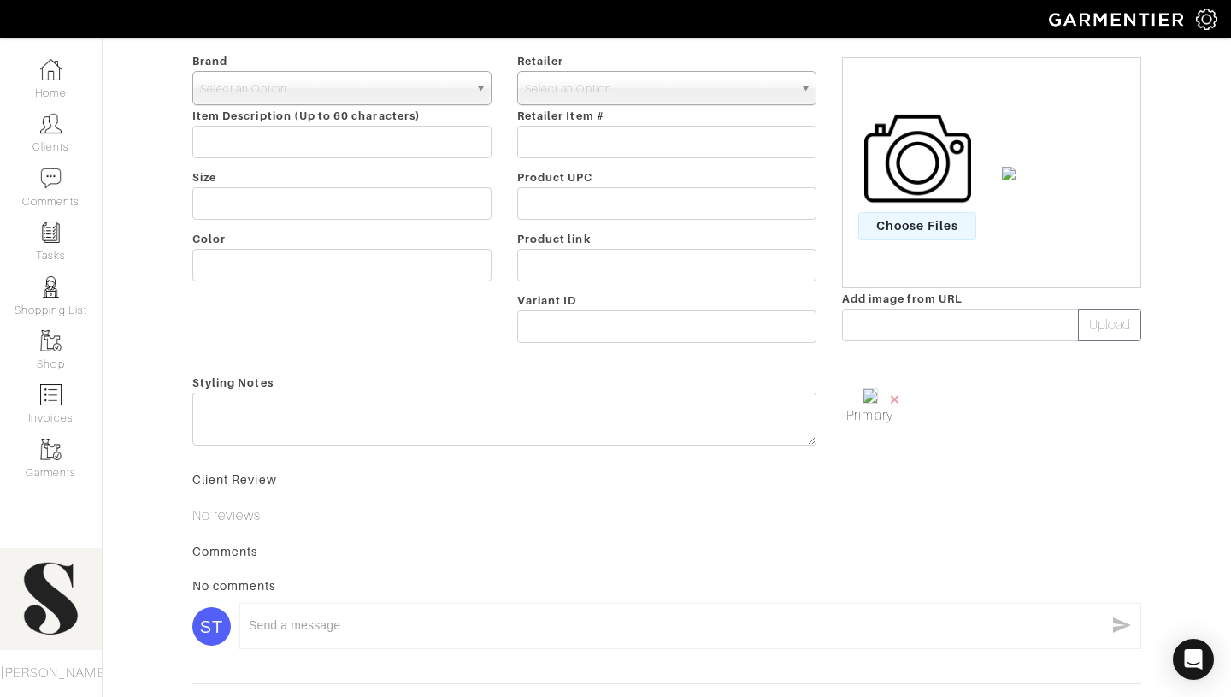
scroll to position [354, 0]
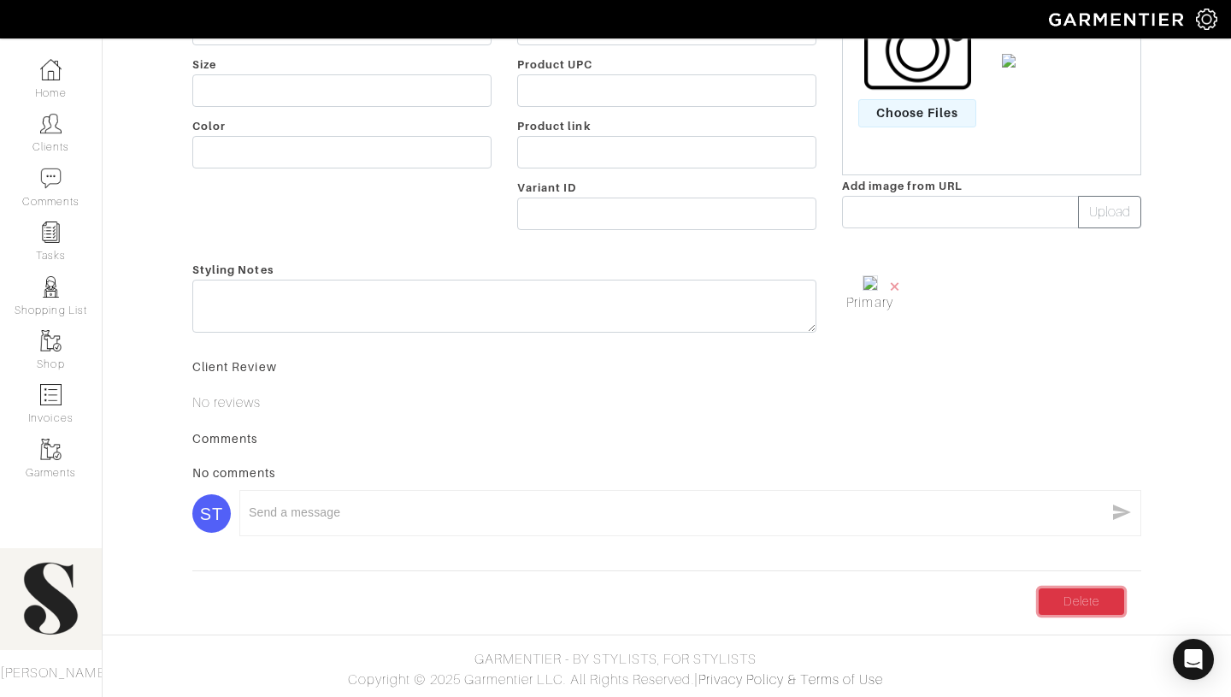
click at [1050, 601] on link "Delete" at bounding box center [1082, 601] width 86 height 27
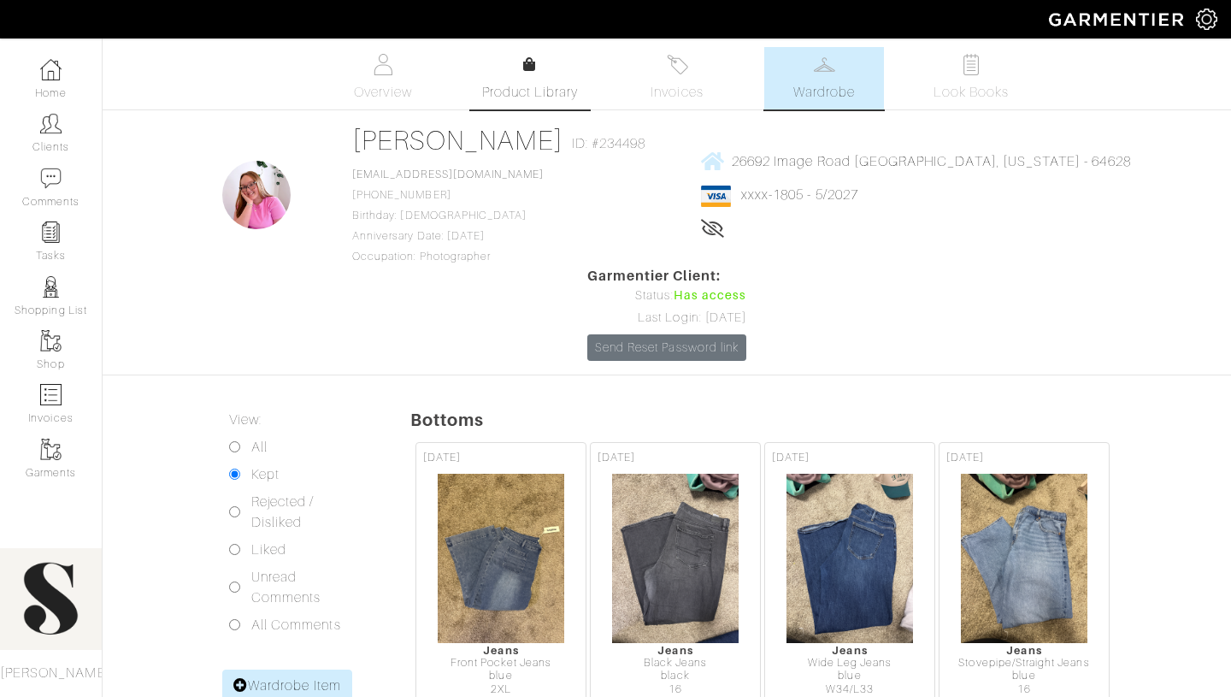
click at [534, 83] on span "Product Library" at bounding box center [530, 92] width 97 height 21
